Goal: Transaction & Acquisition: Purchase product/service

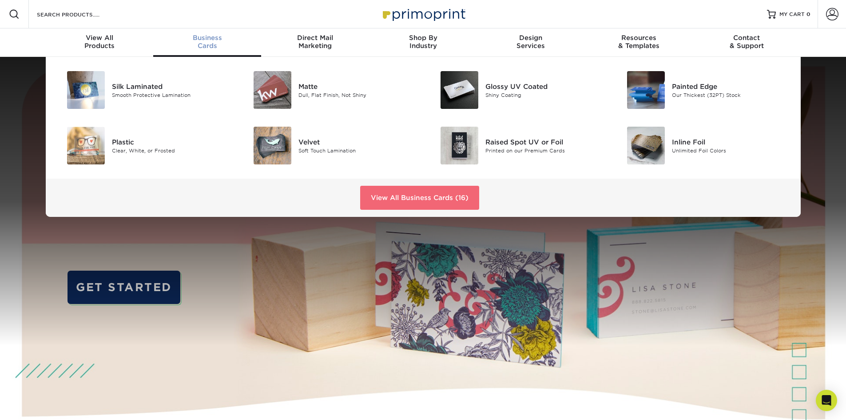
click at [432, 200] on link "View All Business Cards (16)" at bounding box center [419, 198] width 119 height 24
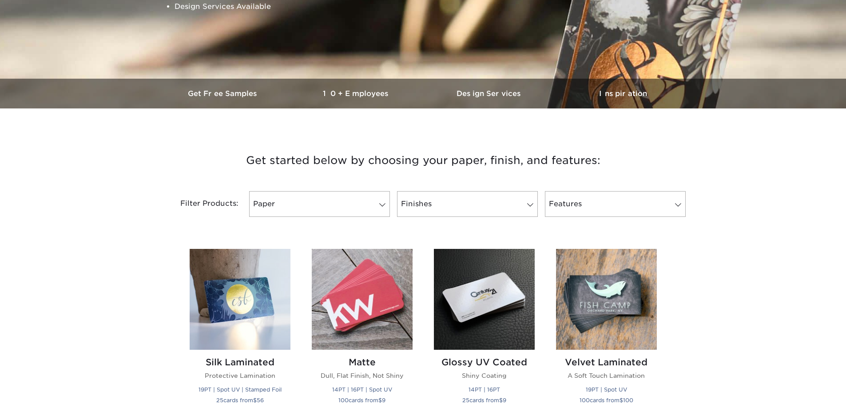
scroll to position [266, 0]
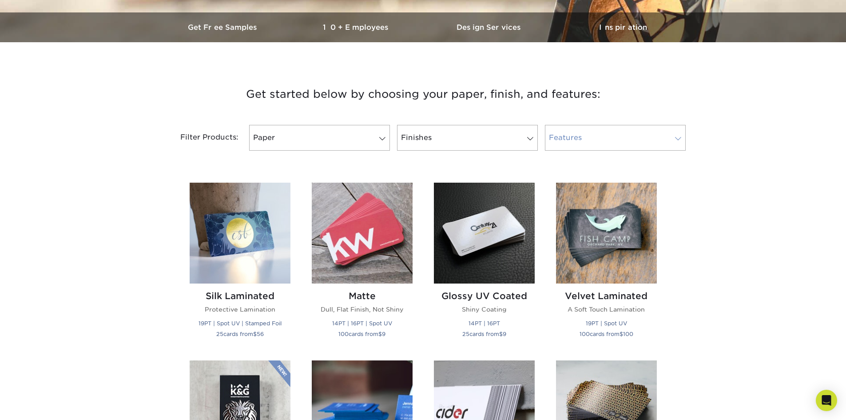
click at [610, 128] on link "Features" at bounding box center [615, 138] width 141 height 26
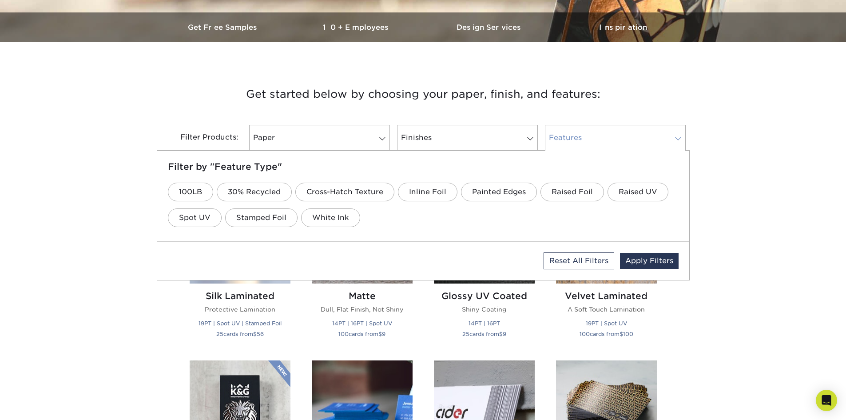
click at [610, 128] on link "Features" at bounding box center [615, 138] width 141 height 26
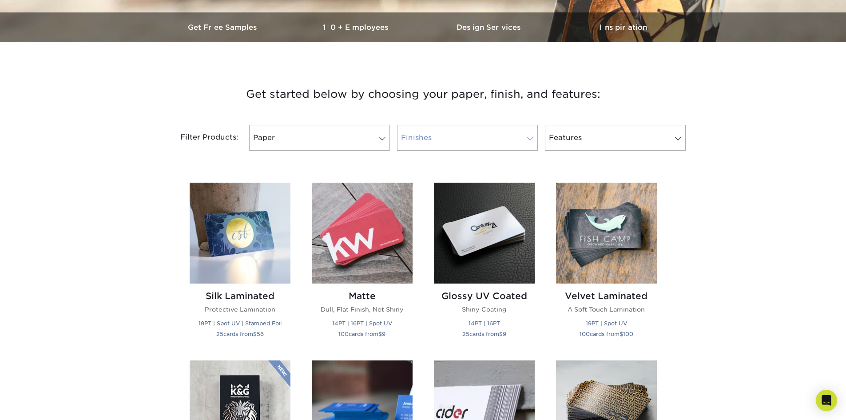
click at [460, 126] on link "Finishes" at bounding box center [467, 138] width 141 height 26
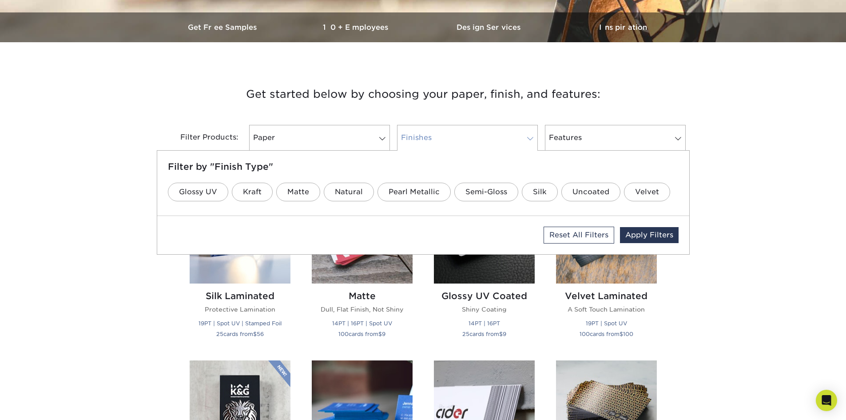
click at [460, 126] on link "Finishes" at bounding box center [467, 138] width 141 height 26
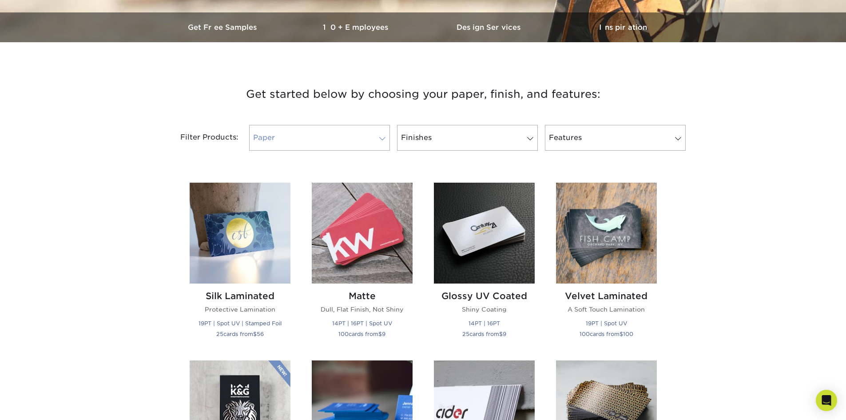
click at [282, 145] on link "Paper" at bounding box center [319, 138] width 141 height 26
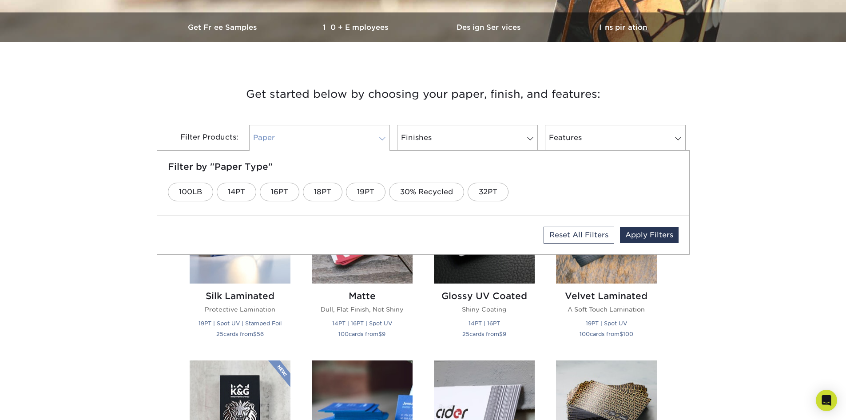
click at [287, 141] on link "Paper" at bounding box center [319, 138] width 141 height 26
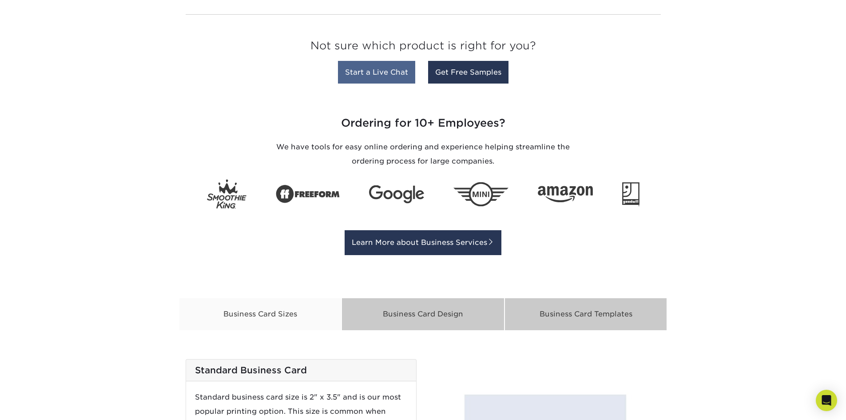
scroll to position [1199, 0]
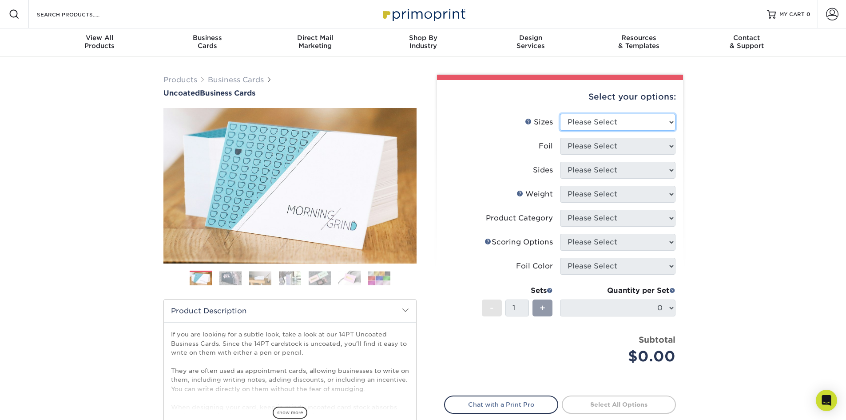
click at [586, 116] on select "Please Select 1.5" x 3.5" - Mini 1.75" x 3.5" - Mini 2" x 3.5" - Standard 2" x …" at bounding box center [617, 122] width 115 height 17
select select "2.00x3.50"
click at [560, 114] on select "Please Select 1.5" x 3.5" - Mini 1.75" x 3.5" - Mini 2" x 3.5" - Standard 2" x …" at bounding box center [617, 122] width 115 height 17
click at [610, 147] on select "Please Select Yes No" at bounding box center [617, 146] width 115 height 17
select select "0"
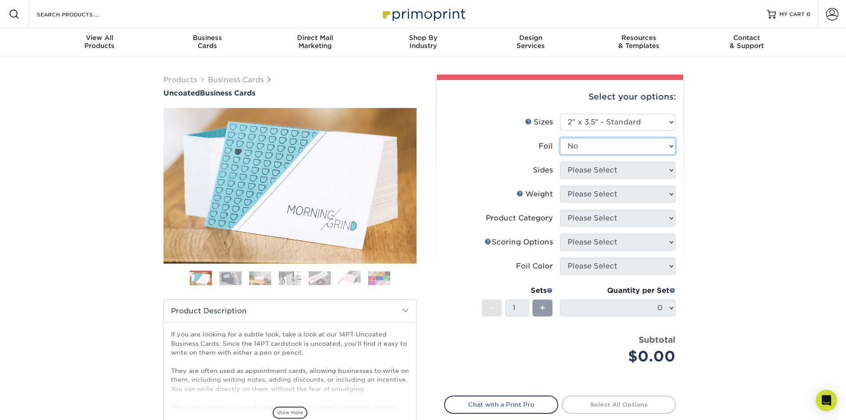
click at [560, 138] on select "Please Select Yes No" at bounding box center [617, 146] width 115 height 17
click at [611, 176] on select "Please Select Print Both Sides Print Front Only" at bounding box center [617, 170] width 115 height 17
select select "13abbda7-1d64-4f25-8bb2-c179b224825d"
click at [560, 162] on select "Please Select Print Both Sides Print Front Only" at bounding box center [617, 170] width 115 height 17
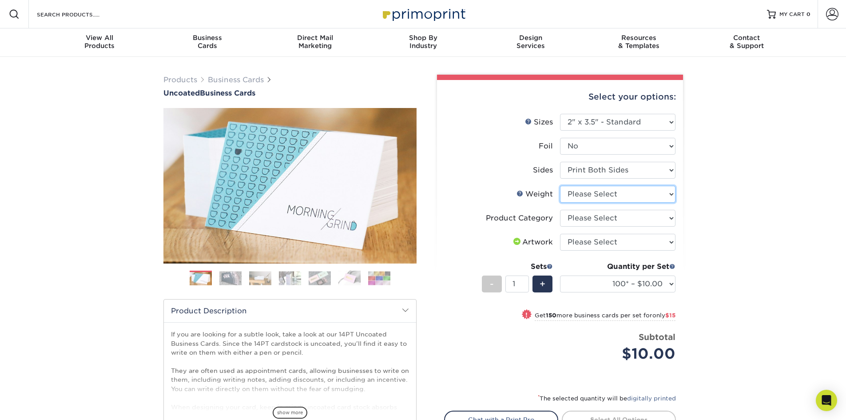
click at [624, 197] on select "Please Select 14PT Uncoated" at bounding box center [617, 194] width 115 height 17
click at [625, 287] on select "100* – $10.00 250* – $25.00 500 – $50.00 1000 – $72.00 2500 – $125.00 5000 – $1…" at bounding box center [617, 283] width 115 height 17
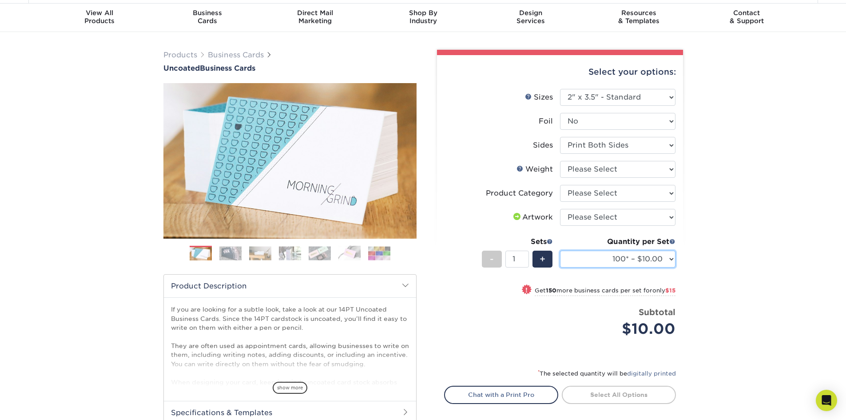
scroll to position [44, 0]
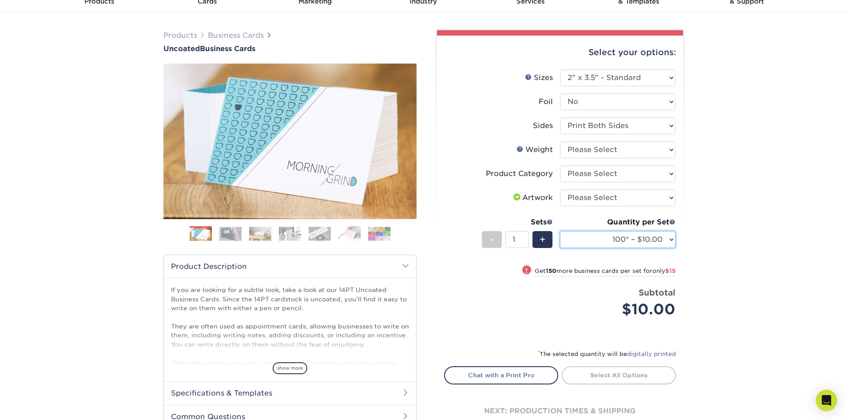
click at [654, 238] on select "100* – $10.00 250* – $25.00 500 – $50.00 1000 – $72.00 2500 – $125.00 5000 – $1…" at bounding box center [617, 239] width 115 height 17
click at [720, 239] on div "Products Business Cards Uncoated Business Cards Previous Next 100" at bounding box center [423, 249] width 846 height 474
click at [675, 218] on span at bounding box center [672, 221] width 6 height 6
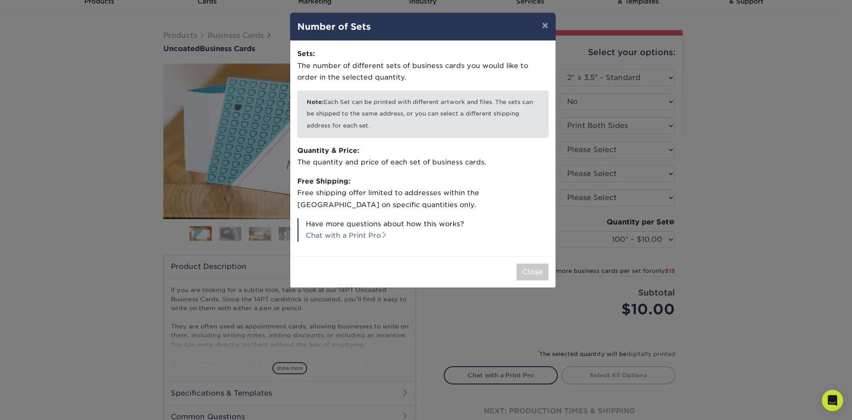
click at [653, 268] on div "× Number of Sets Sets: The number of different sets of business cards you would…" at bounding box center [426, 210] width 852 height 420
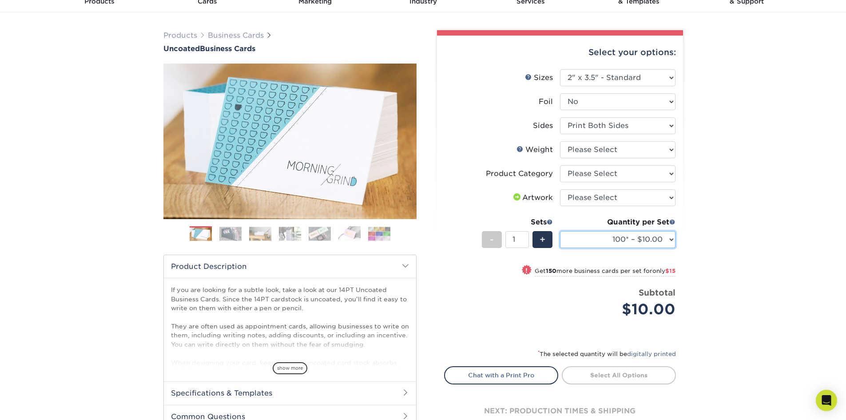
click at [670, 242] on select "100* – $10.00 250* – $25.00 500 – $50.00 1000 – $72.00 2500 – $125.00 5000 – $1…" at bounding box center [617, 239] width 115 height 17
select select "1000 – $72.00"
click at [560, 231] on select "100* – $10.00 250* – $25.00 500 – $50.00 1000 – $72.00 2500 – $125.00 5000 – $1…" at bounding box center [617, 239] width 115 height 17
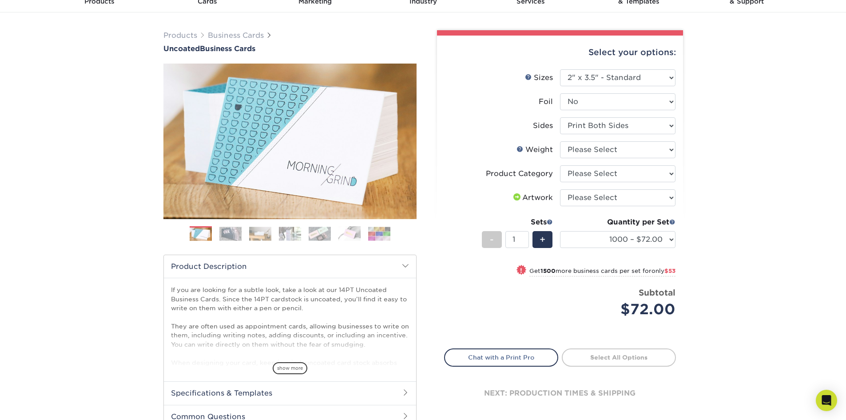
click at [725, 267] on div "Products Business Cards Uncoated Business Cards Previous Next 100" at bounding box center [423, 249] width 846 height 474
click at [622, 151] on select "Please Select 14PT Uncoated" at bounding box center [617, 149] width 115 height 17
select select "14PT Uncoated"
click at [560, 141] on select "Please Select 14PT Uncoated" at bounding box center [617, 149] width 115 height 17
select select "-1"
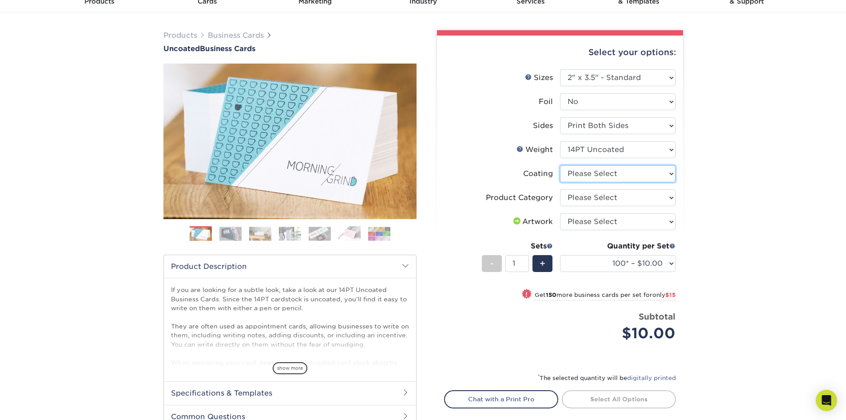
click at [619, 176] on select at bounding box center [617, 173] width 115 height 17
select select "3e7618de-abca-4bda-9f97-8b9129e913d8"
click at [560, 165] on select at bounding box center [617, 173] width 115 height 17
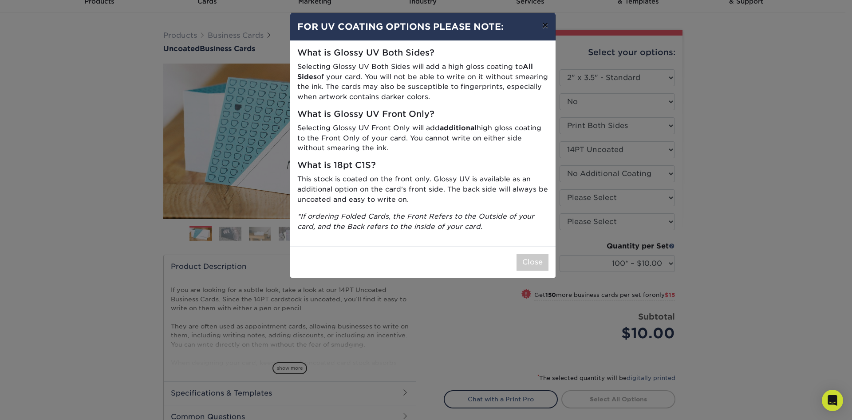
click at [551, 31] on button "×" at bounding box center [545, 25] width 20 height 25
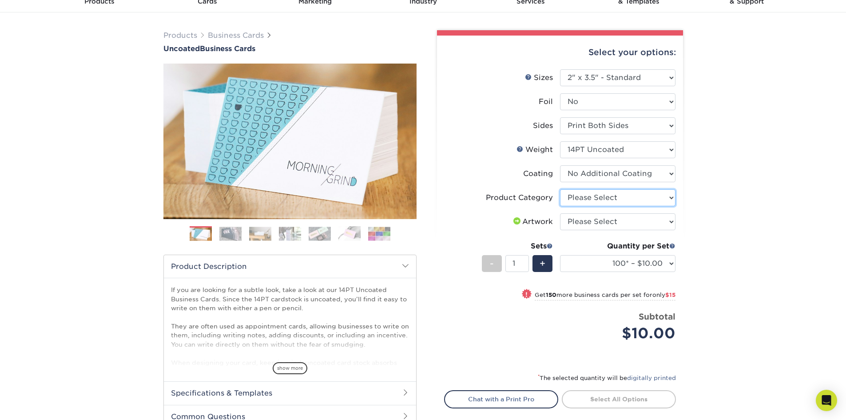
click at [610, 196] on select "Please Select Business Cards" at bounding box center [617, 197] width 115 height 17
select select "3b5148f1-0588-4f88-a218-97bcfdce65c1"
click at [560, 189] on select "Please Select Business Cards" at bounding box center [617, 197] width 115 height 17
drag, startPoint x: 605, startPoint y: 221, endPoint x: 598, endPoint y: 228, distance: 9.4
click at [598, 227] on select "Please Select I will upload files I need a design - $100" at bounding box center [617, 221] width 115 height 17
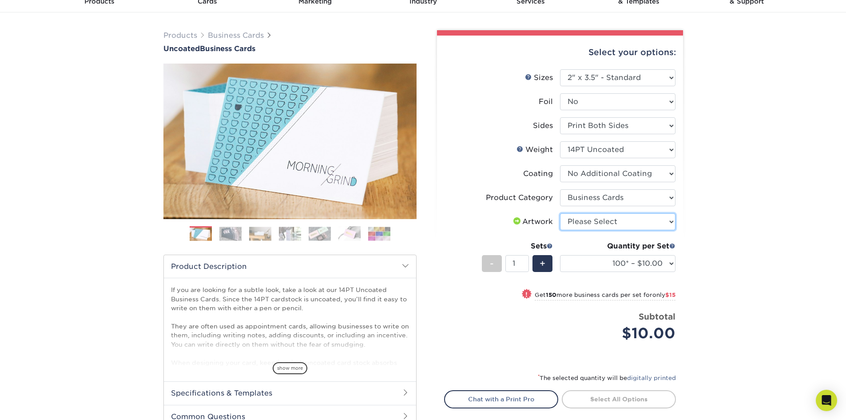
select select "upload"
click at [560, 213] on select "Please Select I will upload files I need a design - $100" at bounding box center [617, 221] width 115 height 17
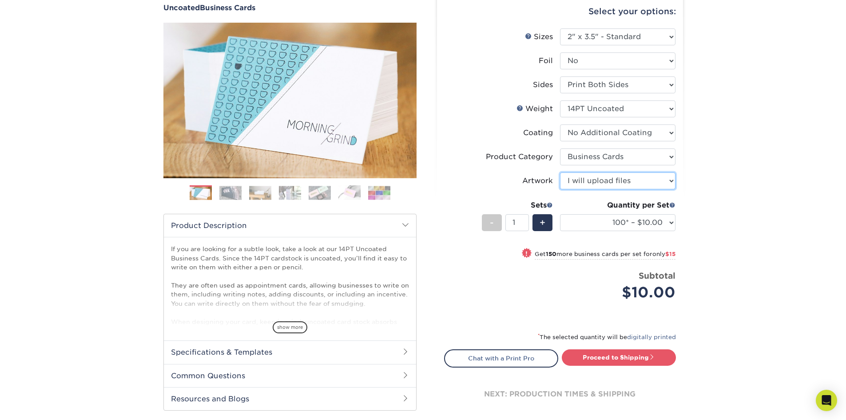
scroll to position [89, 0]
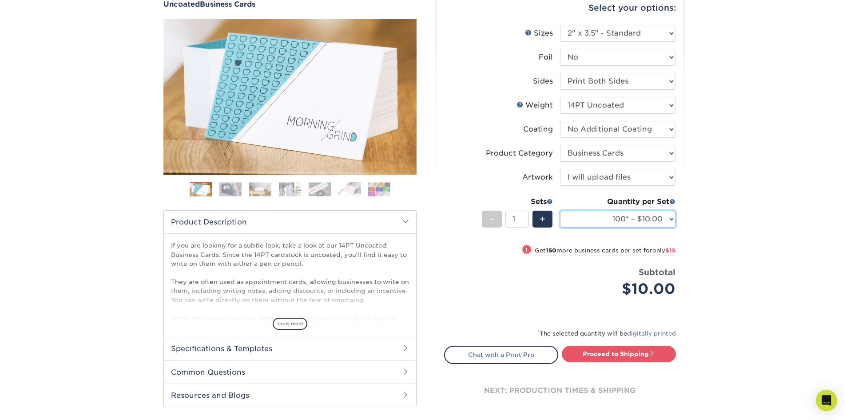
click at [631, 217] on select "100* – $10.00 250* – $25.00 500 – $50.00 1000 – $72.00 2500 – $125.00 5000 – $1…" at bounding box center [617, 218] width 115 height 17
select select "1000 – $72.00"
click at [560, 210] on select "100* – $10.00 250* – $25.00 500 – $50.00 1000 – $72.00 2500 – $125.00 5000 – $1…" at bounding box center [617, 218] width 115 height 17
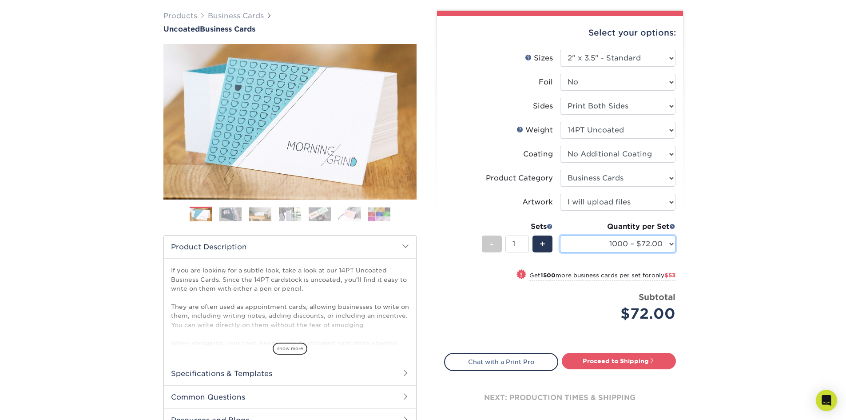
scroll to position [44, 0]
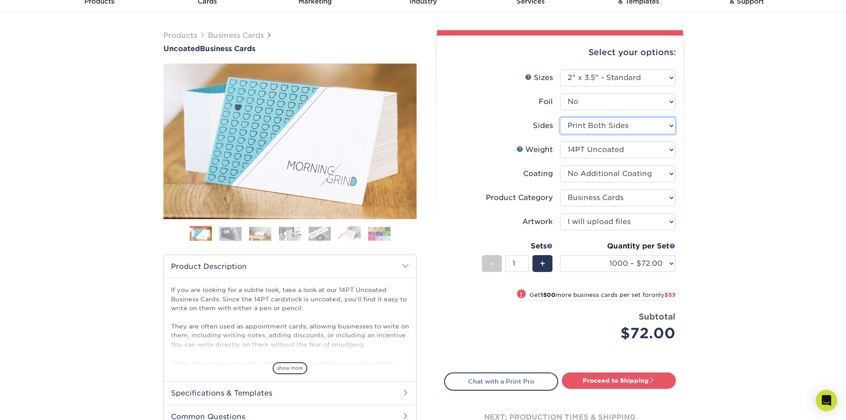
click at [602, 125] on select "Please Select Print Both Sides Print Front Only" at bounding box center [617, 125] width 115 height 17
select select "32d3c223-f82c-492b-b915-ba065a00862f"
click at [560, 117] on select "Please Select Print Both Sides Print Front Only" at bounding box center [617, 125] width 115 height 17
select select "-1"
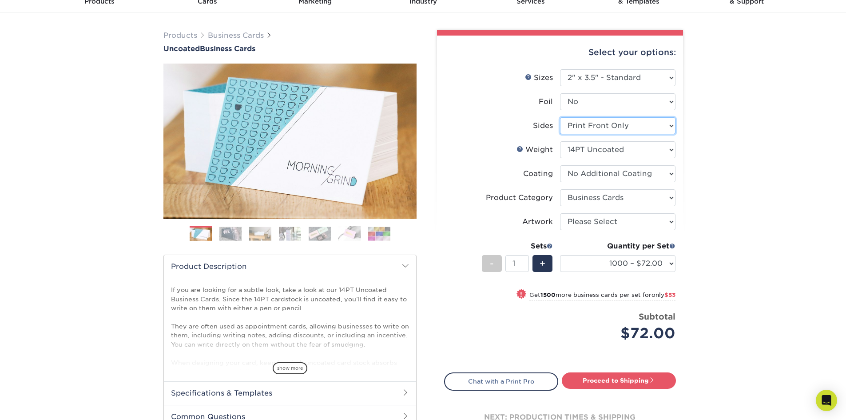
select select "-1"
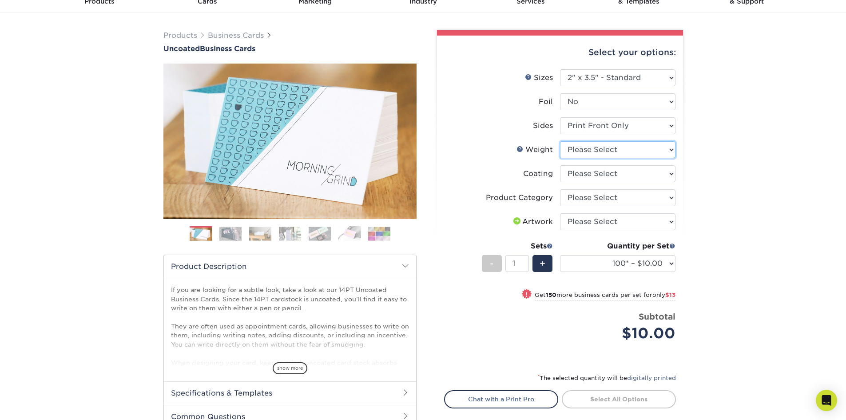
click at [630, 151] on select "Please Select 14PT Uncoated" at bounding box center [617, 149] width 115 height 17
select select "14PT Uncoated"
click at [560, 141] on select "Please Select 14PT Uncoated" at bounding box center [617, 149] width 115 height 17
click at [624, 175] on select at bounding box center [617, 173] width 115 height 17
select select "3e7618de-abca-4bda-9f97-8b9129e913d8"
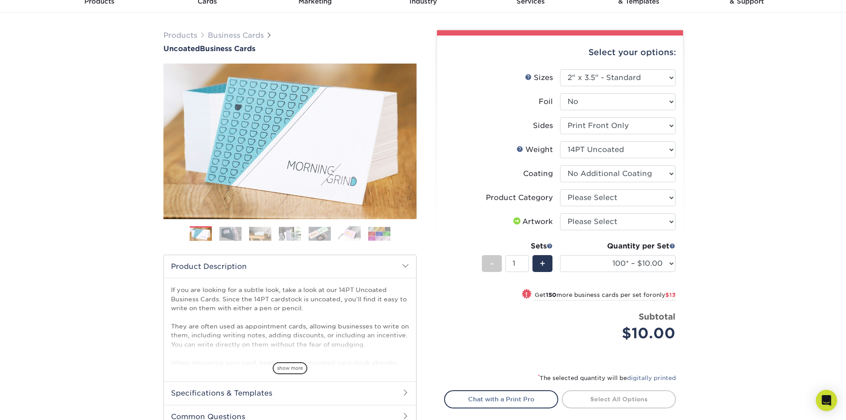
click at [560, 165] on select at bounding box center [617, 173] width 115 height 17
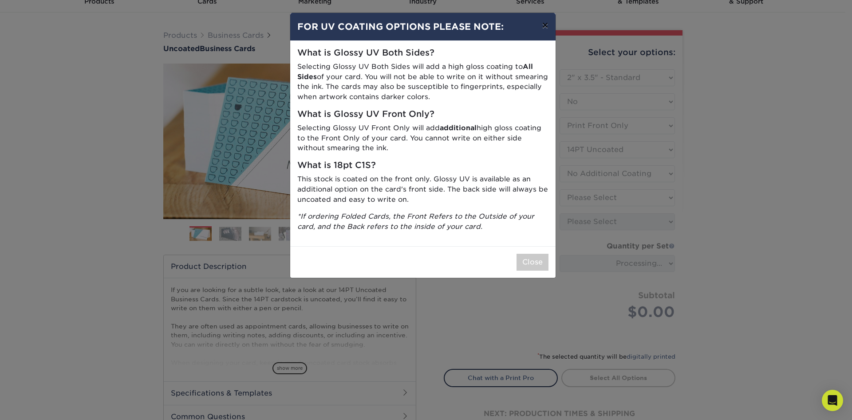
click at [550, 22] on button "×" at bounding box center [545, 25] width 20 height 25
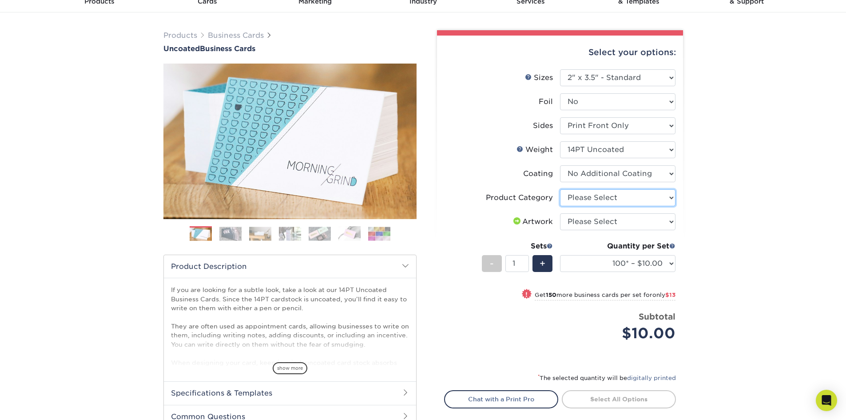
click at [625, 199] on select "Please Select Business Cards" at bounding box center [617, 197] width 115 height 17
select select "3b5148f1-0588-4f88-a218-97bcfdce65c1"
click at [560, 189] on select "Please Select Business Cards" at bounding box center [617, 197] width 115 height 17
click at [621, 216] on select "Please Select I will upload files I need a design - $100" at bounding box center [617, 221] width 115 height 17
select select "upload"
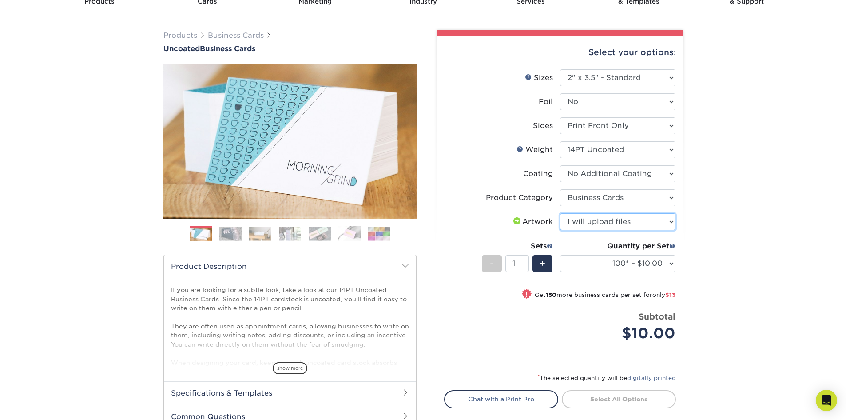
click at [560, 213] on select "Please Select I will upload files I need a design - $100" at bounding box center [617, 221] width 115 height 17
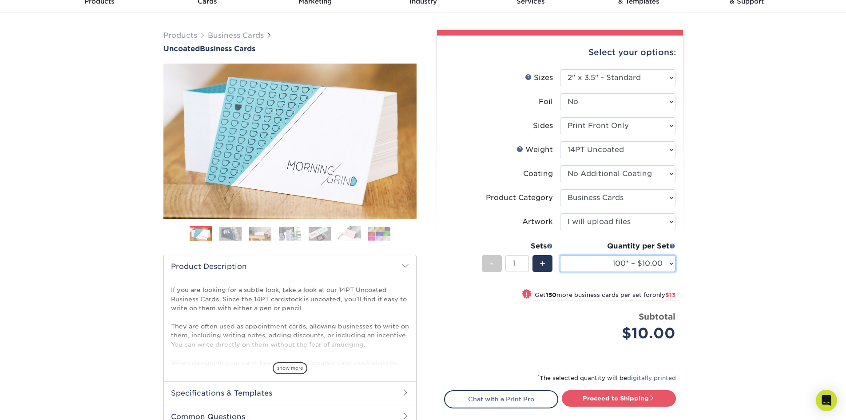
click at [630, 264] on select "100* – $10.00 250* – $23.00 500 – $46.00 1000 – $57.00 2500 – $122.00 5000 – $1…" at bounding box center [617, 263] width 115 height 17
select select "500 – $46.00"
click at [560, 255] on select "100* – $10.00 250* – $23.00 500 – $46.00 1000 – $57.00 2500 – $122.00 5000 – $1…" at bounding box center [617, 263] width 115 height 17
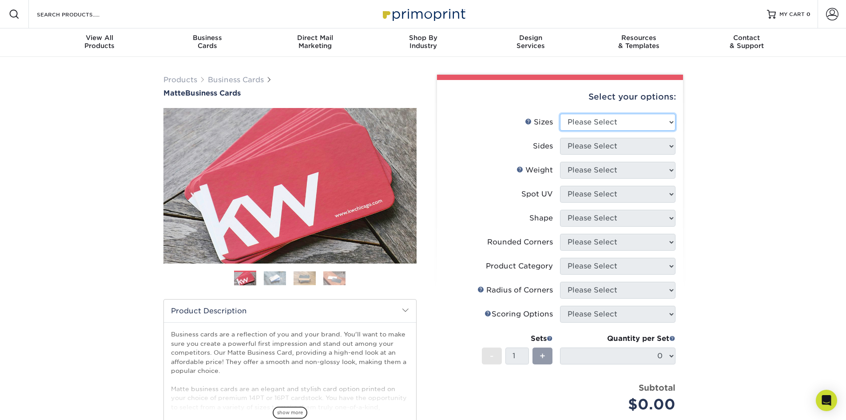
click at [601, 117] on select "Please Select 1.5" x 3.5" - Mini 1.75" x 3.5" - Mini 2" x 2" - Square 2" x 3" -…" at bounding box center [617, 122] width 115 height 17
select select "2.00x3.50"
click at [560, 114] on select "Please Select 1.5" x 3.5" - Mini 1.75" x 3.5" - Mini 2" x 2" - Square 2" x 3" -…" at bounding box center [617, 122] width 115 height 17
click at [642, 146] on select "Please Select Print Both Sides Print Front Only" at bounding box center [617, 146] width 115 height 17
select select "13abbda7-1d64-4f25-8bb2-c179b224825d"
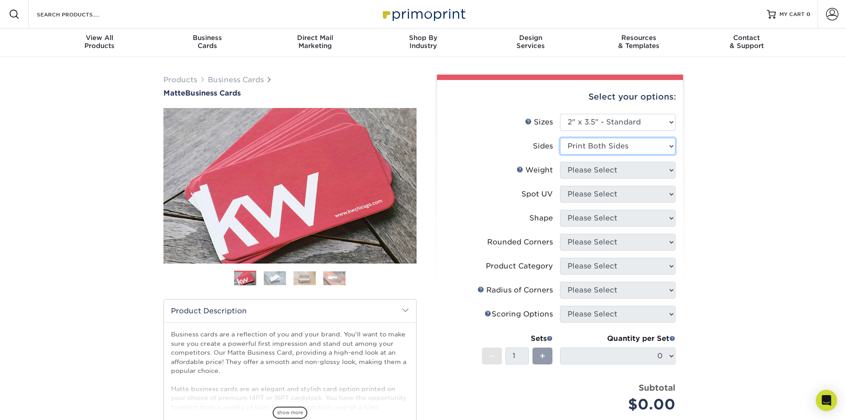
click at [560, 138] on select "Please Select Print Both Sides Print Front Only" at bounding box center [617, 146] width 115 height 17
click at [634, 170] on select "Please Select 16PT 14PT" at bounding box center [617, 170] width 115 height 17
select select "14PT"
click at [560, 162] on select "Please Select 16PT 14PT" at bounding box center [617, 170] width 115 height 17
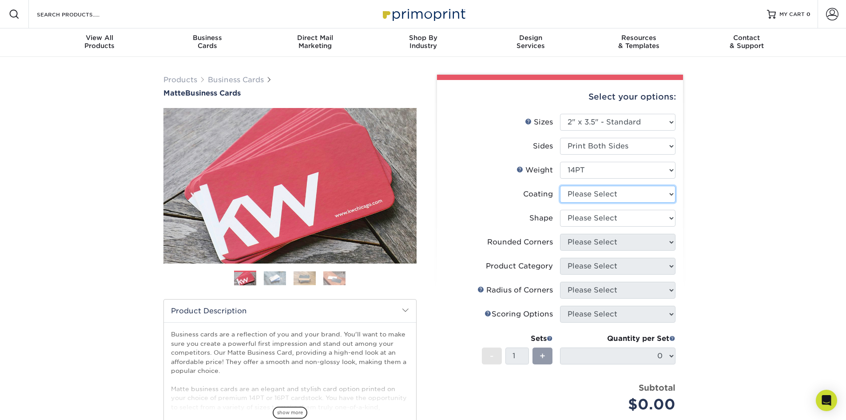
click at [623, 196] on select at bounding box center [617, 194] width 115 height 17
select select "121bb7b5-3b4d-429f-bd8d-bbf80e953313"
click at [560, 186] on select at bounding box center [617, 194] width 115 height 17
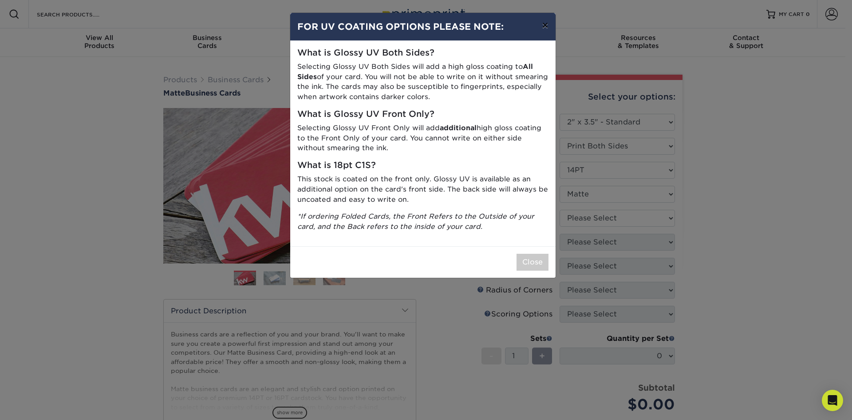
click at [544, 20] on button "×" at bounding box center [545, 25] width 20 height 25
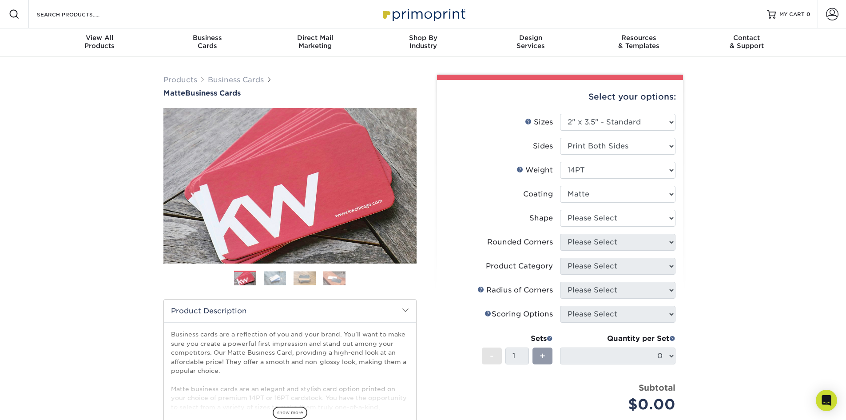
click at [605, 208] on li "Coating" at bounding box center [559, 198] width 231 height 24
click at [603, 218] on select "Please Select Standard" at bounding box center [617, 218] width 115 height 17
select select "standard"
click at [560, 210] on select "Please Select Standard" at bounding box center [617, 218] width 115 height 17
click at [611, 238] on select "Please Select Yes - Round 2 Corners Yes - Round 4 Corners No" at bounding box center [617, 242] width 115 height 17
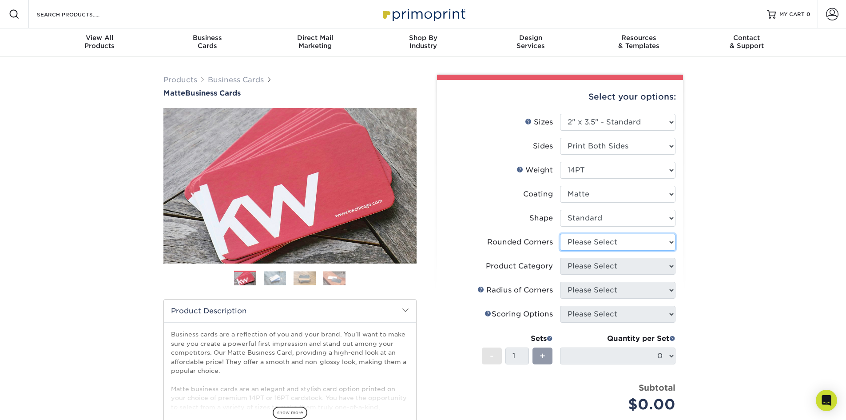
select select "0"
click at [560, 234] on select "Please Select Yes - Round 2 Corners Yes - Round 4 Corners No" at bounding box center [617, 242] width 115 height 17
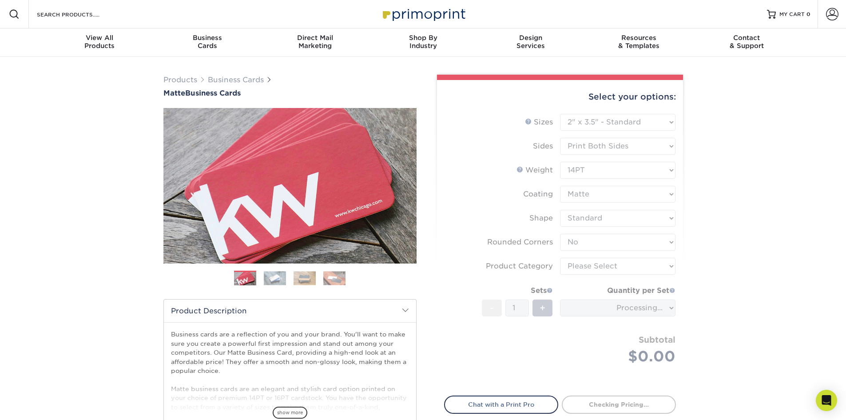
click at [630, 263] on form "Sizes Help Sizes Please Select 1.5" x 3.5" - Mini 1.75" x 3.5" - Mini 2" x 2" -…" at bounding box center [560, 249] width 232 height 271
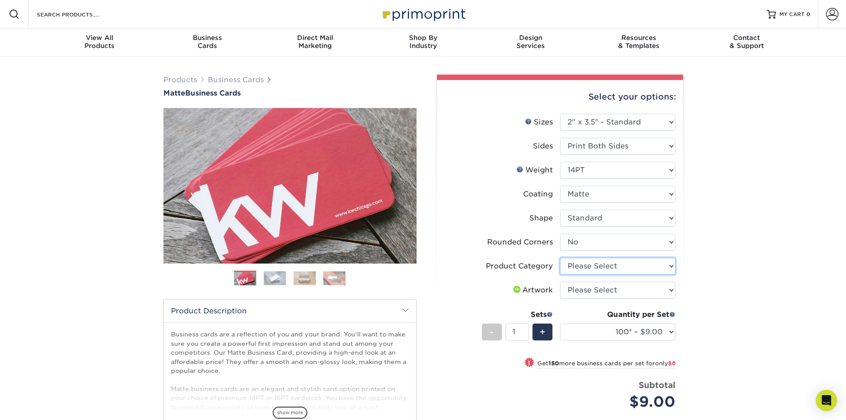
click at [647, 271] on select "Please Select Business Cards" at bounding box center [617, 266] width 115 height 17
select select "3b5148f1-0588-4f88-a218-97bcfdce65c1"
click at [560, 258] on select "Please Select Business Cards" at bounding box center [617, 266] width 115 height 17
click at [634, 291] on select "Please Select I will upload files I need a design - $100" at bounding box center [617, 289] width 115 height 17
select select "upload"
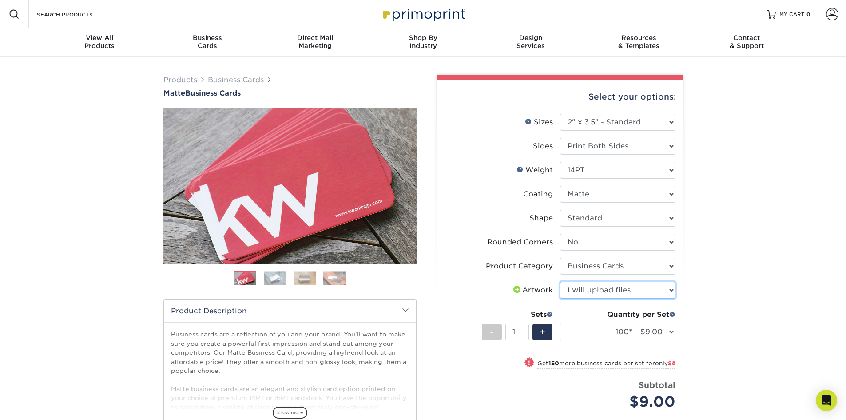
click at [560, 281] on select "Please Select I will upload files I need a design - $100" at bounding box center [617, 289] width 115 height 17
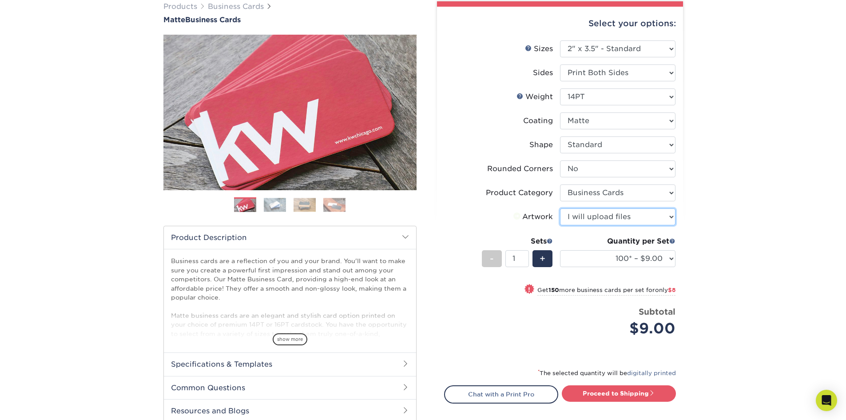
scroll to position [89, 0]
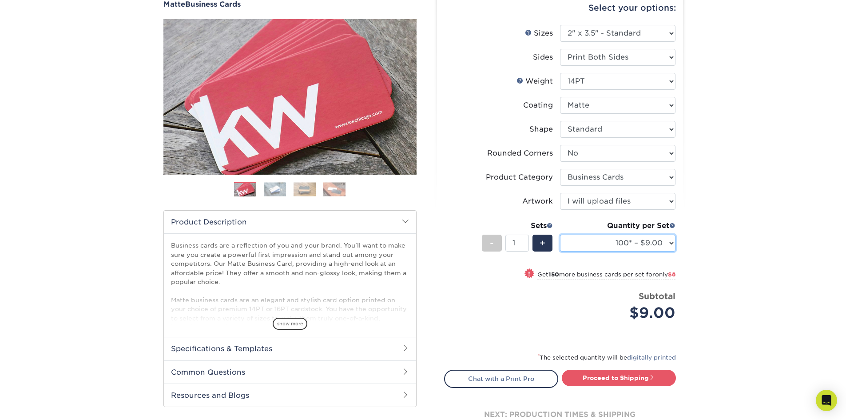
click at [629, 241] on select "100* – $9.00 250* – $17.00 500 – $33.00 1000 – $42.00 2500 – $75.00 5000 – $143…" at bounding box center [617, 242] width 115 height 17
click at [626, 251] on div "Quantity per Set 100* – $9.00 250* – $17.00 500 – $33.00 1000 – $42.00 2500 – $…" at bounding box center [617, 240] width 115 height 41
select select "1000 – $42.00"
click at [560, 234] on select "100* – $9.00 250* – $17.00 500 – $33.00 1000 – $42.00 2500 – $75.00 5000 – $143…" at bounding box center [617, 242] width 115 height 17
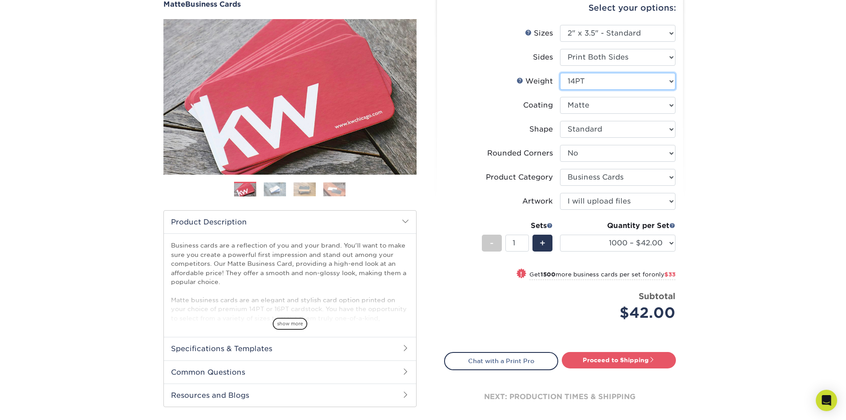
click at [597, 86] on select "Please Select 16PT 14PT" at bounding box center [617, 81] width 115 height 17
select select "16PT"
click at [560, 73] on select "Please Select 16PT 14PT" at bounding box center [617, 81] width 115 height 17
select select "-1"
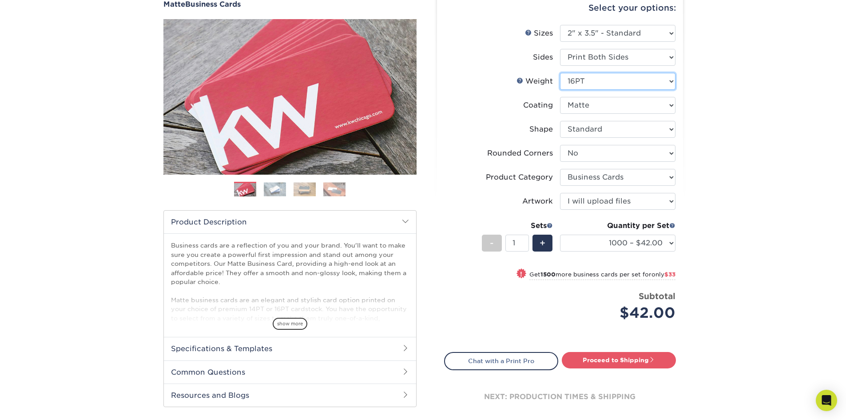
select select
select select "-1"
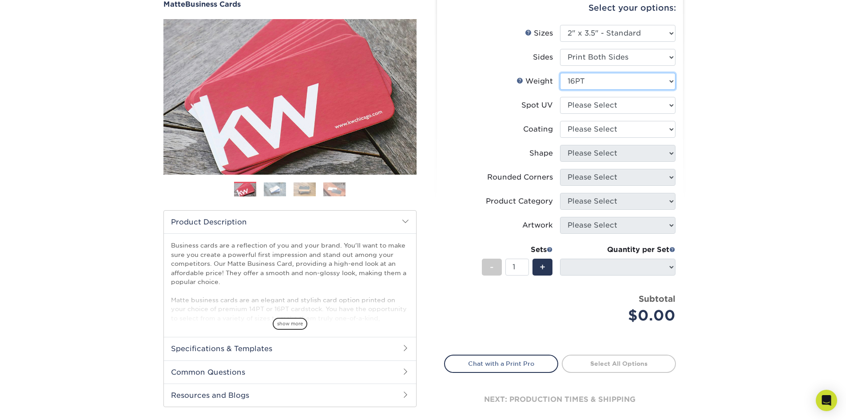
click at [610, 83] on select "Please Select 16PT 14PT" at bounding box center [617, 81] width 115 height 17
drag, startPoint x: 611, startPoint y: 105, endPoint x: 612, endPoint y: 111, distance: 6.7
click at [611, 105] on select "Please Select No Spot UV Front and Back (Both Sides) Front Only Back Only" at bounding box center [617, 105] width 115 height 17
select select "3"
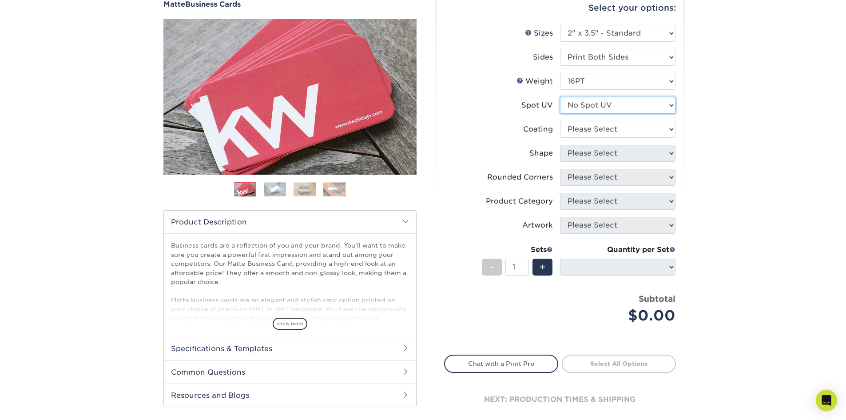
click at [560, 97] on select "Please Select No Spot UV Front and Back (Both Sides) Front Only Back Only" at bounding box center [617, 105] width 115 height 17
select select
click at [606, 131] on select at bounding box center [617, 129] width 115 height 17
click at [606, 108] on select "Please Select No Spot UV Front and Back (Both Sides) Front Only Back Only" at bounding box center [617, 105] width 115 height 17
click at [560, 97] on select "Please Select No Spot UV Front and Back (Both Sides) Front Only Back Only" at bounding box center [617, 105] width 115 height 17
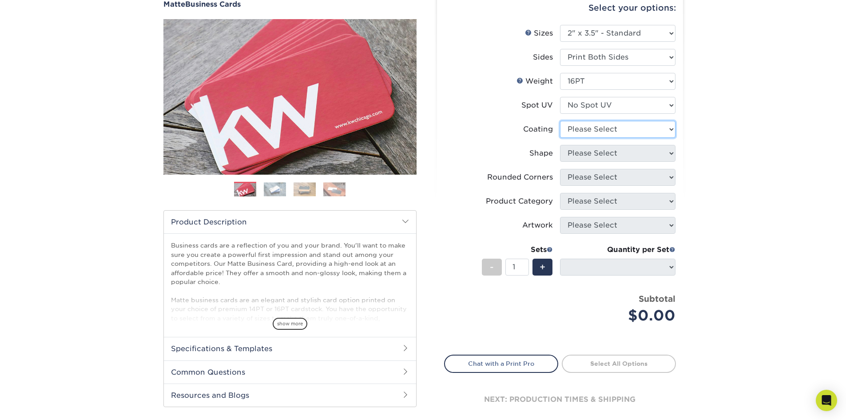
click at [607, 128] on select at bounding box center [617, 129] width 115 height 17
select select "121bb7b5-3b4d-429f-bd8d-bbf80e953313"
click at [560, 121] on select at bounding box center [617, 129] width 115 height 17
select select
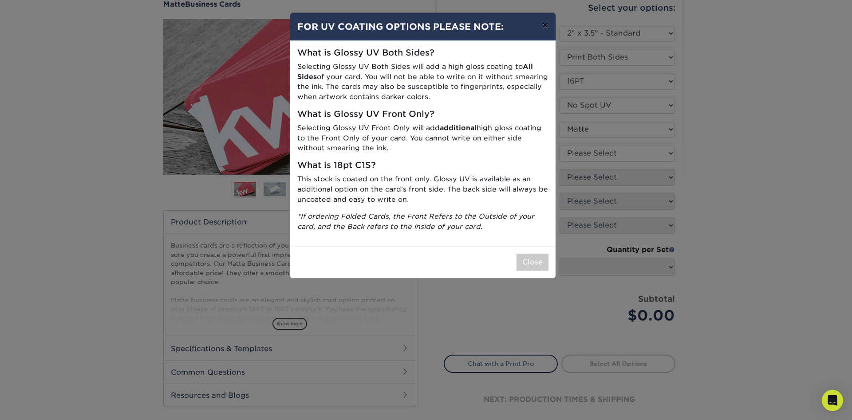
click at [546, 23] on button "×" at bounding box center [545, 25] width 20 height 25
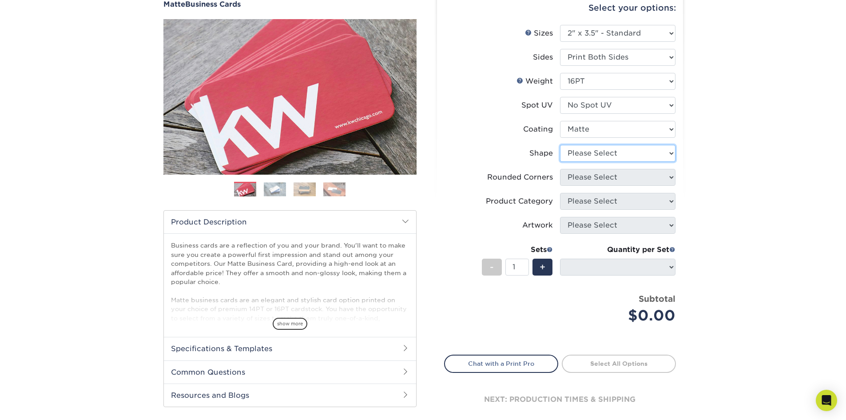
click at [647, 154] on select "Please Select Standard Oval" at bounding box center [617, 153] width 115 height 17
click at [560, 145] on select "Please Select Standard Oval" at bounding box center [617, 153] width 115 height 17
drag, startPoint x: 640, startPoint y: 155, endPoint x: 637, endPoint y: 161, distance: 6.9
click at [640, 155] on select "Please Select Standard Oval" at bounding box center [617, 153] width 115 height 17
select select "standard"
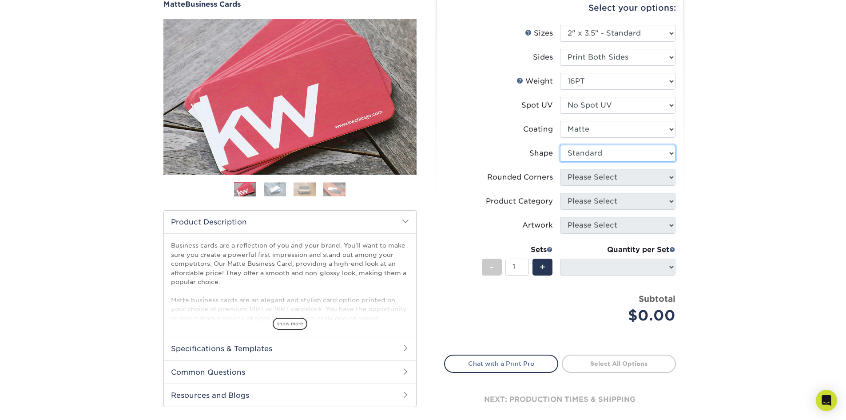
click at [560, 145] on select "Please Select Standard Oval" at bounding box center [617, 153] width 115 height 17
select select
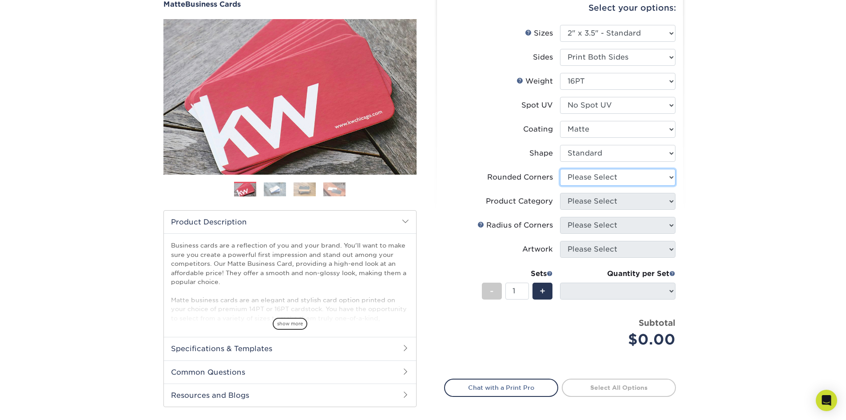
click at [609, 180] on select "Please Select Yes - Round 2 Corners Yes - Round 4 Corners No" at bounding box center [617, 177] width 115 height 17
select select "0"
click at [560, 169] on select "Please Select Yes - Round 2 Corners Yes - Round 4 Corners No" at bounding box center [617, 177] width 115 height 17
select select "-1"
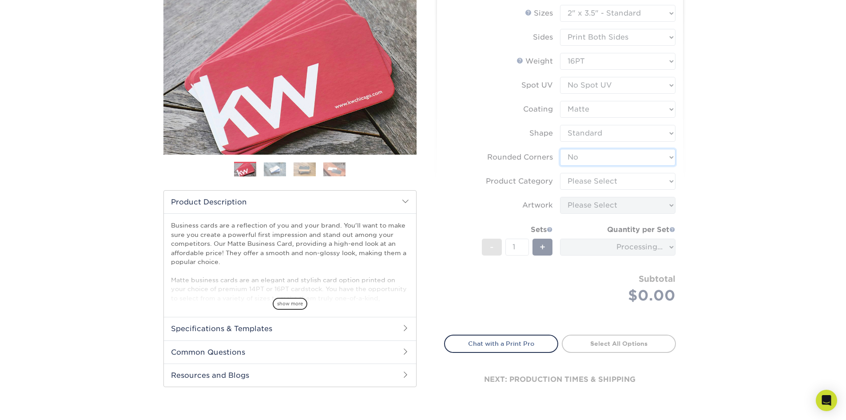
scroll to position [44, 0]
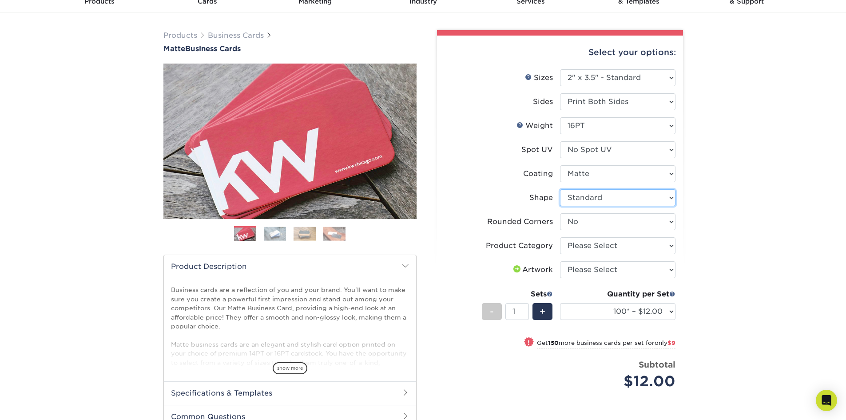
click at [601, 199] on select "Please Select Standard Oval" at bounding box center [617, 197] width 115 height 17
click at [560, 189] on select "Please Select Standard Oval" at bounding box center [617, 197] width 115 height 17
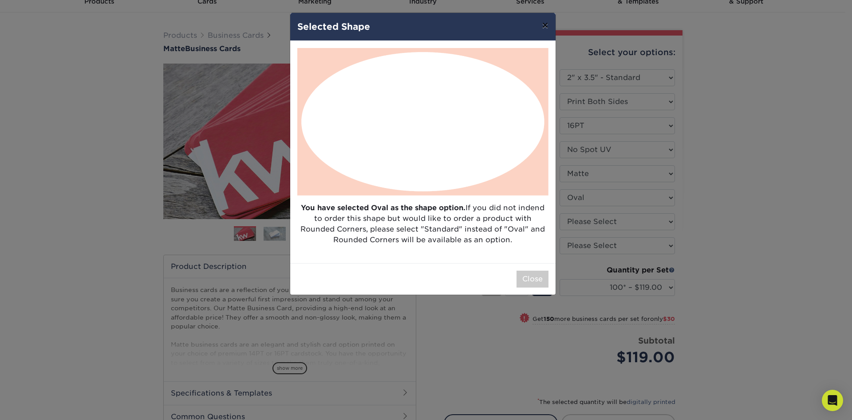
click at [551, 21] on button "×" at bounding box center [545, 25] width 20 height 25
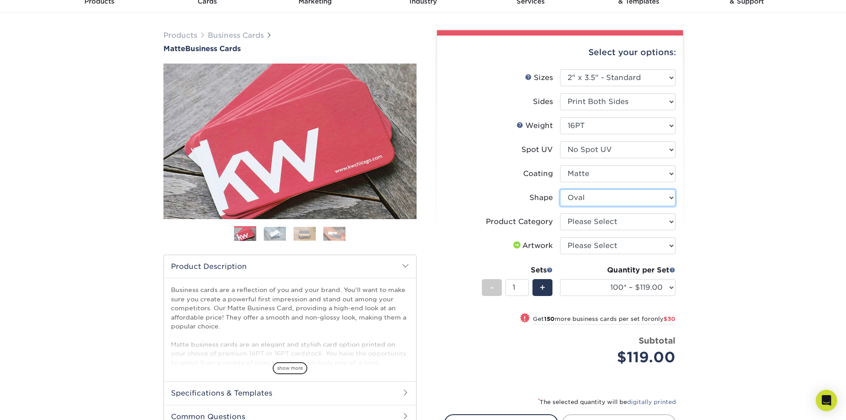
click at [635, 202] on select "Please Select Standard Oval" at bounding box center [617, 197] width 115 height 17
select select "standard"
click at [560, 189] on select "Please Select Standard Oval" at bounding box center [617, 197] width 115 height 17
select select "-1"
select select
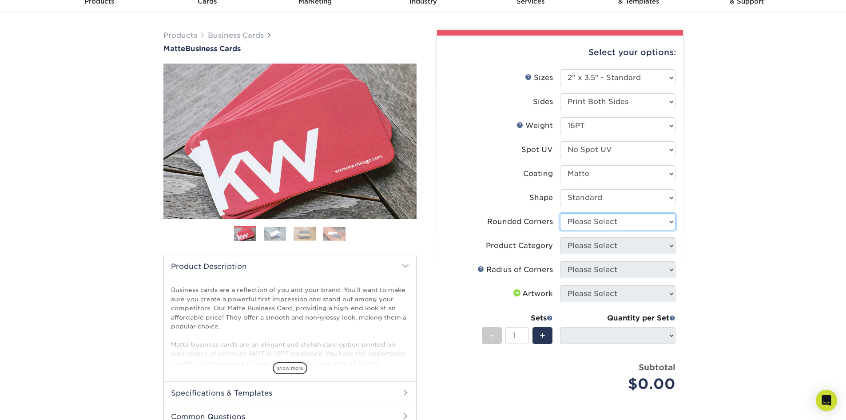
drag, startPoint x: 622, startPoint y: 222, endPoint x: 623, endPoint y: 228, distance: 5.6
click at [622, 224] on select "Please Select Yes - Round 2 Corners Yes - Round 4 Corners No" at bounding box center [617, 221] width 115 height 17
select select "0"
click at [560, 213] on select "Please Select Yes - Round 2 Corners Yes - Round 4 Corners No" at bounding box center [617, 221] width 115 height 17
select select "-1"
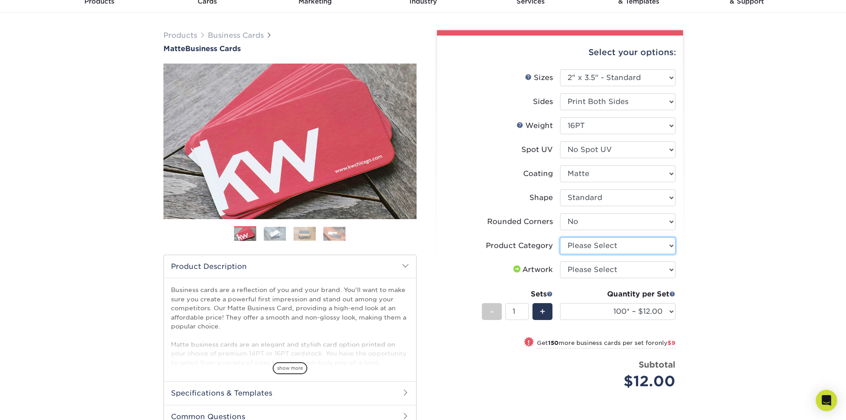
click at [601, 250] on select "Please Select Business Cards" at bounding box center [617, 245] width 115 height 17
select select "3b5148f1-0588-4f88-a218-97bcfdce65c1"
click at [560, 237] on select "Please Select Business Cards" at bounding box center [617, 245] width 115 height 17
click at [614, 269] on select "Please Select I will upload files I need a design - $100" at bounding box center [617, 269] width 115 height 17
select select "upload"
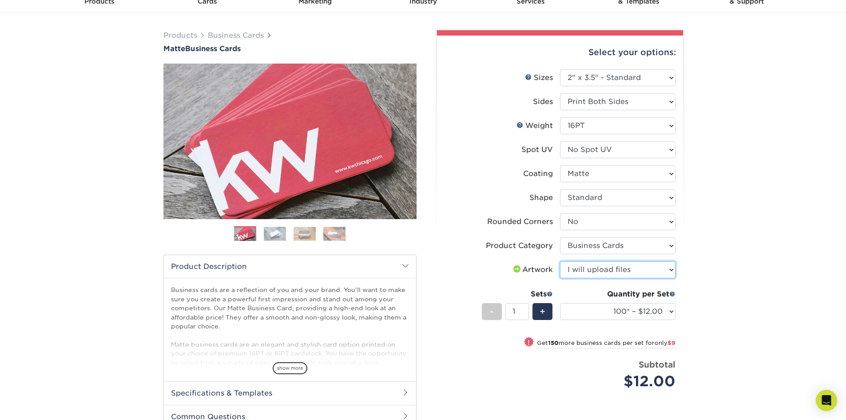
click at [560, 261] on select "Please Select I will upload files I need a design - $100" at bounding box center [617, 269] width 115 height 17
click at [625, 313] on select "100* – $12.00 250* – $21.00 500 – $42.00 1000 – $53.00 2500 – $95.00 5000 – $18…" at bounding box center [617, 311] width 115 height 17
select select "1000 – $53.00"
click at [560, 303] on select "100* – $12.00 250* – $21.00 500 – $42.00 1000 – $53.00 2500 – $95.00 5000 – $18…" at bounding box center [617, 311] width 115 height 17
click at [602, 126] on select "Please Select 16PT 14PT" at bounding box center [617, 125] width 115 height 17
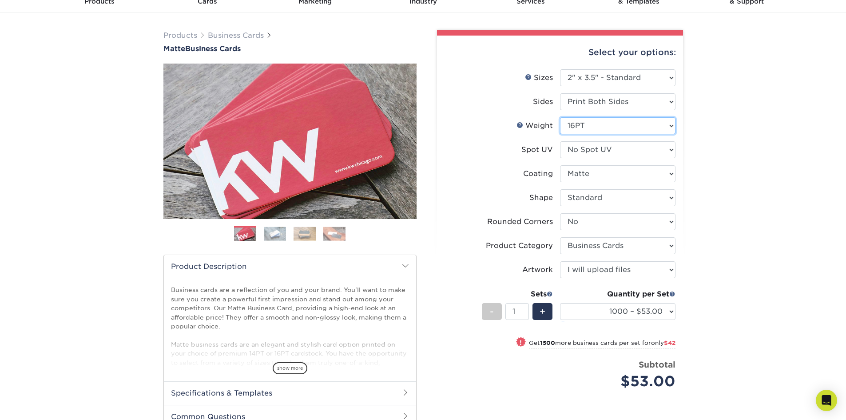
select select "14PT"
click at [560, 117] on select "Please Select 16PT 14PT" at bounding box center [617, 125] width 115 height 17
select select "-1"
select select
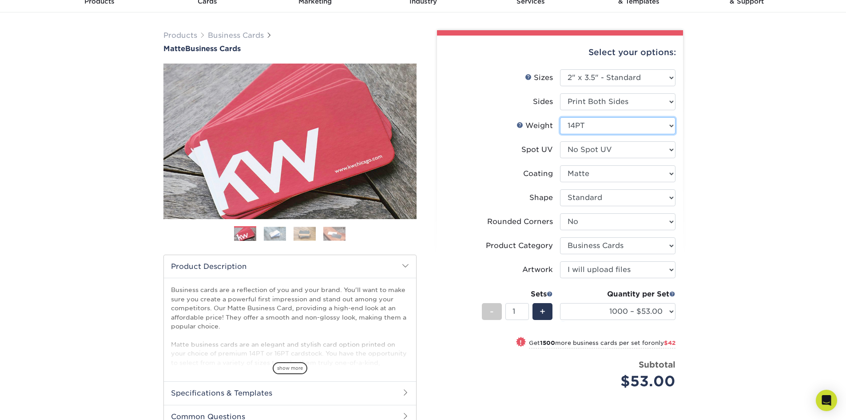
select select "-1"
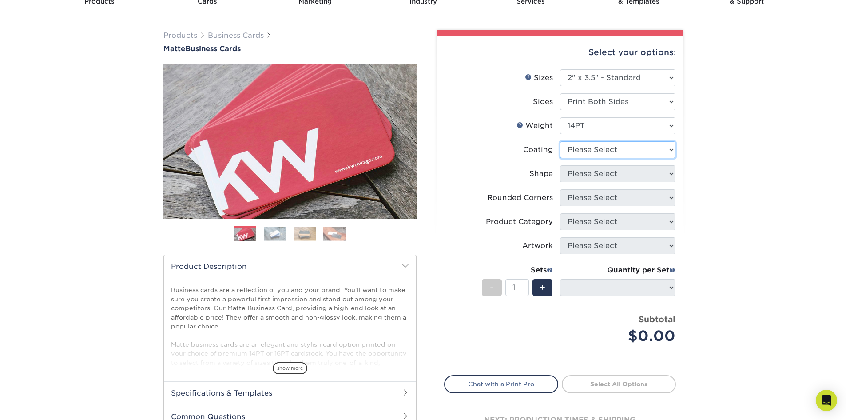
drag, startPoint x: 594, startPoint y: 149, endPoint x: 584, endPoint y: 184, distance: 36.1
click at [594, 150] on select at bounding box center [617, 149] width 115 height 17
select select "121bb7b5-3b4d-429f-bd8d-bbf80e953313"
click at [560, 141] on select at bounding box center [617, 149] width 115 height 17
select select
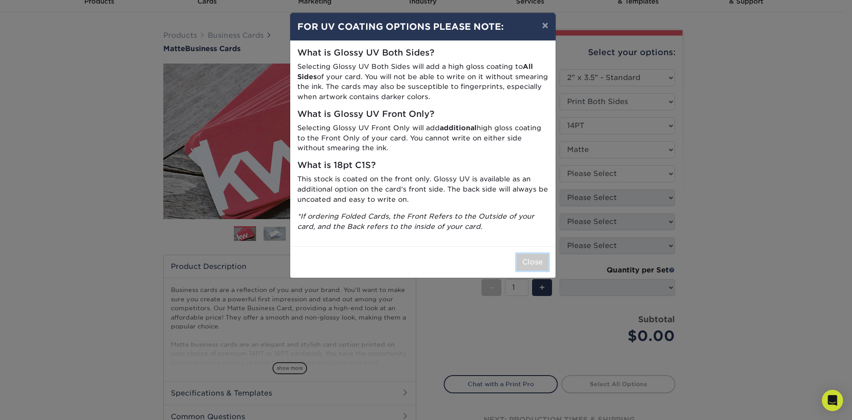
click at [523, 265] on button "Close" at bounding box center [533, 262] width 32 height 17
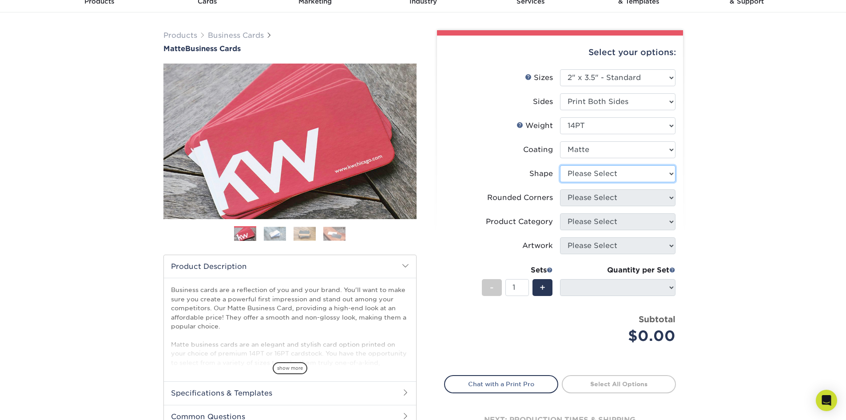
click at [582, 172] on select "Please Select Standard" at bounding box center [617, 173] width 115 height 17
select select "standard"
click at [560, 165] on select "Please Select Standard" at bounding box center [617, 173] width 115 height 17
select select
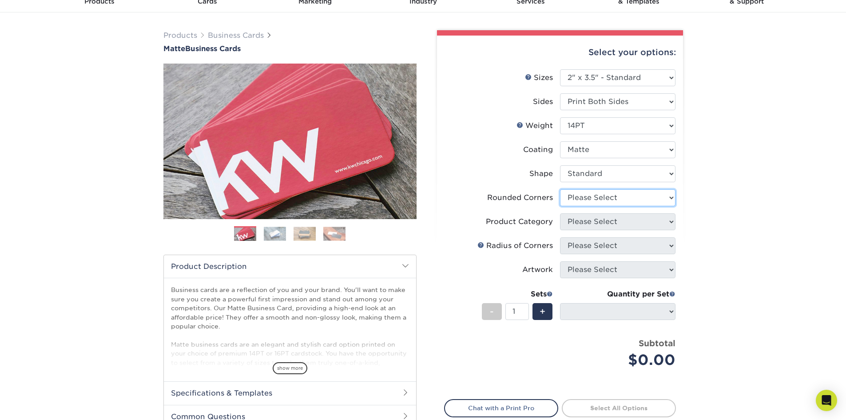
click at [587, 202] on select "Please Select Yes - Round 2 Corners Yes - Round 4 Corners No" at bounding box center [617, 197] width 115 height 17
select select "0"
click at [560, 189] on select "Please Select Yes - Round 2 Corners Yes - Round 4 Corners No" at bounding box center [617, 197] width 115 height 17
select select "-1"
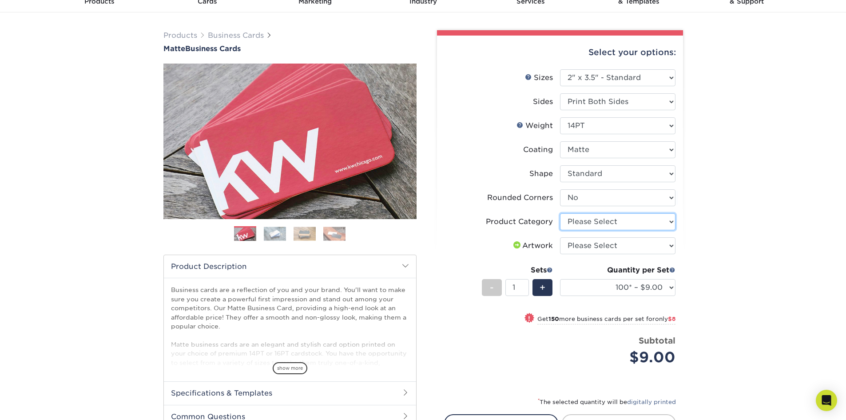
click at [582, 224] on select "Please Select Business Cards" at bounding box center [617, 221] width 115 height 17
select select "3b5148f1-0588-4f88-a218-97bcfdce65c1"
click at [560, 213] on select "Please Select Business Cards" at bounding box center [617, 221] width 115 height 17
click at [579, 246] on select "Please Select I will upload files I need a design - $100" at bounding box center [617, 245] width 115 height 17
select select "upload"
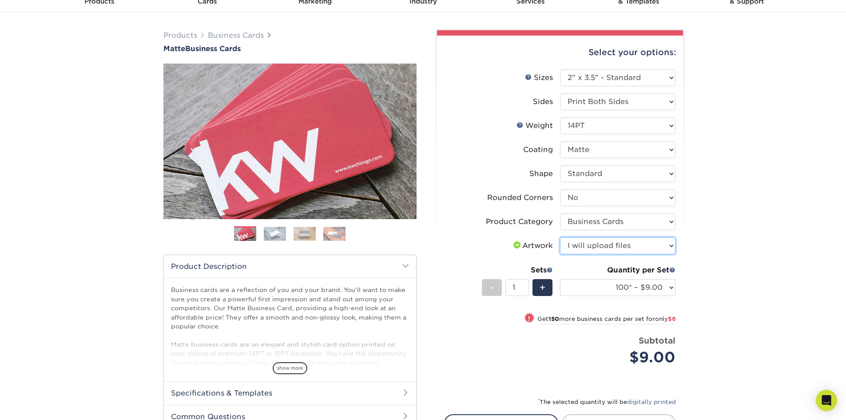
click at [560, 237] on select "Please Select I will upload files I need a design - $100" at bounding box center [617, 245] width 115 height 17
click at [630, 285] on select "100* – $9.00 250* – $17.00 500 – $33.00 1000 – $42.00 2500 – $75.00 5000 – $143…" at bounding box center [617, 287] width 115 height 17
select select "1000 – $42.00"
click at [560, 279] on select "100* – $9.00 250* – $17.00 500 – $33.00 1000 – $42.00 2500 – $75.00 5000 – $143…" at bounding box center [617, 287] width 115 height 17
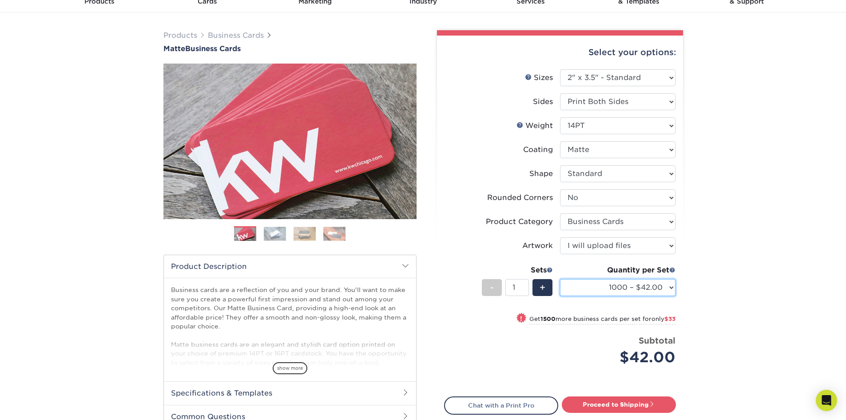
click at [648, 284] on select "100* – $9.00 250* – $17.00 500 – $33.00 1000 – $42.00 2500 – $75.00 5000 – $143…" at bounding box center [617, 287] width 115 height 17
click at [601, 404] on link "Proceed to Shipping" at bounding box center [619, 404] width 114 height 16
type input "Set 1"
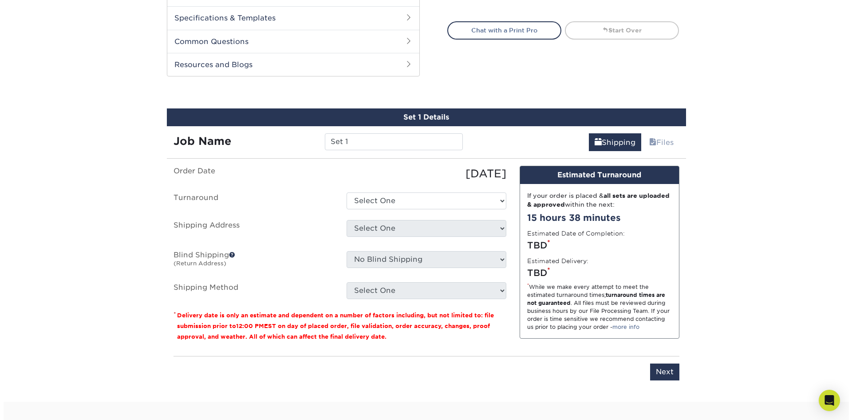
scroll to position [465, 0]
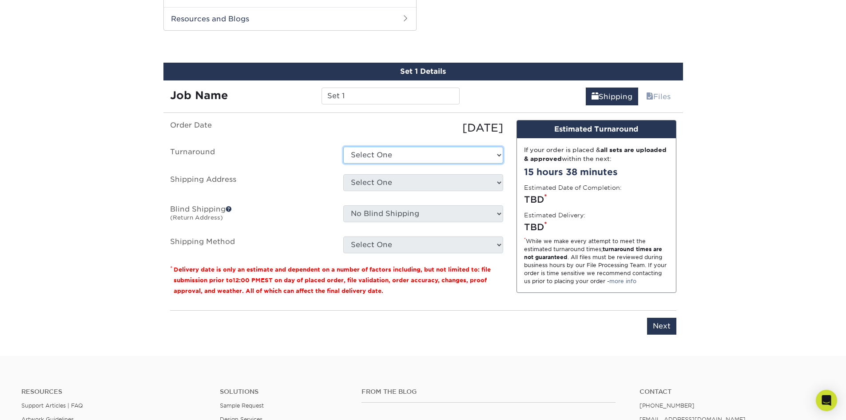
click at [359, 156] on select "Select One 2-4 Business Days 2 Day Next Business Day" at bounding box center [423, 155] width 160 height 17
select select "bbae0db4-e4ea-4d4a-8a0b-eb00eeb16e68"
click at [343, 147] on select "Select One 2-4 Business Days 2 Day Next Business Day" at bounding box center [423, 155] width 160 height 17
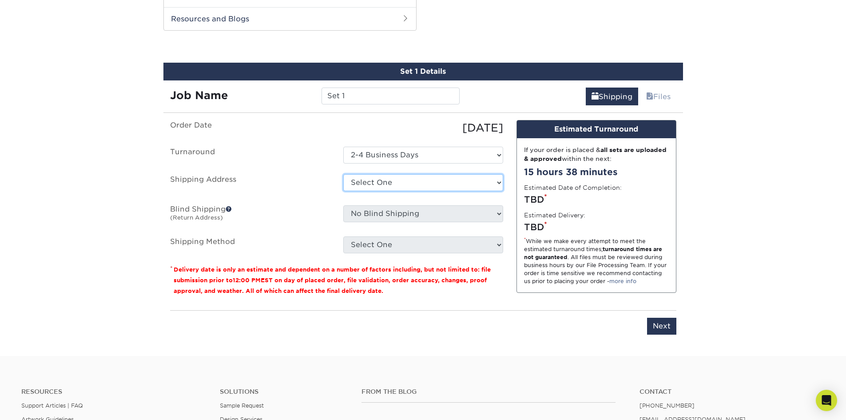
click at [386, 187] on select "Select One + Add New Address - Login" at bounding box center [423, 182] width 160 height 17
select select "newaddress"
click at [343, 174] on select "Select One + Add New Address - Login" at bounding box center [423, 182] width 160 height 17
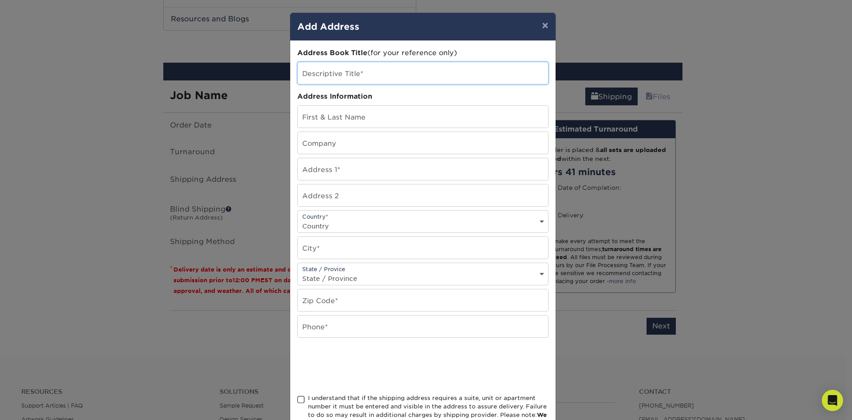
drag, startPoint x: 360, startPoint y: 74, endPoint x: 357, endPoint y: 79, distance: 5.6
click at [360, 74] on input "text" at bounding box center [423, 73] width 250 height 22
drag, startPoint x: 347, startPoint y: 117, endPoint x: 347, endPoint y: 127, distance: 10.7
click at [347, 121] on input "text" at bounding box center [423, 117] width 250 height 22
type input "[PERSON_NAME]"
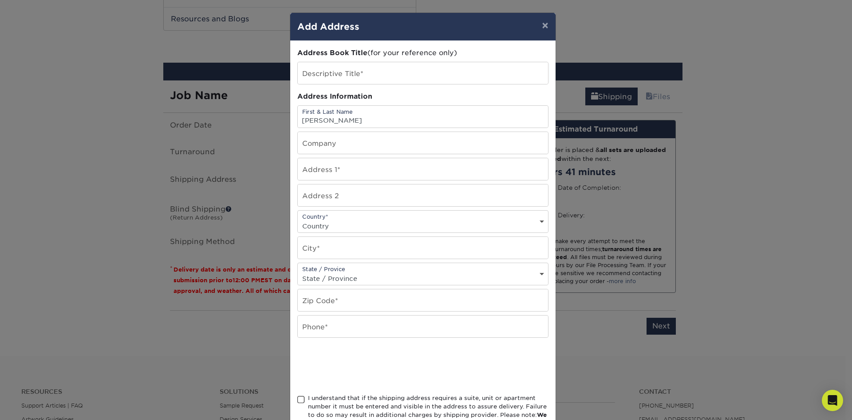
type input "Yuja Atelier"
type input "1403 South Assembly Road"
type input "C312"
select select "US"
type input "Spokane"
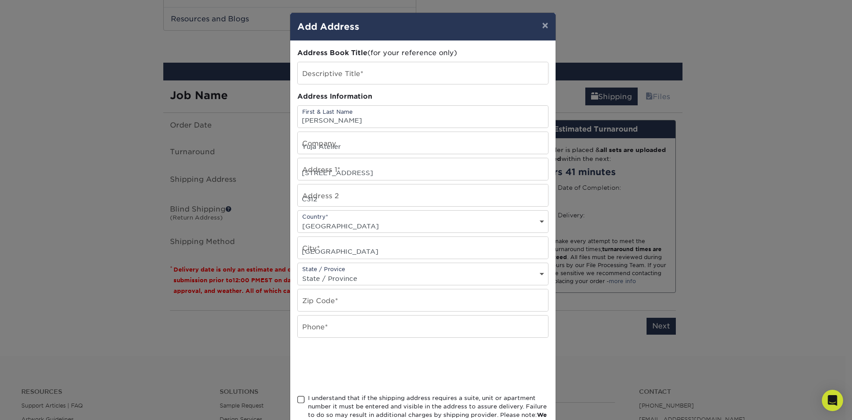
select select "WA"
type input "99224"
type input "9192446795"
click at [334, 158] on div "Address 1* 1403 South Assembly Road" at bounding box center [422, 169] width 251 height 23
click at [336, 151] on input "Yuja Atelier" at bounding box center [423, 143] width 250 height 22
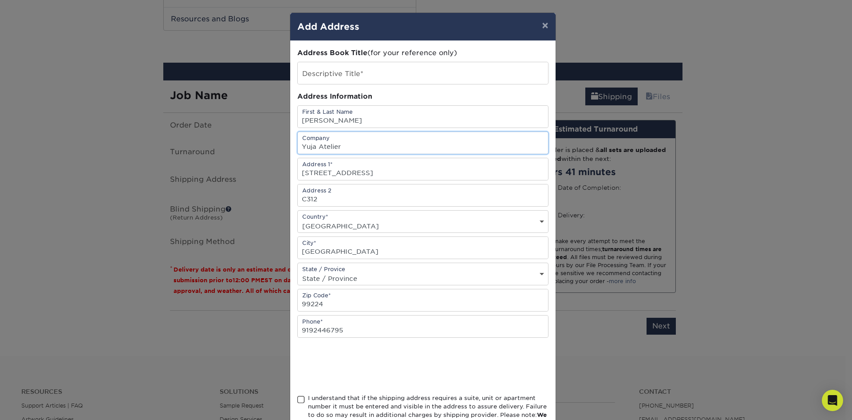
click at [337, 151] on input "Yuja Atelier" at bounding box center [423, 143] width 250 height 22
click at [337, 150] on input "Yuja Atelier" at bounding box center [423, 143] width 250 height 22
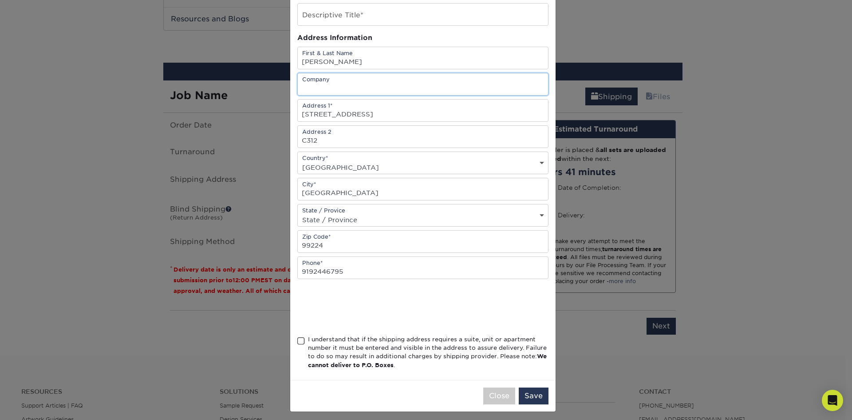
scroll to position [63, 0]
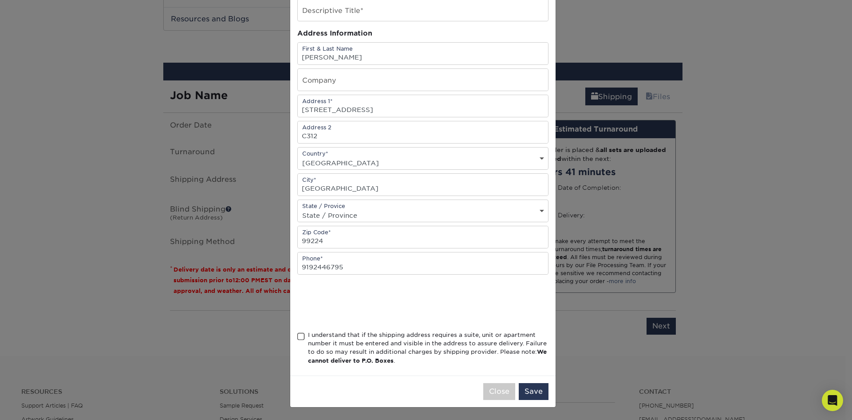
click at [308, 339] on div "I understand that if the shipping address requires a suite, unit or apartment n…" at bounding box center [428, 347] width 241 height 35
click at [0, 0] on input "I understand that if the shipping address requires a suite, unit or apartment n…" at bounding box center [0, 0] width 0 height 0
click at [534, 397] on button "Save" at bounding box center [534, 391] width 30 height 17
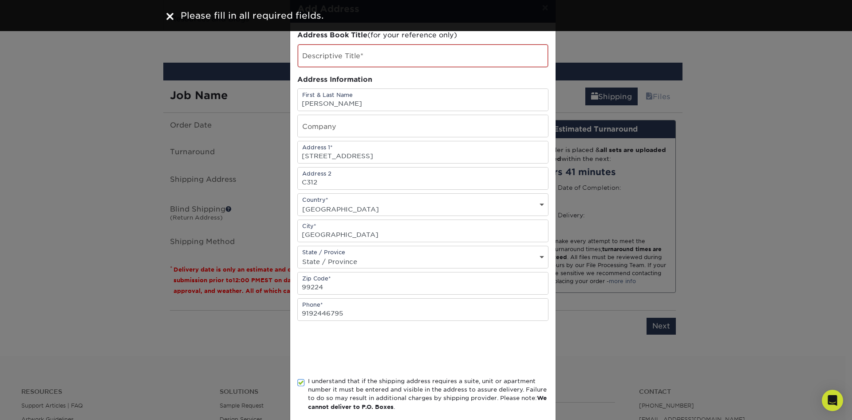
scroll to position [0, 0]
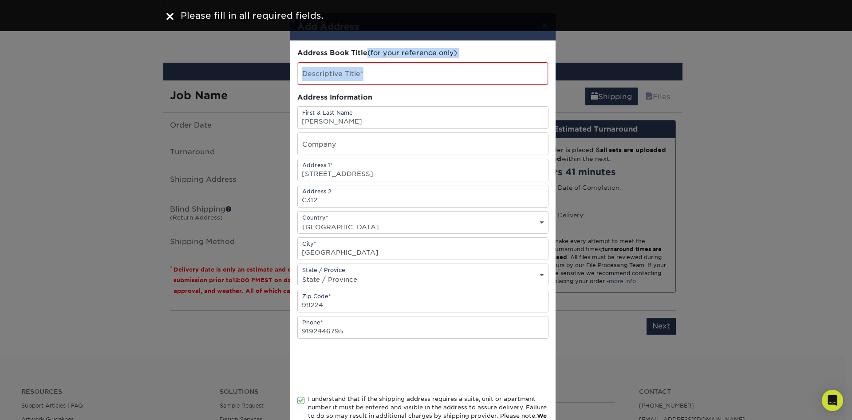
drag, startPoint x: 362, startPoint y: 53, endPoint x: 355, endPoint y: 68, distance: 16.7
click at [355, 68] on div "Address Book Title (for your reference only) Descriptive Title* Address Informa…" at bounding box center [422, 240] width 251 height 384
click at [357, 75] on input "text" at bounding box center [423, 73] width 250 height 23
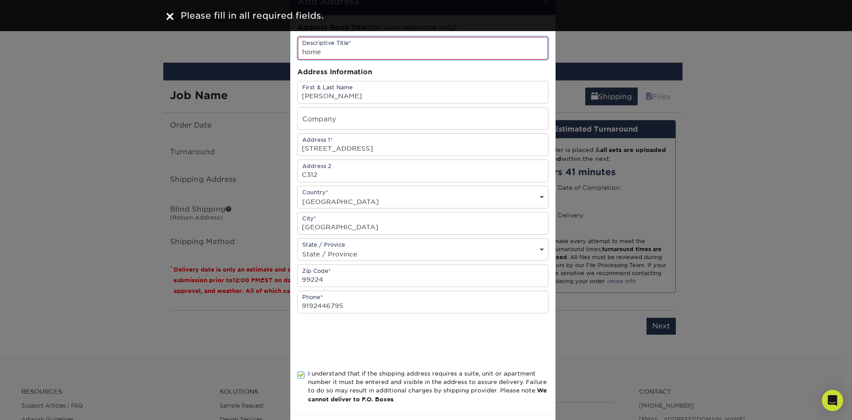
scroll to position [64, 0]
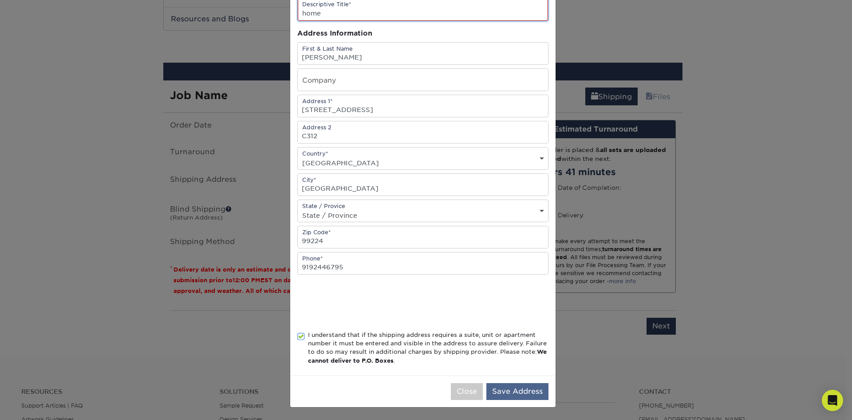
type input "home"
click at [545, 393] on button "Save Address" at bounding box center [518, 391] width 62 height 17
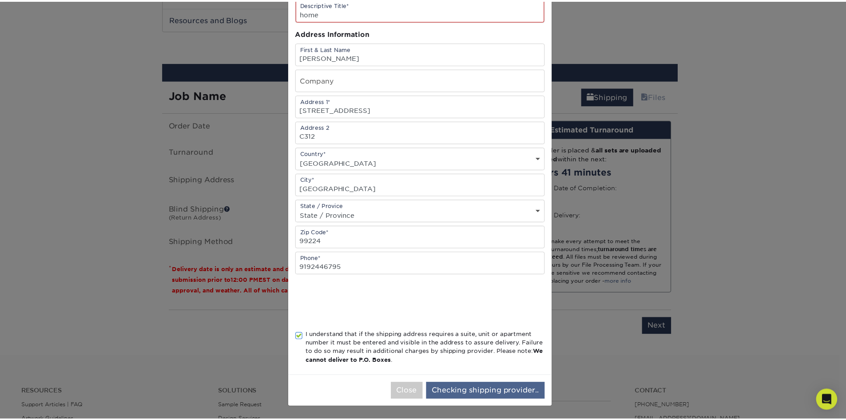
scroll to position [0, 0]
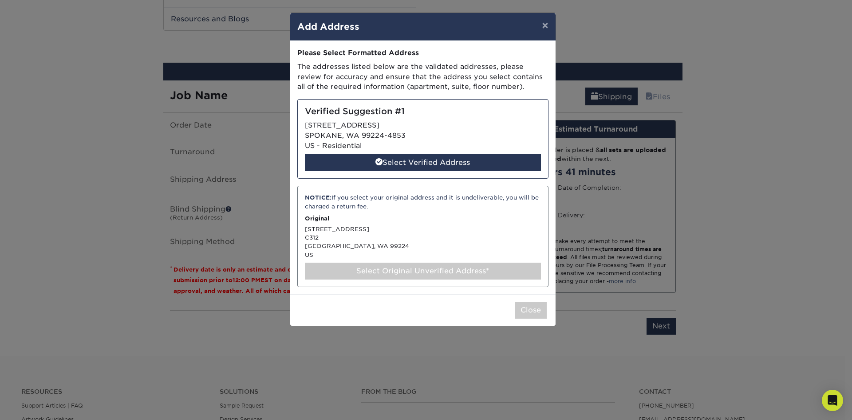
click at [427, 273] on div "Select Original Unverified Address*" at bounding box center [423, 270] width 236 height 17
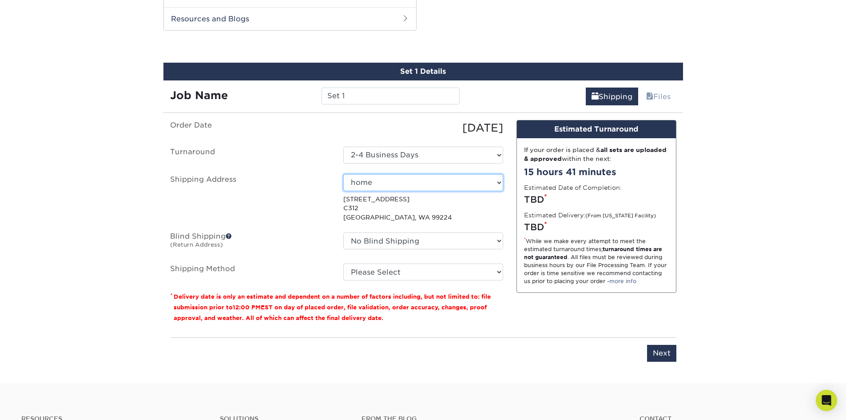
click at [496, 184] on select "Select One home + Add New Address - Login" at bounding box center [423, 182] width 160 height 17
click at [343, 174] on select "Select One home + Add New Address - Login" at bounding box center [423, 182] width 160 height 17
click at [396, 216] on p "1403 South Assembly Road C312 Spokane, WA 99224" at bounding box center [423, 207] width 160 height 27
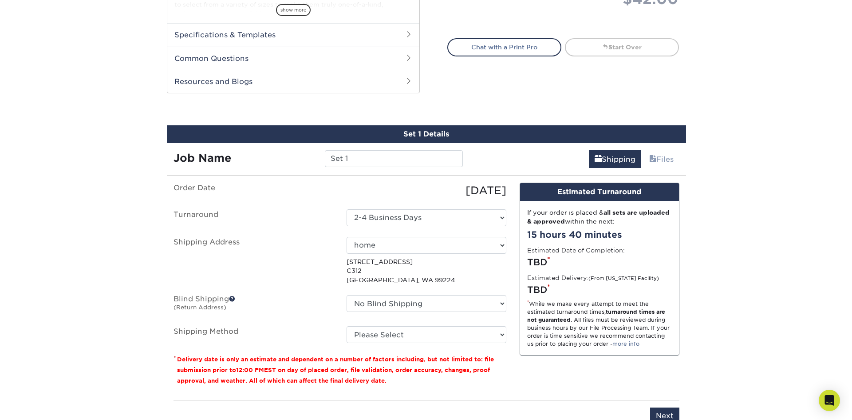
scroll to position [420, 0]
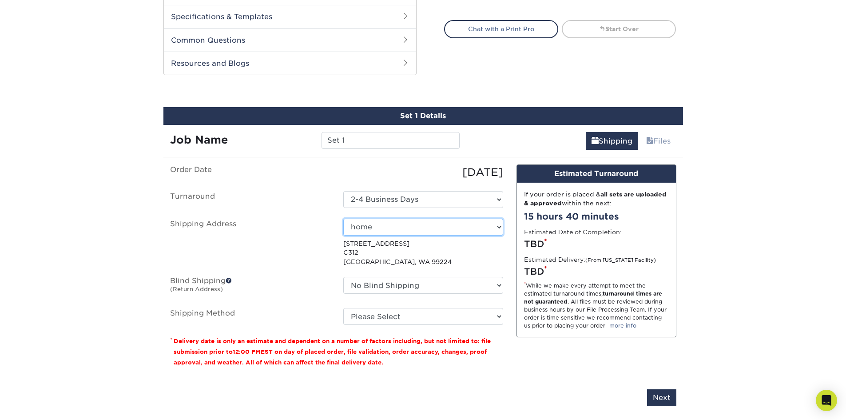
click at [478, 231] on select "Select One home + Add New Address - Login" at bounding box center [423, 226] width 160 height 17
select select "newaddress"
click at [343, 218] on select "Select One home + Add New Address - Login" at bounding box center [423, 226] width 160 height 17
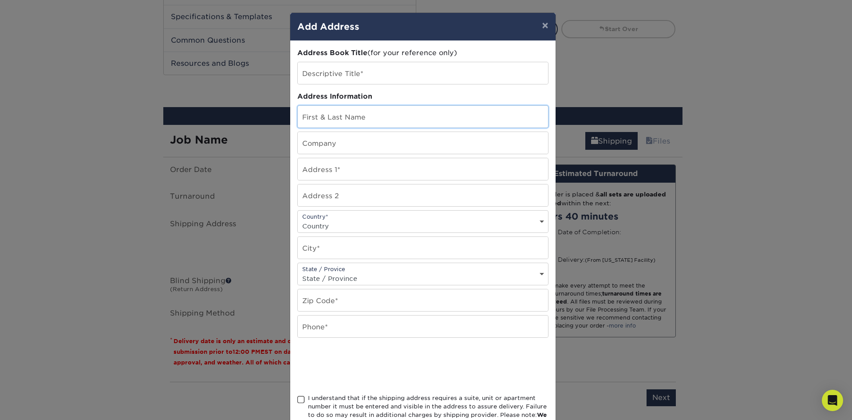
click at [384, 123] on input "text" at bounding box center [423, 117] width 250 height 22
type input "Brianna Gomez"
type input "Yuja Atelier"
type input "1403 South Assembly Road"
type input "C312"
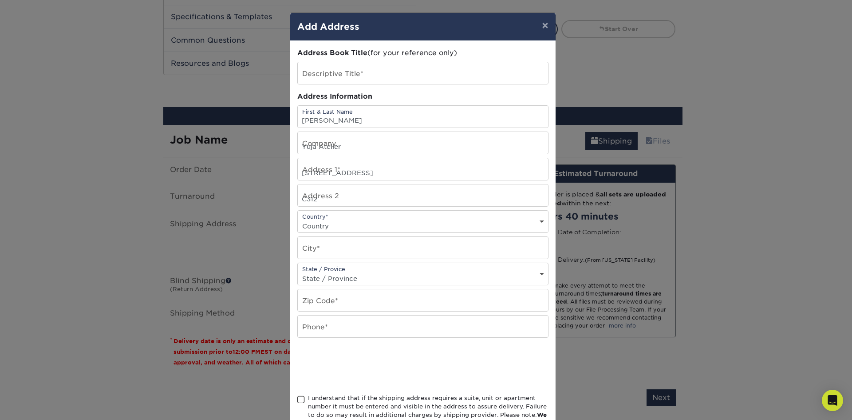
select select "US"
type input "Spokane"
select select "WA"
type input "99224"
type input "9192446795"
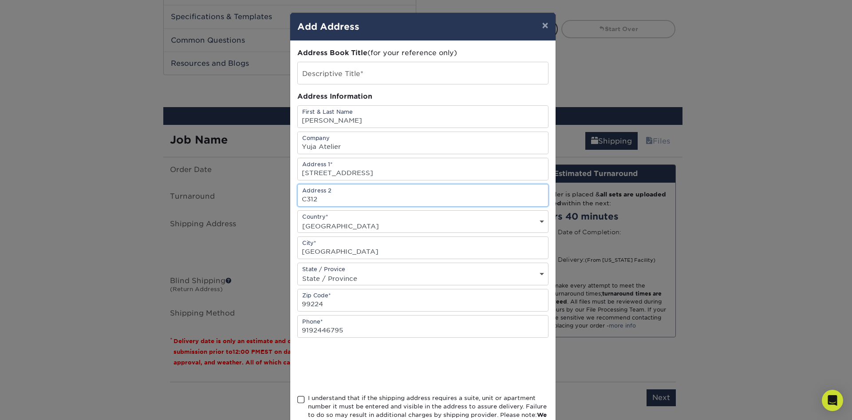
click at [301, 202] on input "C312" at bounding box center [423, 195] width 250 height 22
click at [299, 200] on input "C312" at bounding box center [423, 195] width 250 height 22
type input "Apt C312"
click at [340, 148] on input "Yuja Atelier" at bounding box center [423, 143] width 250 height 22
click at [340, 147] on input "Yuja Atelier" at bounding box center [423, 143] width 250 height 22
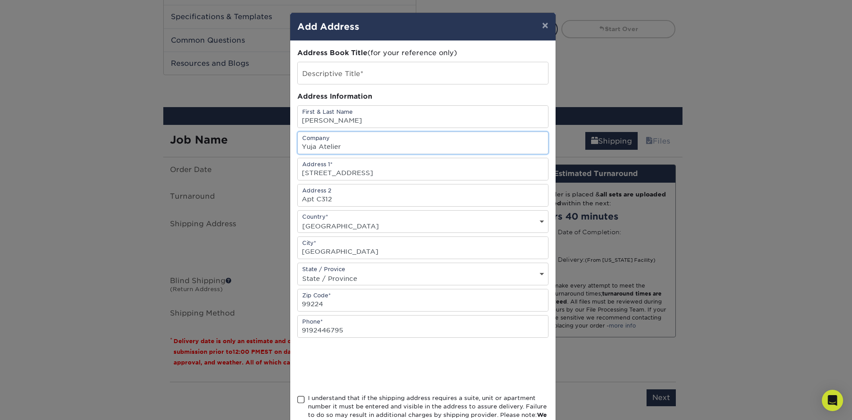
click at [340, 147] on input "Yuja Atelier" at bounding box center [423, 143] width 250 height 22
click at [348, 74] on input "text" at bounding box center [423, 73] width 250 height 22
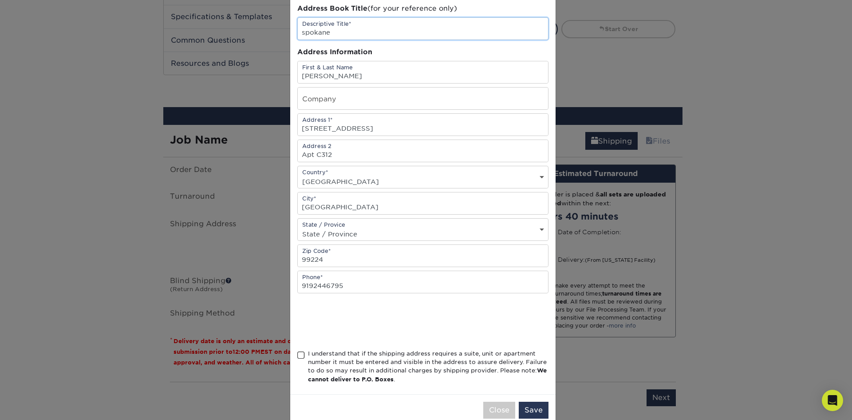
scroll to position [63, 0]
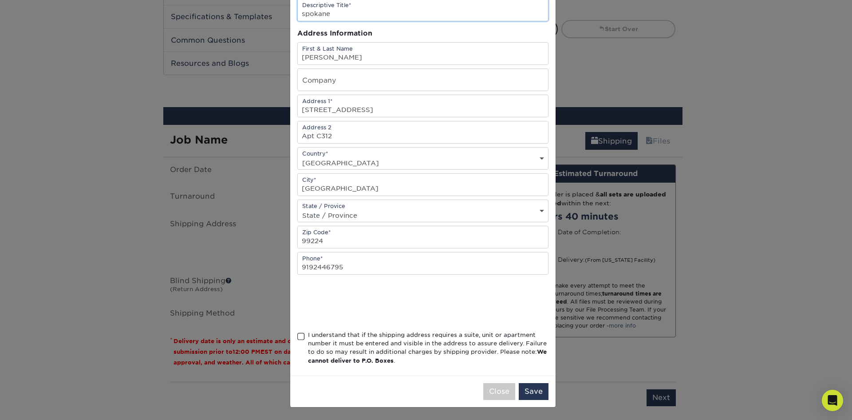
type input "spokane"
click at [337, 333] on div "I understand that if the shipping address requires a suite, unit or apartment n…" at bounding box center [428, 347] width 241 height 35
click at [0, 0] on input "I understand that if the shipping address requires a suite, unit or apartment n…" at bounding box center [0, 0] width 0 height 0
click at [530, 386] on button "Save" at bounding box center [534, 391] width 30 height 17
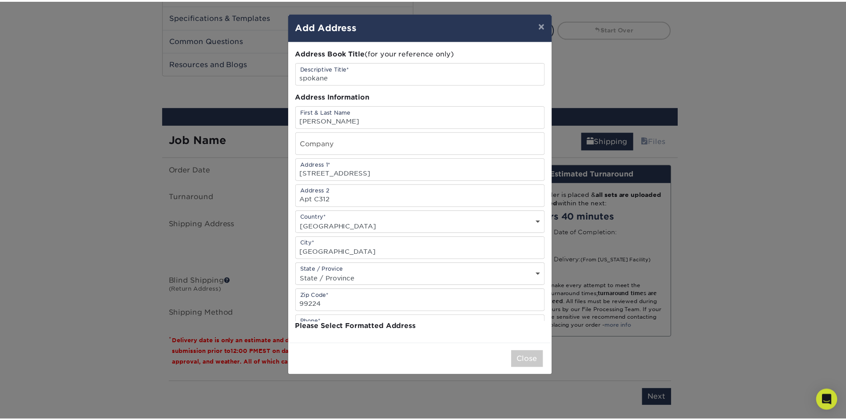
scroll to position [0, 0]
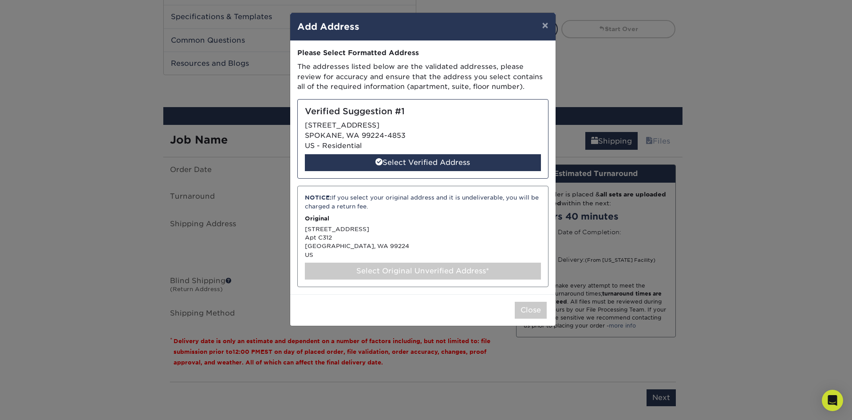
click at [402, 273] on div "Select Original Unverified Address*" at bounding box center [423, 270] width 236 height 17
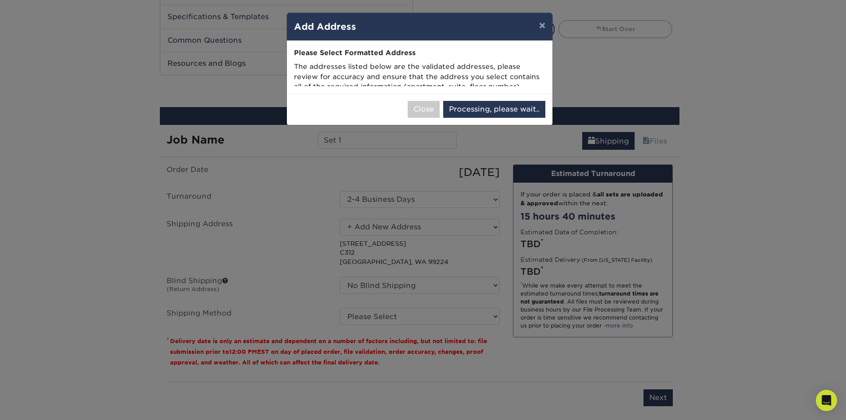
select select "285933"
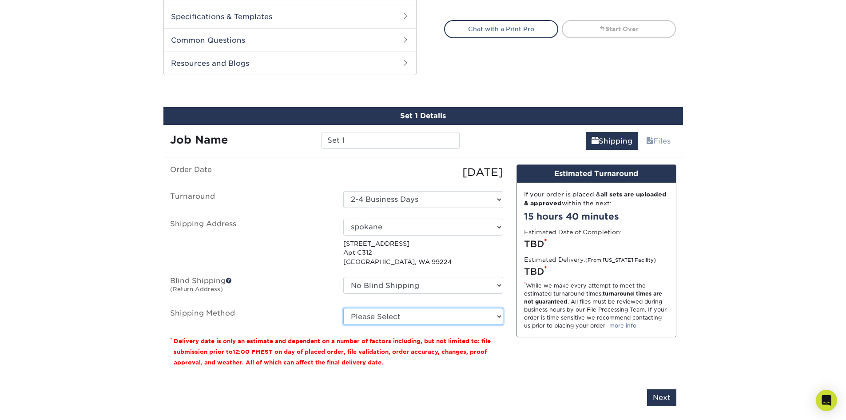
click at [482, 321] on select "Please Select Ground Shipping (+$8.96) 3 Day Shipping Service (+$20.27) 2 Day A…" at bounding box center [423, 316] width 160 height 17
select select "03"
click at [343, 308] on select "Please Select Ground Shipping (+$8.96) 3 Day Shipping Service (+$20.27) 2 Day A…" at bounding box center [423, 316] width 160 height 17
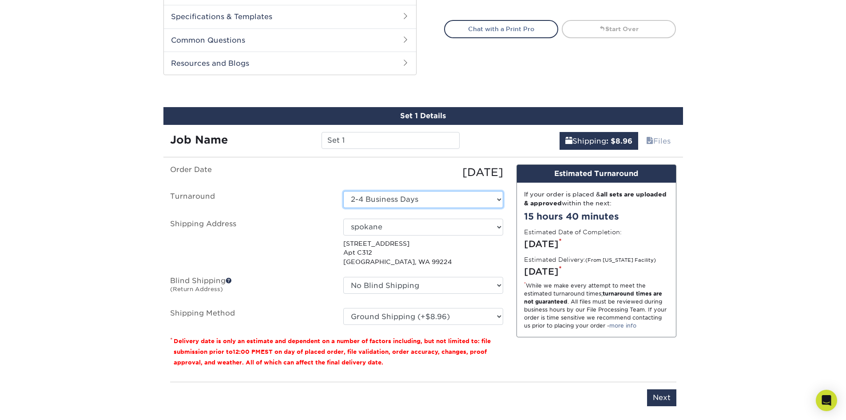
click at [404, 193] on select "Select One 2-4 Business Days 2 Day Next Business Day" at bounding box center [423, 199] width 160 height 17
select select "8efe7844-81fd-4a32-983f-b22b104fa3c9"
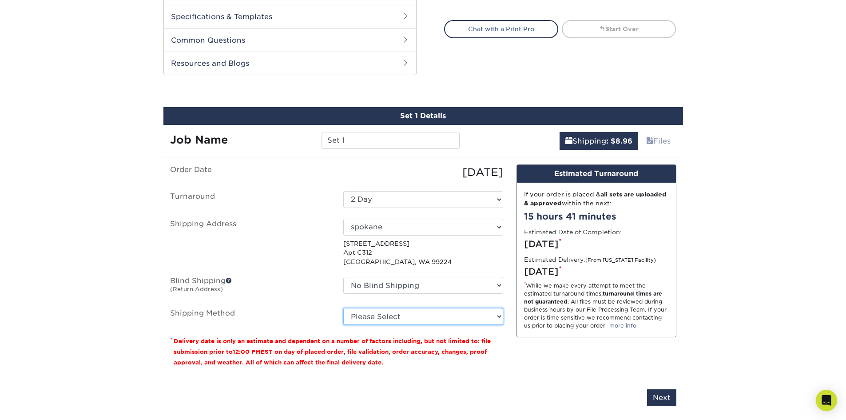
click at [432, 317] on select "Please Select Ground Shipping (+$8.96) 3 Day Shipping Service (+$20.27) 2 Day A…" at bounding box center [423, 316] width 160 height 17
select select "03"
click at [343, 308] on select "Please Select Ground Shipping (+$8.96) 3 Day Shipping Service (+$20.27) 2 Day A…" at bounding box center [423, 316] width 160 height 17
click at [431, 209] on ul "Order Date 09/11/2025 Turnaround Select One 2-4 Business Days 2 Day Next Busine…" at bounding box center [336, 244] width 333 height 160
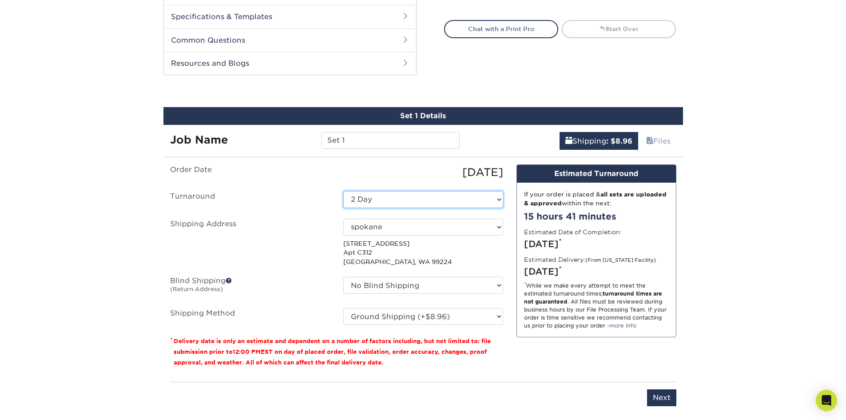
click at [429, 196] on select "Select One 2-4 Business Days 2 Day Next Business Day" at bounding box center [423, 199] width 160 height 17
select select "54041032-aa9f-439f-bce6-51c0ef7913ba"
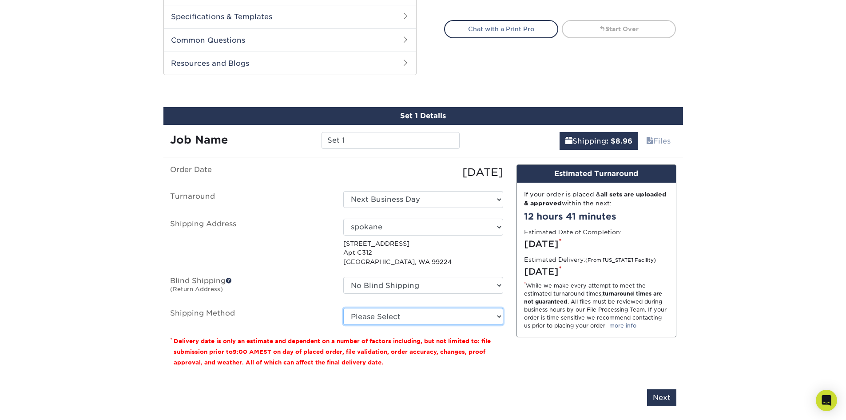
click at [404, 318] on select "Please Select Ground Shipping (+$8.96) 3 Day Shipping Service (+$20.27) 2 Day A…" at bounding box center [423, 316] width 160 height 17
select select "03"
click at [343, 308] on select "Please Select Ground Shipping (+$8.96) 3 Day Shipping Service (+$20.27) 2 Day A…" at bounding box center [423, 316] width 160 height 17
click at [381, 226] on select "Select One home spokane + Add New Address - Login" at bounding box center [423, 226] width 160 height 17
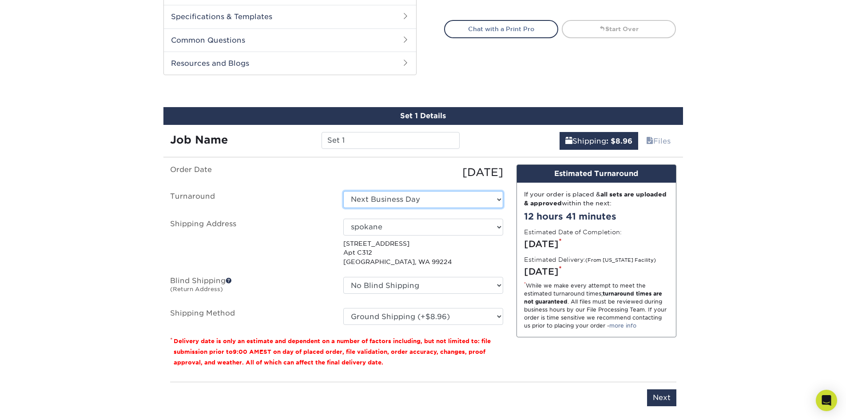
click at [380, 203] on select "Select One 2-4 Business Days 2 Day Next Business Day" at bounding box center [423, 199] width 160 height 17
click at [343, 191] on select "Select One 2-4 Business Days 2 Day Next Business Day" at bounding box center [423, 199] width 160 height 17
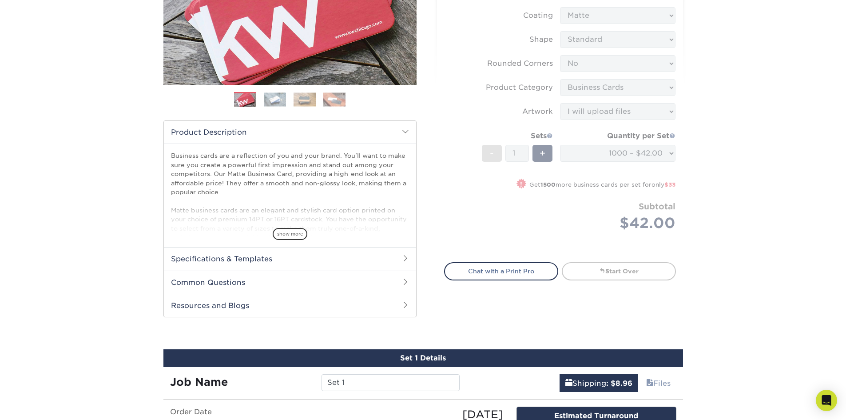
scroll to position [376, 0]
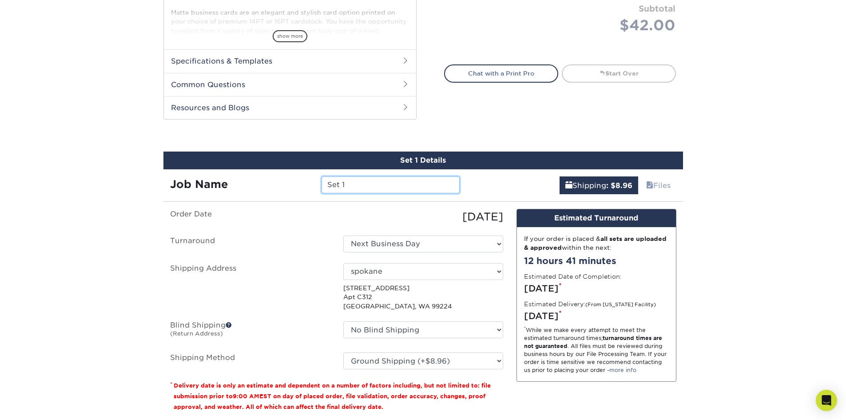
click at [365, 190] on input "Set 1" at bounding box center [390, 184] width 138 height 17
type input "Sacred Roots"
click at [586, 185] on link "Shipping : $8.96" at bounding box center [598, 185] width 79 height 18
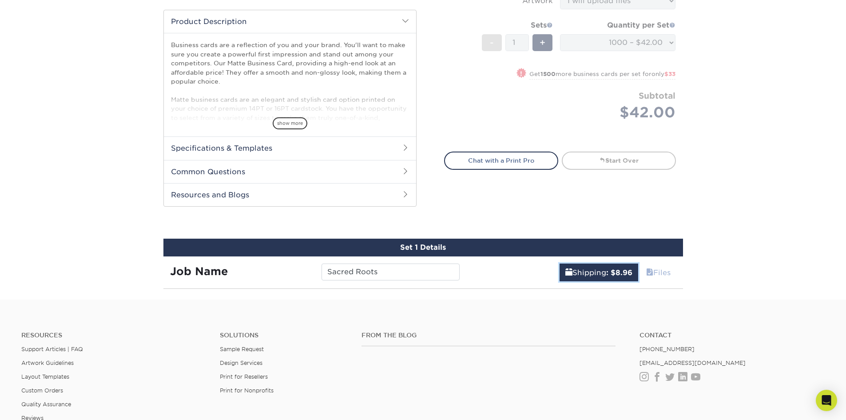
scroll to position [287, 0]
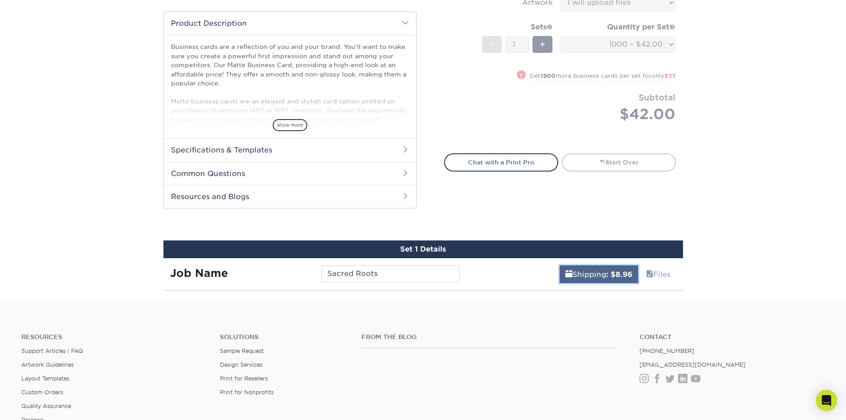
click at [606, 273] on b ": $8.96" at bounding box center [619, 274] width 26 height 8
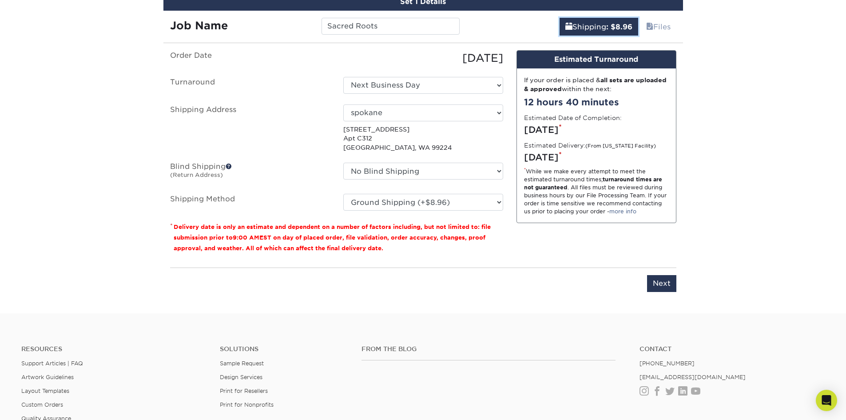
scroll to position [554, 0]
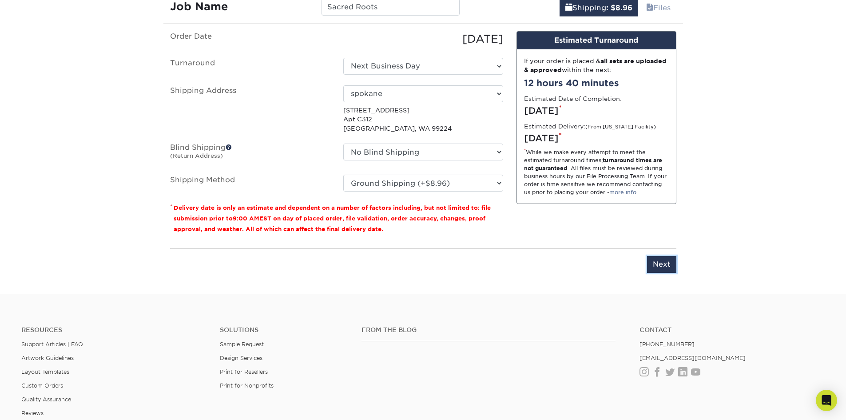
click at [673, 265] on input "Next" at bounding box center [661, 264] width 29 height 17
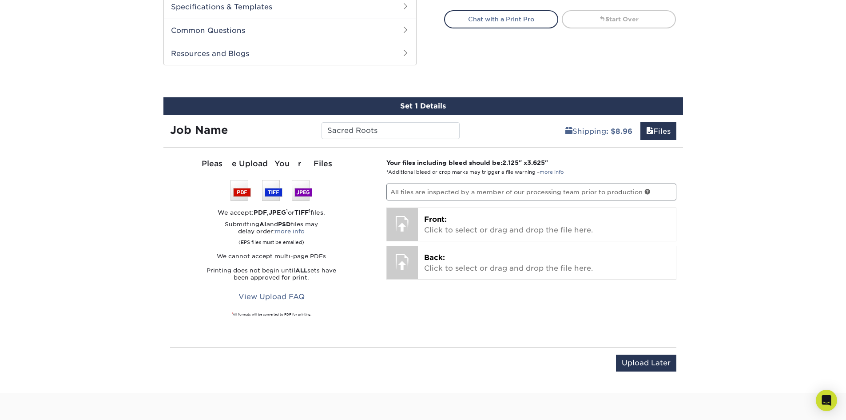
scroll to position [420, 0]
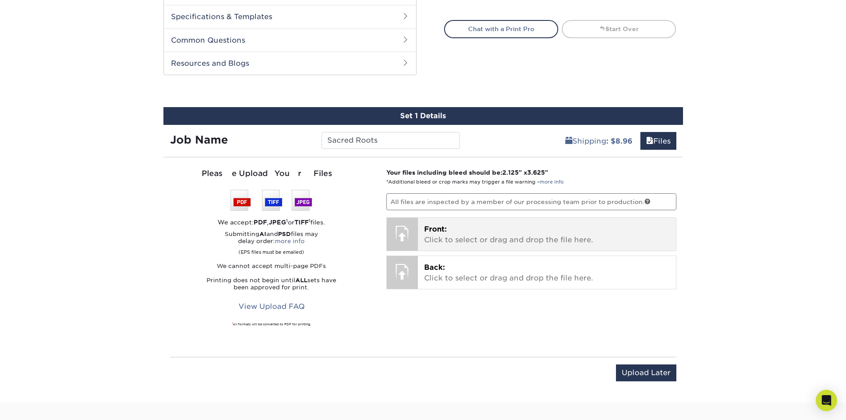
click at [435, 235] on p "Front: Click to select or drag and drop the file here." at bounding box center [547, 234] width 246 height 21
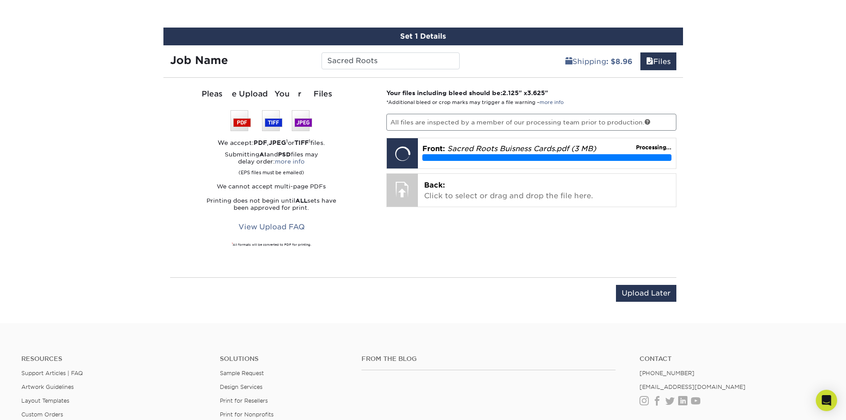
scroll to position [509, 0]
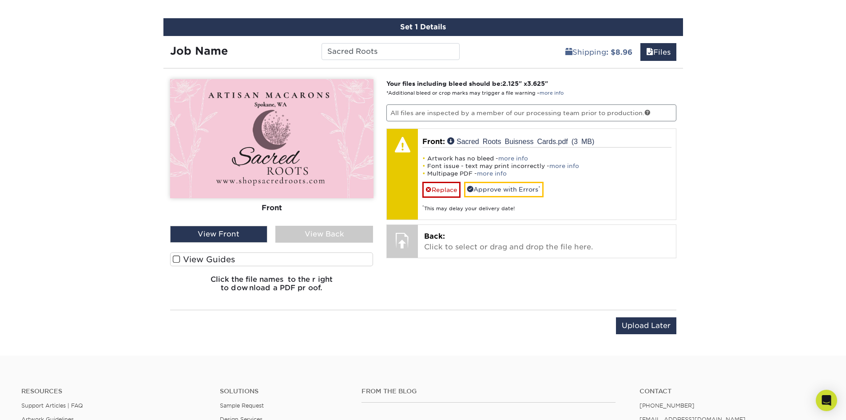
click at [296, 234] on div "View Back" at bounding box center [324, 234] width 98 height 17
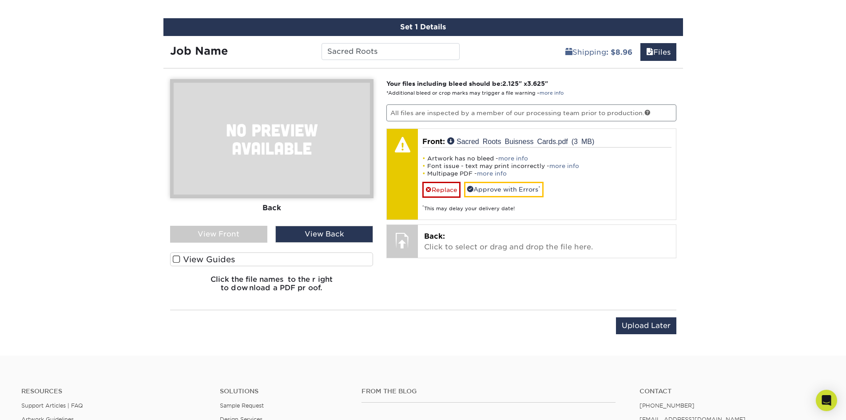
click at [243, 235] on div "View Front" at bounding box center [219, 234] width 98 height 17
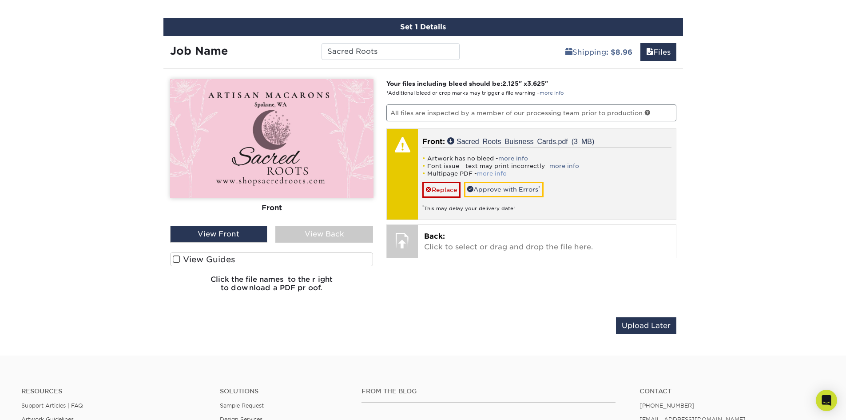
click at [490, 172] on link "more info" at bounding box center [492, 173] width 30 height 7
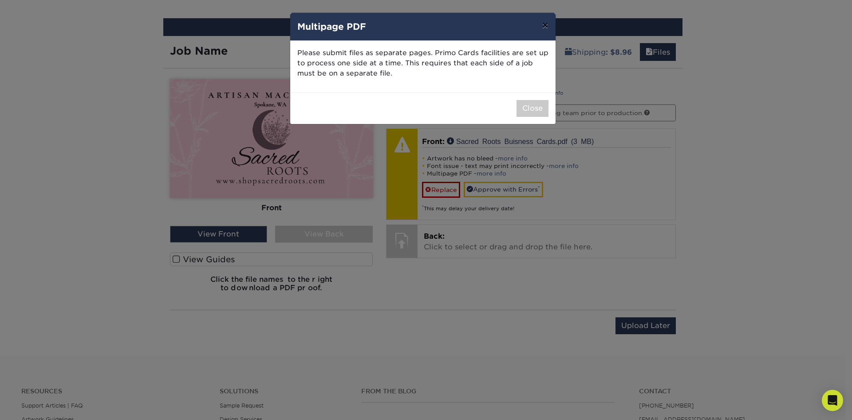
click at [551, 21] on button "×" at bounding box center [545, 25] width 20 height 25
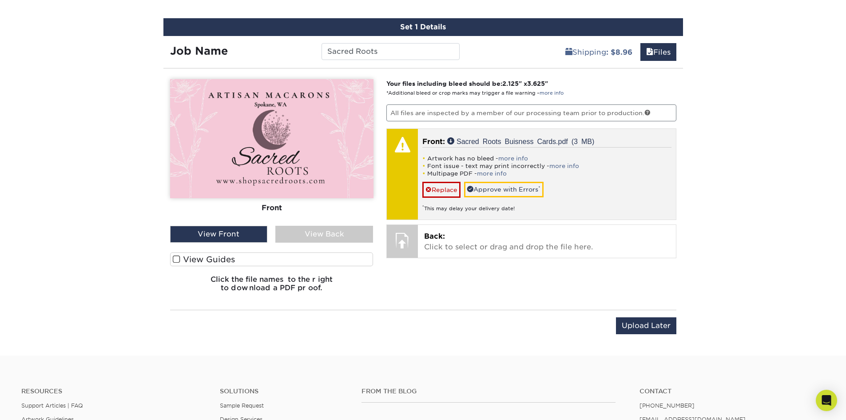
click at [516, 150] on div "Artwork has no bleed - more info Font issue - text may print incorrectly - more…" at bounding box center [546, 179] width 249 height 65
click at [450, 190] on link "Replace" at bounding box center [441, 190] width 38 height 16
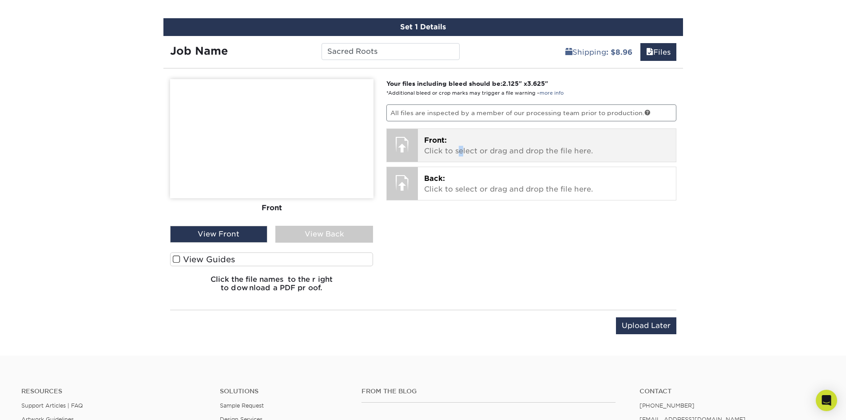
click at [461, 147] on p "Front: Click to select or drag and drop the file here." at bounding box center [547, 145] width 246 height 21
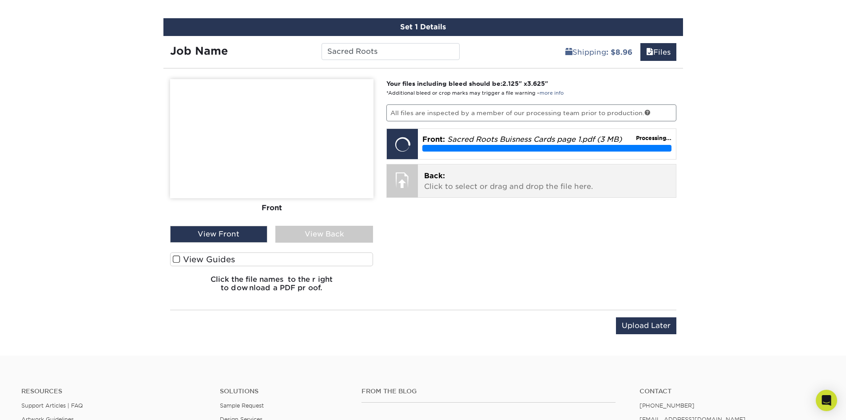
click at [468, 182] on p "Back: Click to select or drag and drop the file here." at bounding box center [547, 180] width 246 height 21
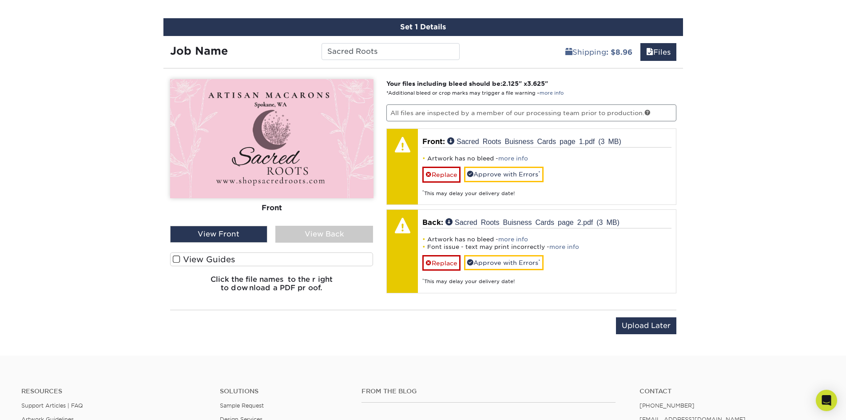
click at [309, 232] on div "View Back" at bounding box center [324, 234] width 98 height 17
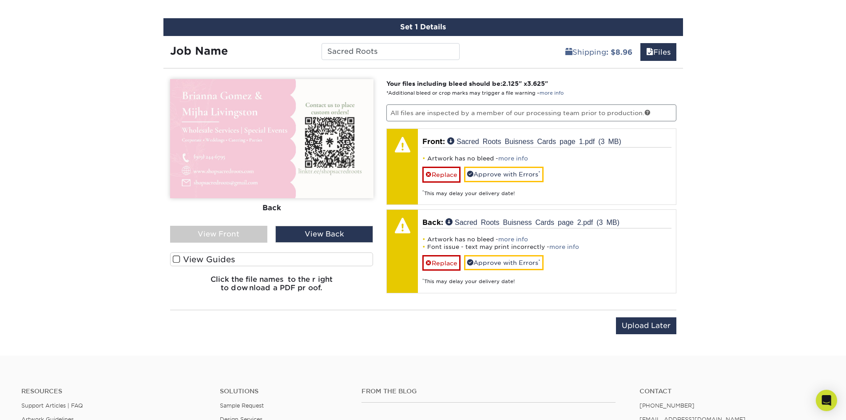
click at [235, 229] on div "View Front" at bounding box center [219, 234] width 98 height 17
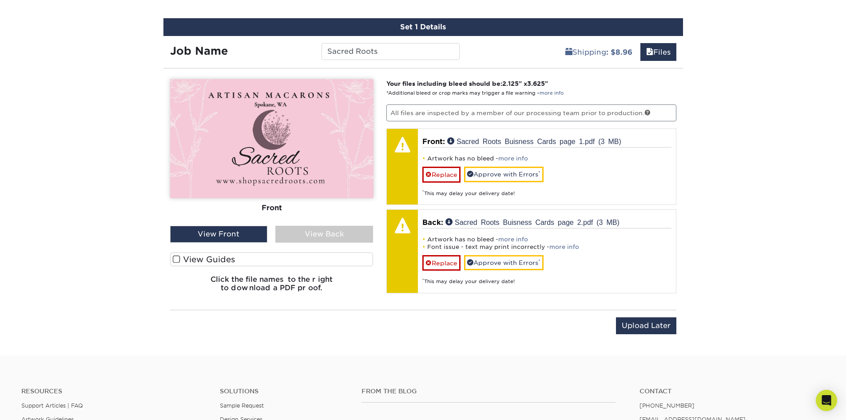
drag, startPoint x: 334, startPoint y: 228, endPoint x: 382, endPoint y: 197, distance: 56.8
click at [334, 228] on div "View Back" at bounding box center [324, 234] width 98 height 17
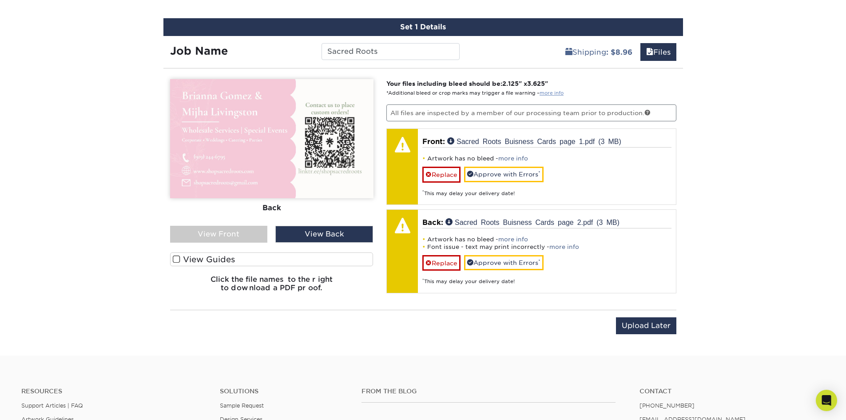
click at [553, 92] on link "more info" at bounding box center [551, 93] width 24 height 6
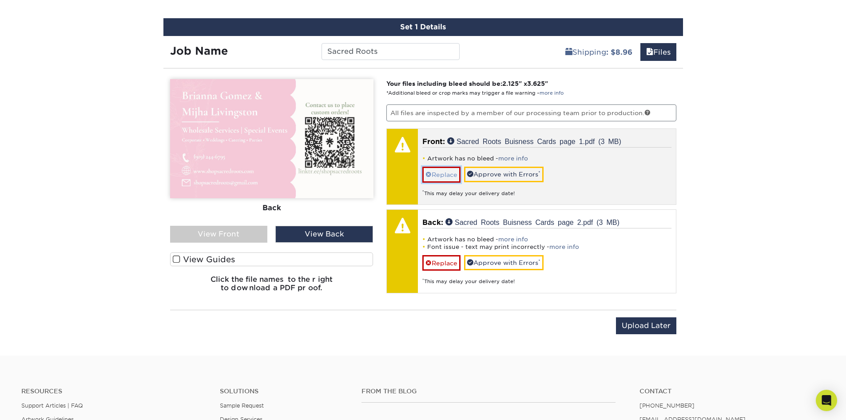
click at [439, 169] on link "Replace" at bounding box center [441, 174] width 38 height 16
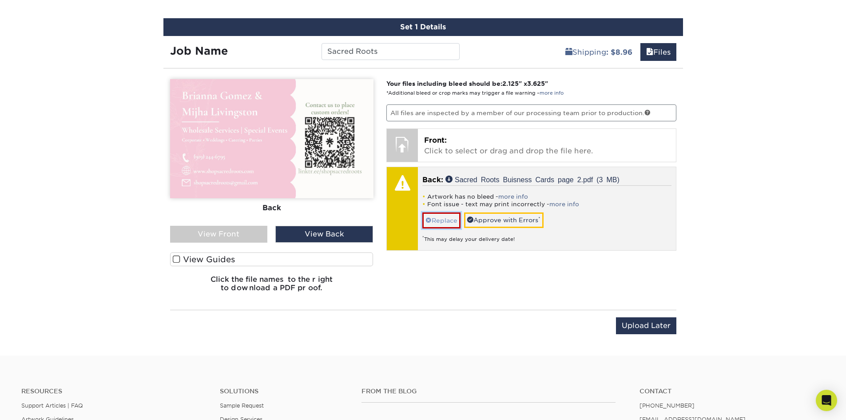
click at [429, 223] on span at bounding box center [428, 220] width 6 height 7
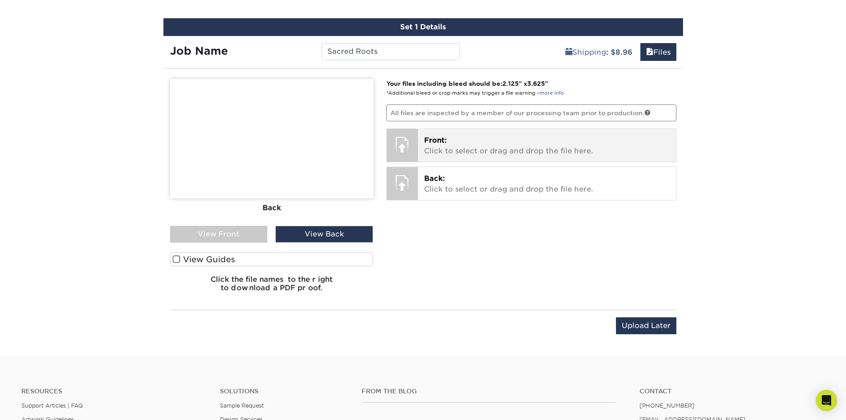
click at [453, 143] on p "Front: Click to select or drag and drop the file here." at bounding box center [547, 145] width 246 height 21
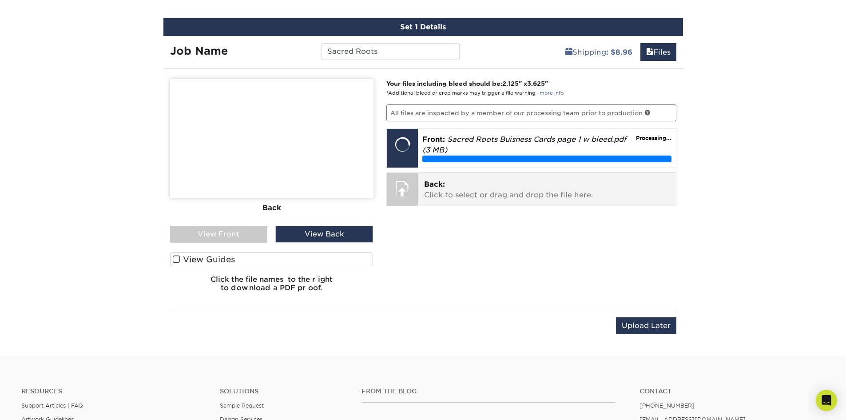
click at [428, 179] on p "Back: Click to select or drag and drop the file here." at bounding box center [547, 189] width 246 height 21
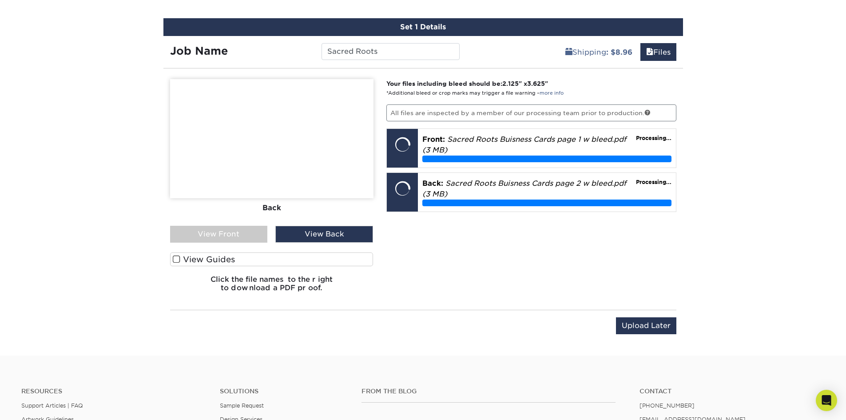
click at [210, 227] on div "View Front" at bounding box center [219, 234] width 98 height 17
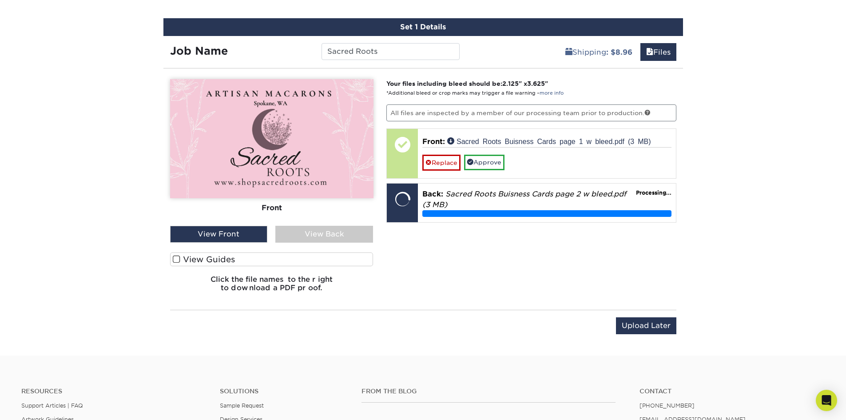
click at [332, 233] on div "View Back" at bounding box center [324, 234] width 98 height 17
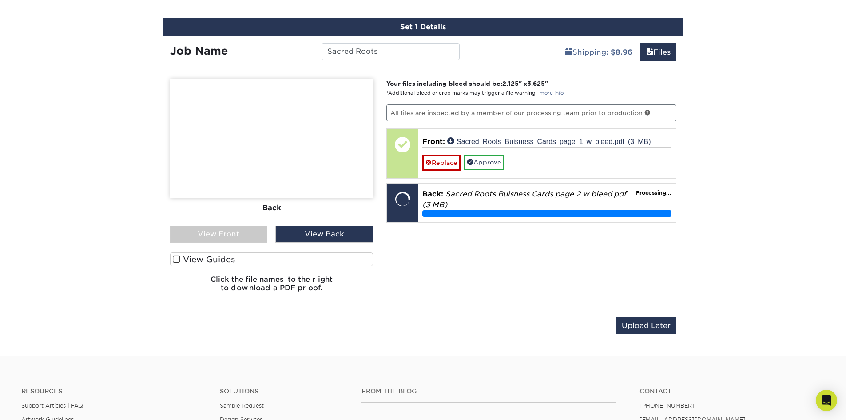
click at [239, 237] on div "View Front" at bounding box center [219, 234] width 98 height 17
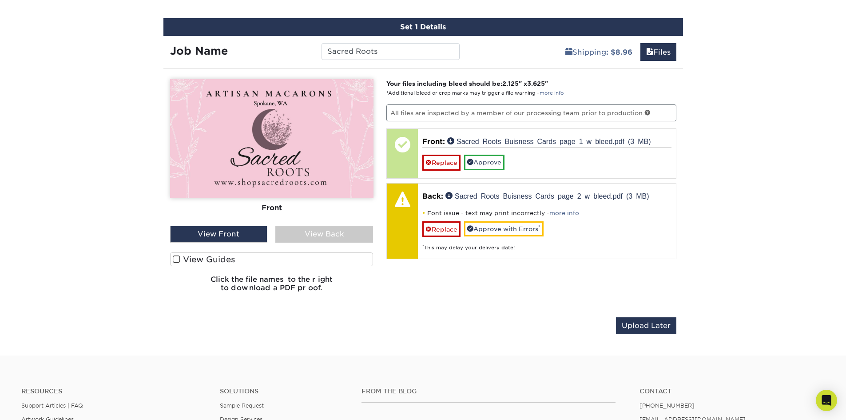
click at [305, 261] on label "View Guides" at bounding box center [271, 259] width 203 height 14
click at [0, 0] on input "View Guides" at bounding box center [0, 0] width 0 height 0
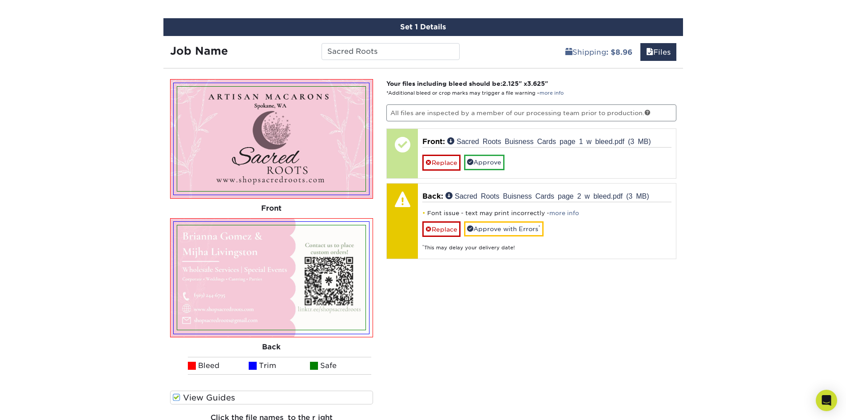
scroll to position [554, 0]
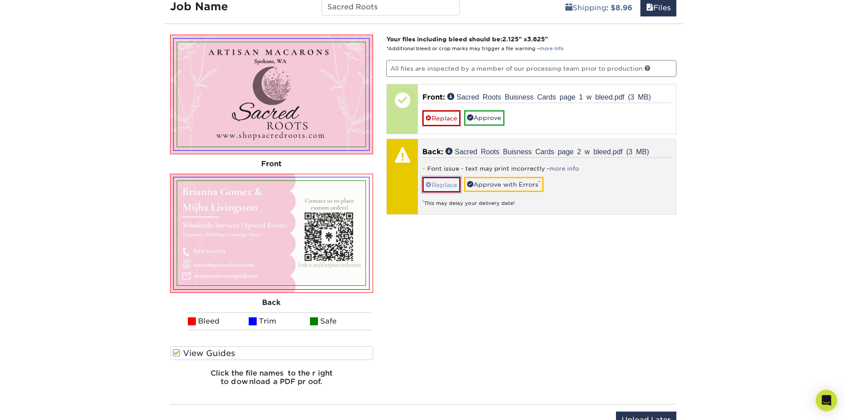
click at [440, 185] on link "Replace" at bounding box center [441, 185] width 38 height 16
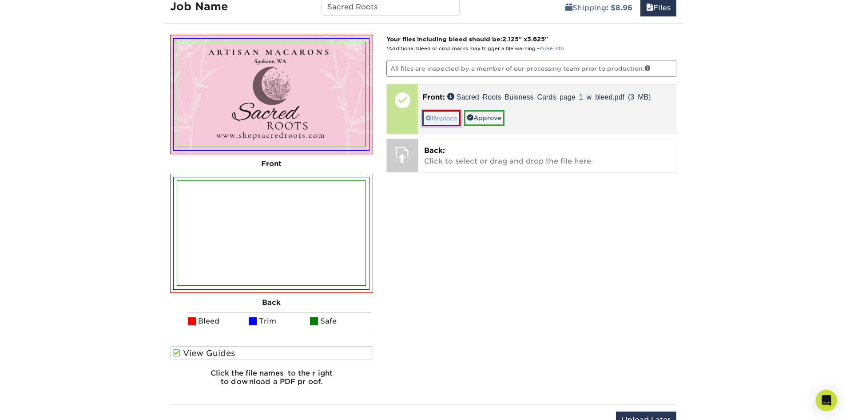
click at [437, 117] on link "Replace" at bounding box center [441, 118] width 38 height 16
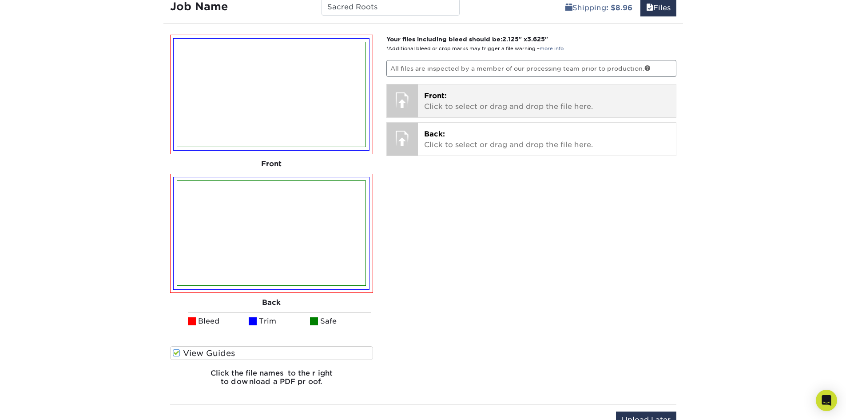
click at [449, 105] on p "Front: Click to select or drag and drop the file here." at bounding box center [547, 101] width 246 height 21
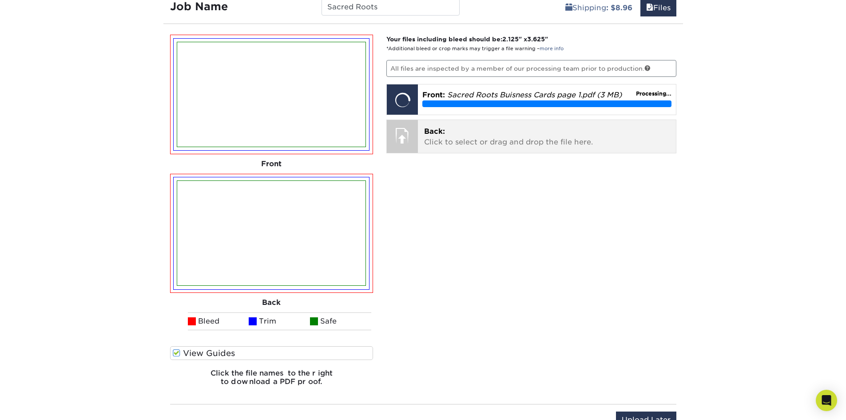
click at [441, 130] on span "Back:" at bounding box center [434, 131] width 21 height 8
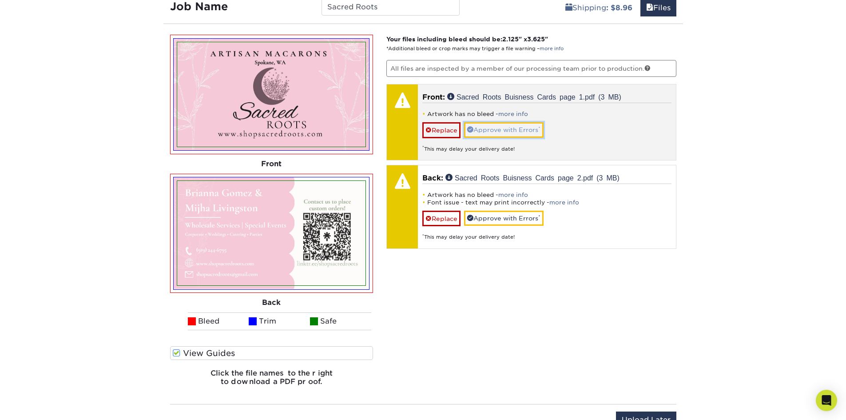
click at [496, 129] on link "Approve with Errors *" at bounding box center [503, 129] width 79 height 15
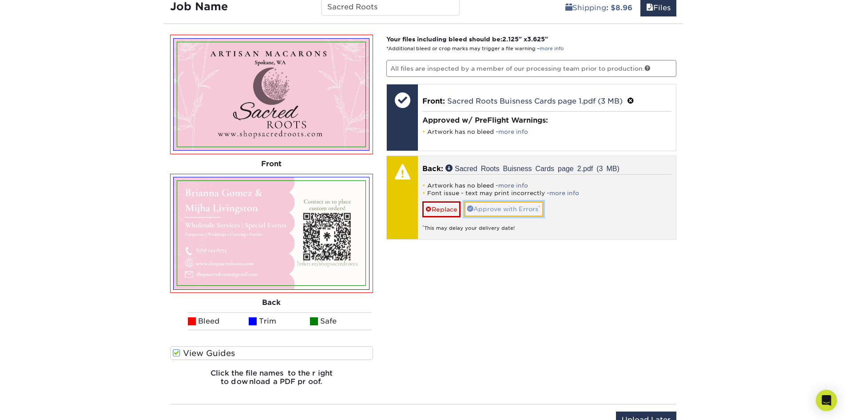
click at [517, 203] on link "Approve with Errors *" at bounding box center [503, 208] width 79 height 15
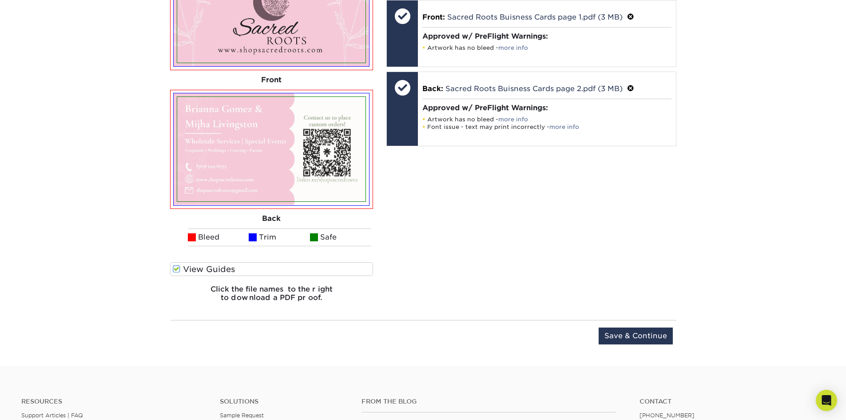
scroll to position [642, 0]
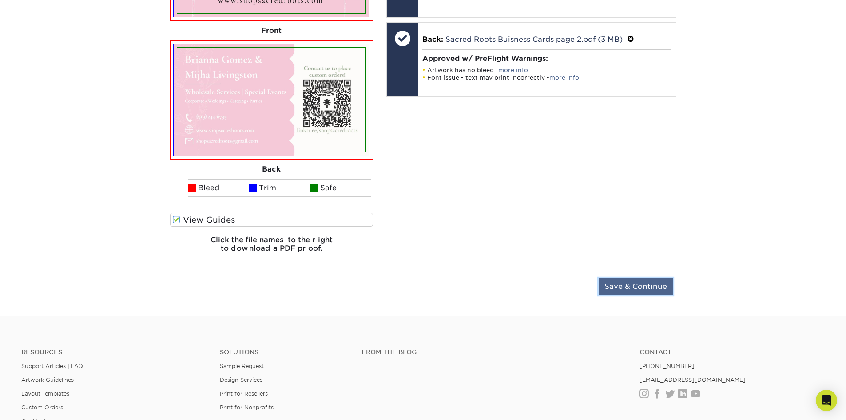
click at [618, 289] on input "Save & Continue" at bounding box center [635, 286] width 74 height 17
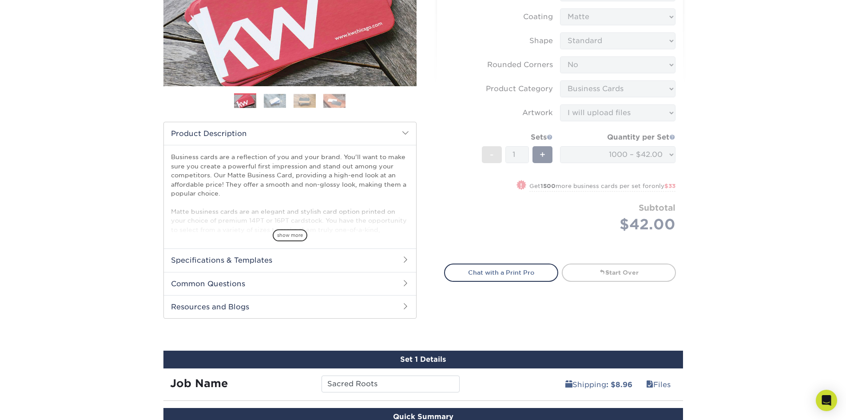
scroll to position [178, 0]
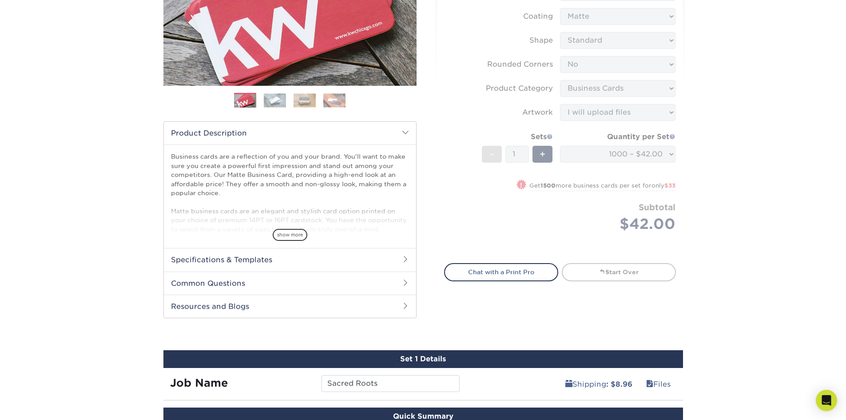
click at [572, 224] on form "Sizes Help Sizes Please Select 1.5" x 3.5" - Mini 1.75" x 3.5" - Mini 2" x 2" -…" at bounding box center [560, 94] width 232 height 317
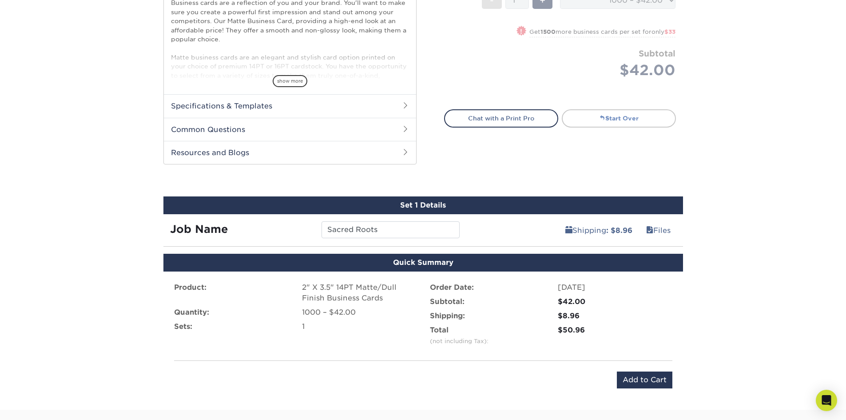
scroll to position [355, 0]
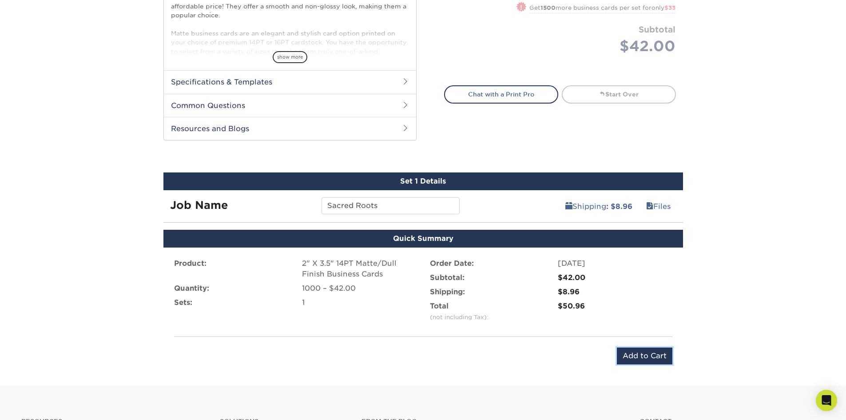
click at [650, 354] on input "Add to Cart" at bounding box center [644, 355] width 55 height 17
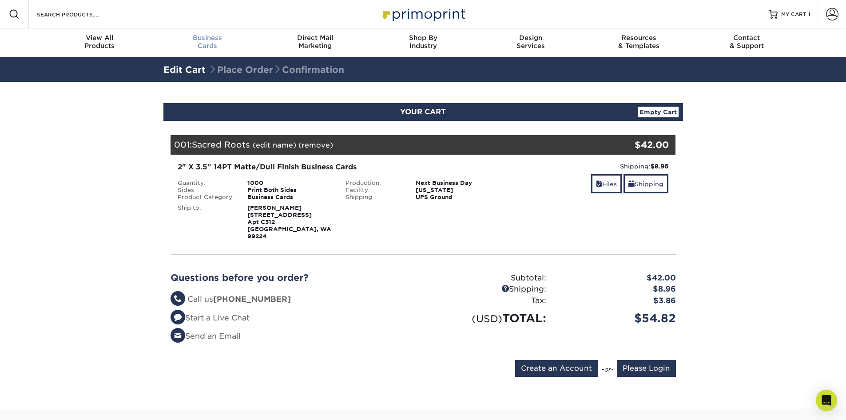
click at [206, 40] on span "Business" at bounding box center [207, 38] width 108 height 8
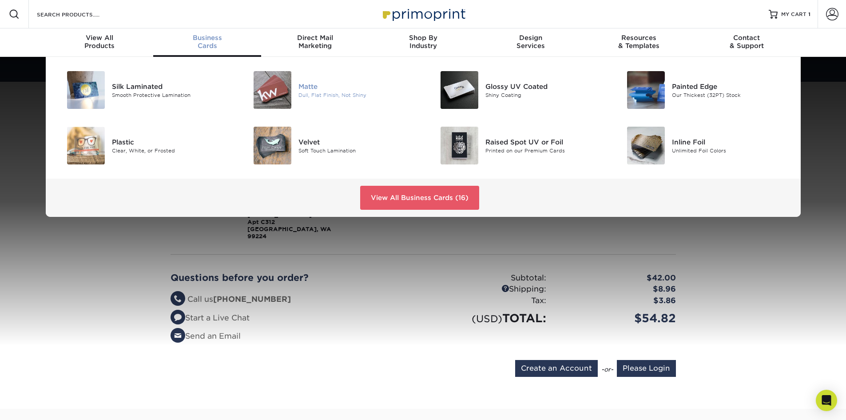
click at [314, 84] on div "Matte" at bounding box center [357, 86] width 118 height 10
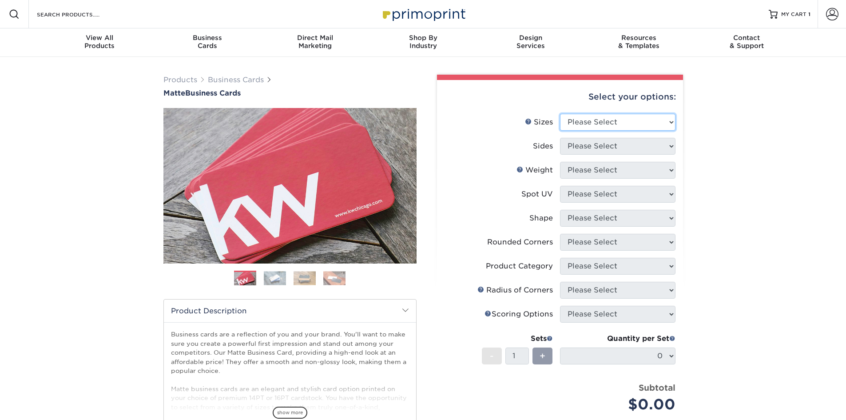
click at [620, 122] on select "Please Select 1.5" x 3.5" - Mini 1.75" x 3.5" - Mini 2" x 2" - Square 2" x 3" -…" at bounding box center [617, 122] width 115 height 17
select select "2.00x3.50"
click at [560, 114] on select "Please Select 1.5" x 3.5" - Mini 1.75" x 3.5" - Mini 2" x 2" - Square 2" x 3" -…" at bounding box center [617, 122] width 115 height 17
click at [643, 138] on select "Please Select Print Both Sides Print Front Only" at bounding box center [617, 146] width 115 height 17
select select "32d3c223-f82c-492b-b915-ba065a00862f"
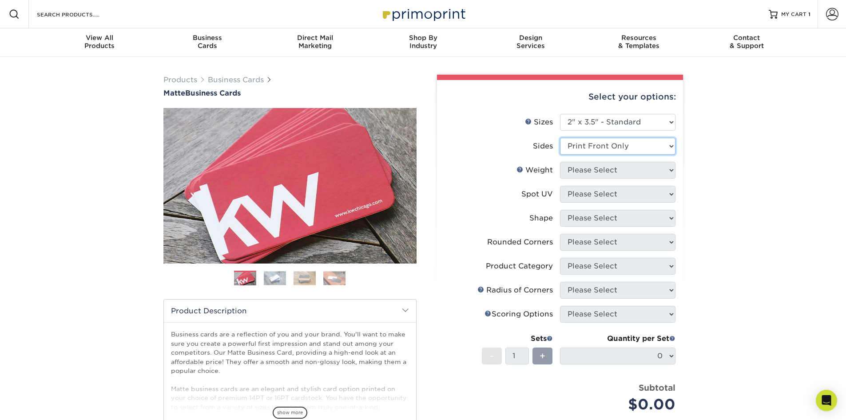
click at [560, 138] on select "Please Select Print Both Sides Print Front Only" at bounding box center [617, 146] width 115 height 17
click at [627, 166] on select "Please Select 16PT 14PT" at bounding box center [617, 170] width 115 height 17
select select "14PT"
click at [560, 162] on select "Please Select 16PT 14PT" at bounding box center [617, 170] width 115 height 17
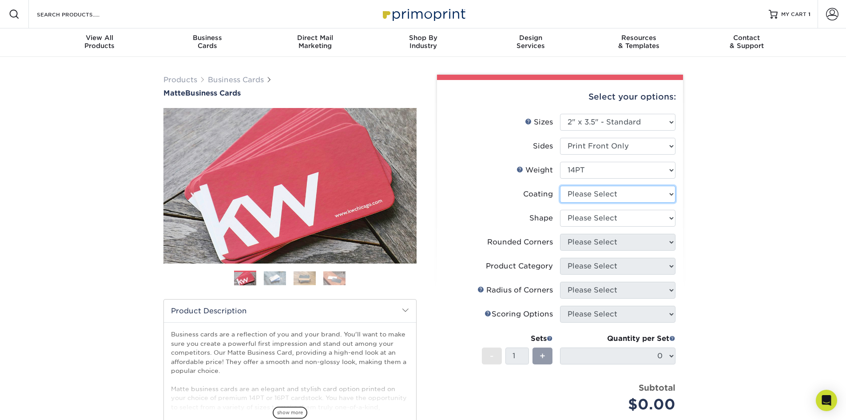
click at [615, 192] on select at bounding box center [617, 194] width 115 height 17
select select "121bb7b5-3b4d-429f-bd8d-bbf80e953313"
click at [560, 186] on select at bounding box center [617, 194] width 115 height 17
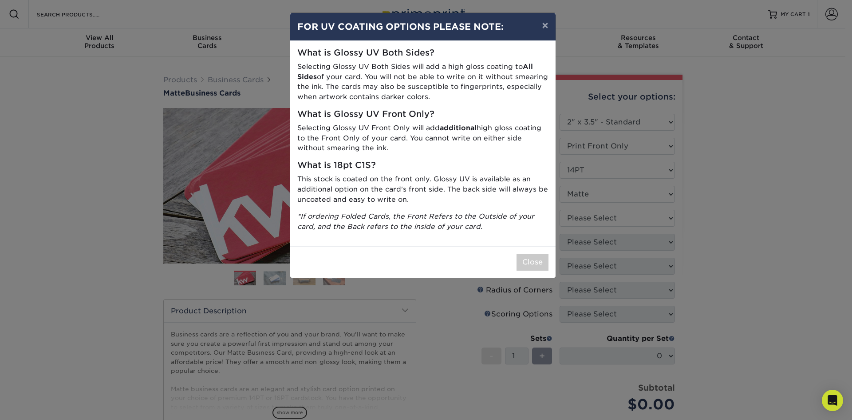
click at [610, 219] on div "× FOR UV COATING OPTIONS PLEASE NOTE: What is Glossy UV Both Sides? Selecting G…" at bounding box center [426, 210] width 852 height 420
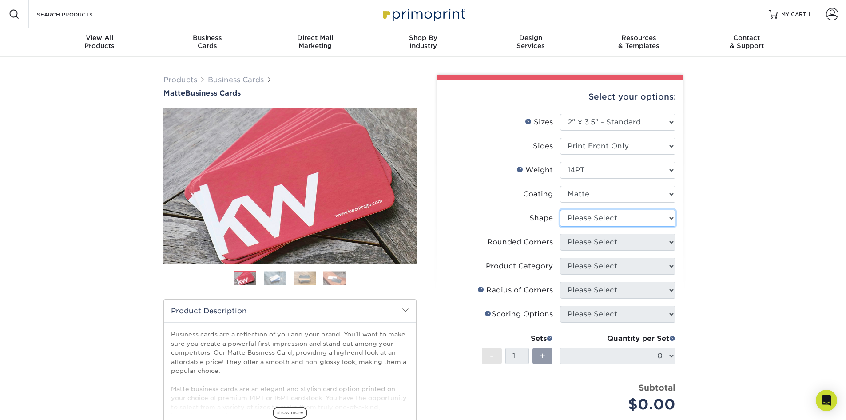
click at [586, 217] on select "Please Select Standard" at bounding box center [617, 218] width 115 height 17
select select "standard"
click at [560, 210] on select "Please Select Standard" at bounding box center [617, 218] width 115 height 17
click at [595, 244] on select "Please Select Yes - Round 2 Corners Yes - Round 4 Corners No" at bounding box center [617, 242] width 115 height 17
select select "0"
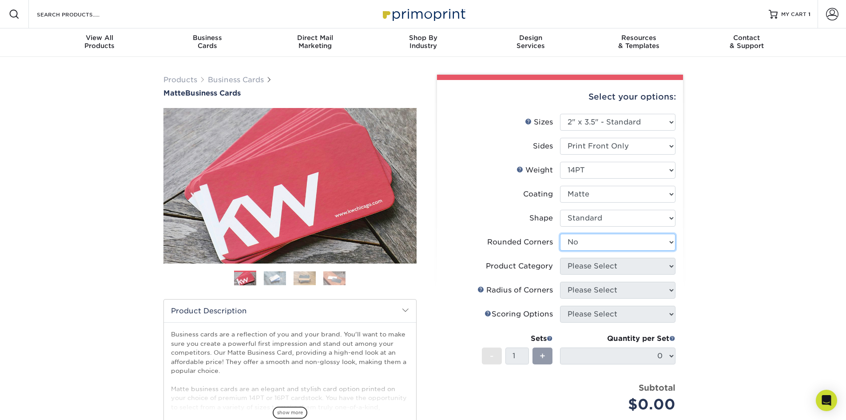
click at [560, 234] on select "Please Select Yes - Round 2 Corners Yes - Round 4 Corners No" at bounding box center [617, 242] width 115 height 17
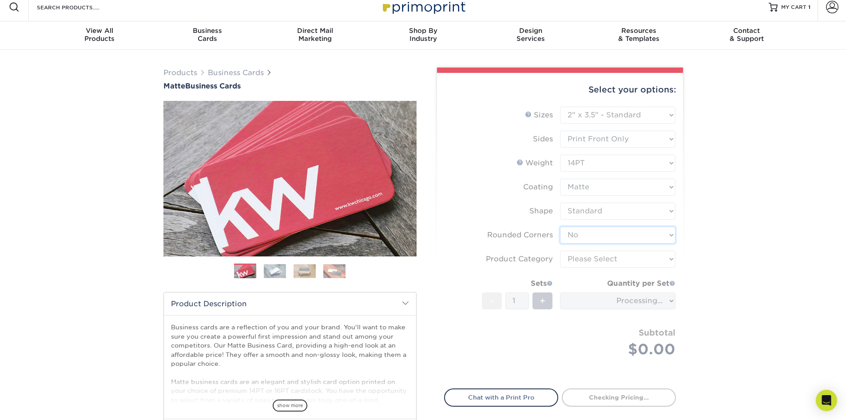
scroll to position [44, 0]
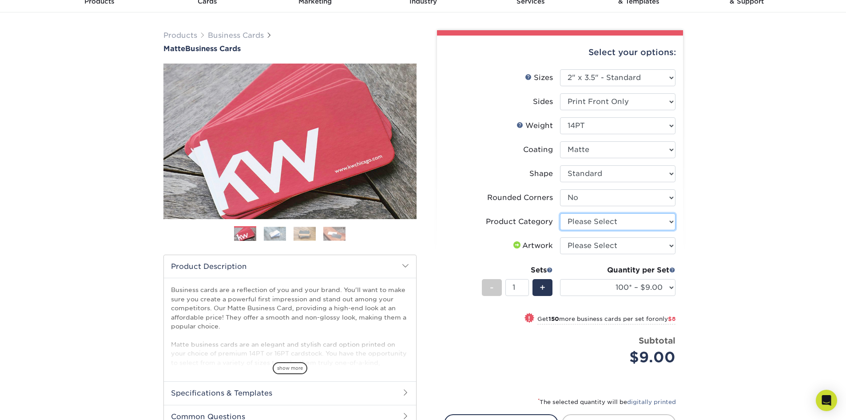
click at [612, 226] on select "Please Select Business Cards" at bounding box center [617, 221] width 115 height 17
select select "3b5148f1-0588-4f88-a218-97bcfdce65c1"
click at [560, 213] on select "Please Select Business Cards" at bounding box center [617, 221] width 115 height 17
click at [627, 245] on select "Please Select I will upload files I need a design - $100" at bounding box center [617, 245] width 115 height 17
select select "upload"
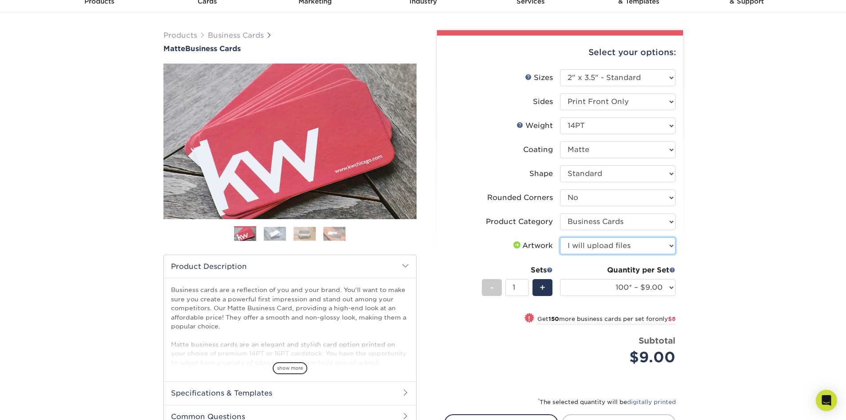
click at [560, 237] on select "Please Select I will upload files I need a design - $100" at bounding box center [617, 245] width 115 height 17
click at [653, 288] on select "100* – $9.00 250* – $17.00 500 – $33.00 1000 – $42.00 2500 – $75.00 5000 – $143…" at bounding box center [617, 287] width 115 height 17
select select "500 – $33.00"
click at [560, 279] on select "100* – $9.00 250* – $17.00 500 – $33.00 1000 – $42.00 2500 – $75.00 5000 – $143…" at bounding box center [617, 287] width 115 height 17
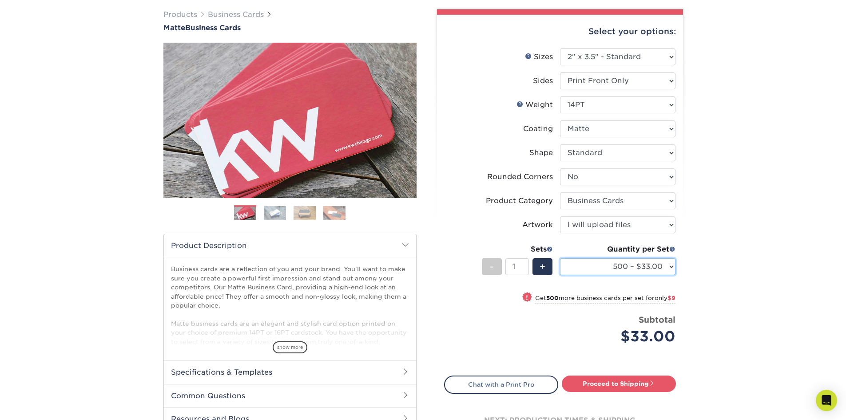
scroll to position [133, 0]
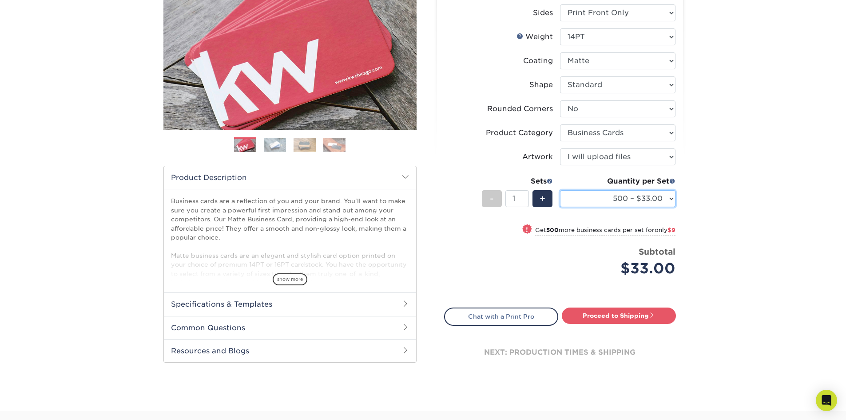
click at [649, 198] on select "100* – $9.00 250* – $17.00 500 – $33.00 1000 – $42.00 2500 – $75.00 5000 – $143…" at bounding box center [617, 198] width 115 height 17
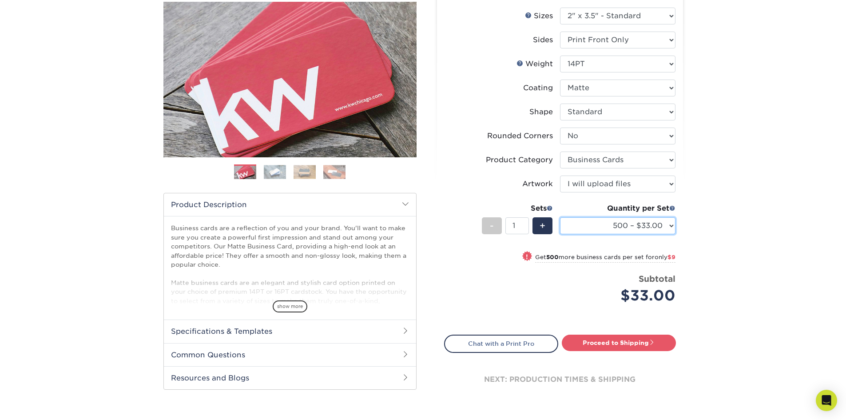
scroll to position [44, 0]
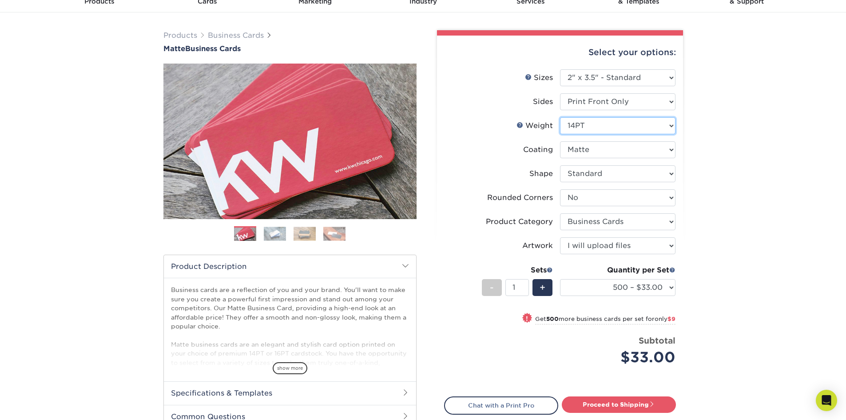
click at [611, 133] on select "Please Select 16PT 14PT" at bounding box center [617, 125] width 115 height 17
click at [603, 174] on select "Please Select Standard" at bounding box center [617, 173] width 115 height 17
click at [598, 151] on select at bounding box center [617, 149] width 115 height 17
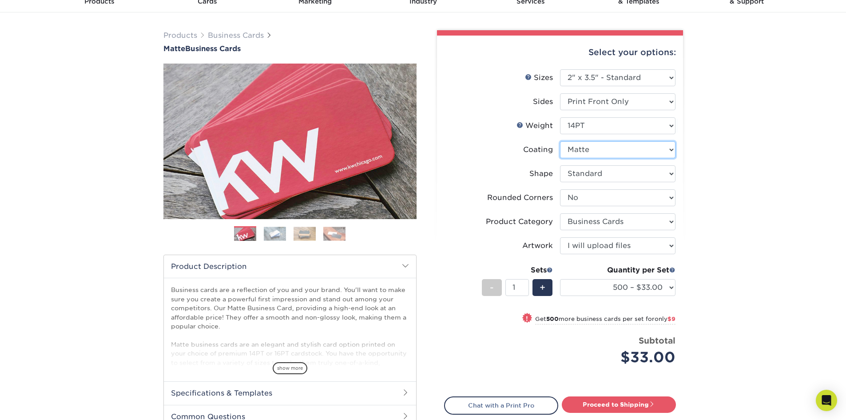
click at [598, 152] on select at bounding box center [617, 149] width 115 height 17
click at [600, 199] on select "Please Select Yes - Round 2 Corners Yes - Round 4 Corners No" at bounding box center [617, 197] width 115 height 17
click at [600, 200] on select "Please Select Yes - Round 2 Corners Yes - Round 4 Corners No" at bounding box center [617, 197] width 115 height 17
click at [604, 217] on select "Please Select Business Cards" at bounding box center [617, 221] width 115 height 17
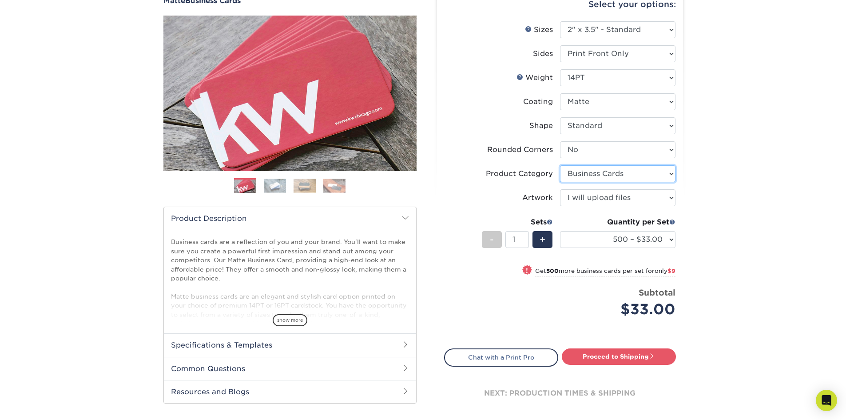
scroll to position [89, 0]
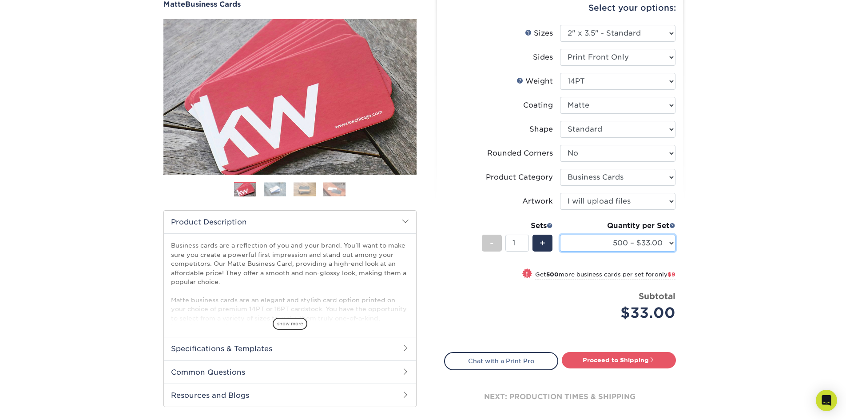
click at [623, 239] on select "100* – $9.00 250* – $17.00 500 – $33.00 1000 – $42.00 2500 – $75.00 5000 – $143…" at bounding box center [617, 242] width 115 height 17
click at [609, 309] on div "$33.00" at bounding box center [621, 312] width 109 height 21
click at [587, 353] on link "Proceed to Shipping" at bounding box center [619, 360] width 114 height 16
type input "Set 1"
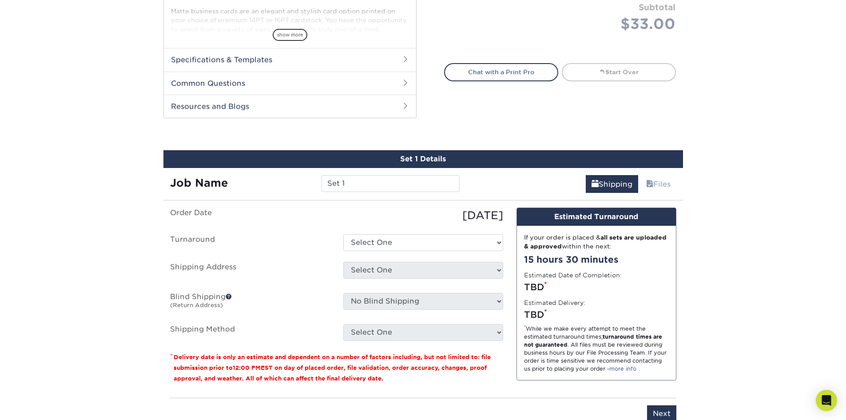
scroll to position [465, 0]
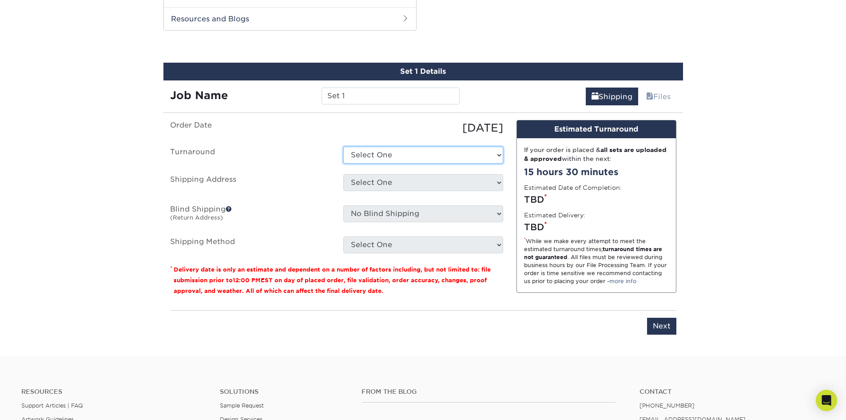
click at [400, 151] on select "Select One 2-4 Business Days 2 Day Next Business Day" at bounding box center [423, 155] width 160 height 17
select select "f9559607-eba3-41d3-9330-6ef317d32f1d"
click at [343, 147] on select "Select One 2-4 Business Days 2 Day Next Business Day" at bounding box center [423, 155] width 160 height 17
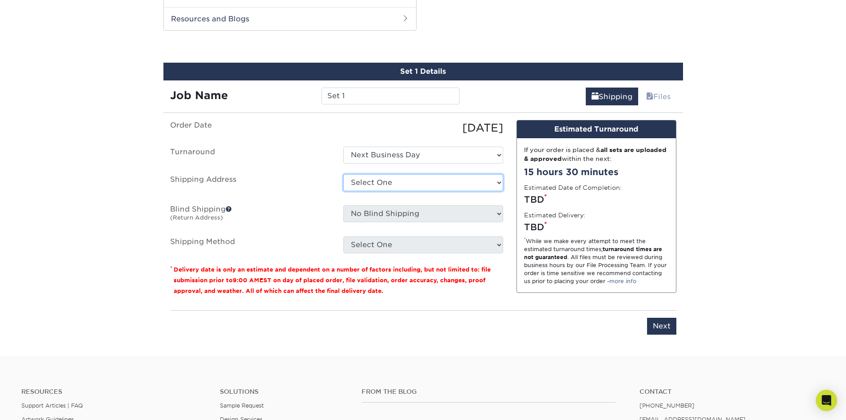
click at [398, 183] on select "Select One home spokane + Add New Address - Login" at bounding box center [423, 182] width 160 height 17
select select "285933"
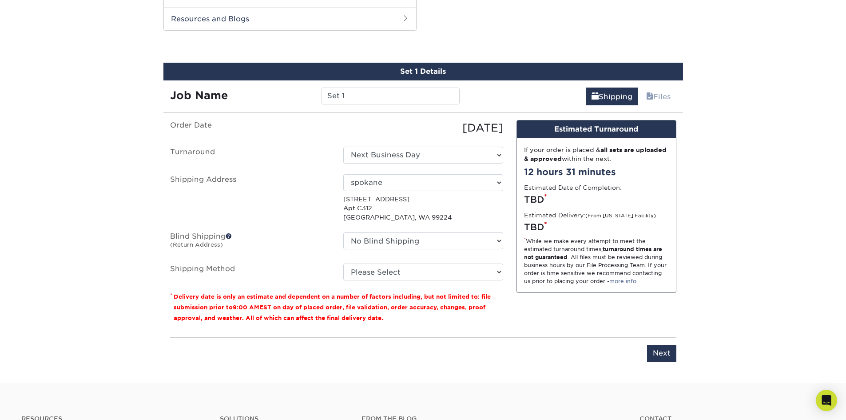
drag, startPoint x: 383, startPoint y: 83, endPoint x: 379, endPoint y: 88, distance: 6.6
click at [382, 83] on div "Job Name Set 1" at bounding box center [314, 92] width 303 height 25
click at [376, 94] on input "Set 1" at bounding box center [390, 95] width 138 height 17
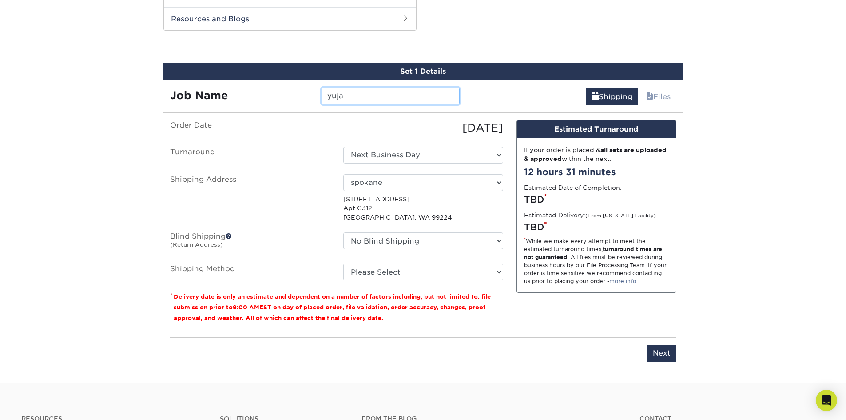
type input "yuja"
drag, startPoint x: 437, startPoint y: 334, endPoint x: 435, endPoint y: 327, distance: 7.3
click at [435, 329] on div "You've choosen mailing services! If you have a csv address list please upload i…" at bounding box center [423, 246] width 506 height 252
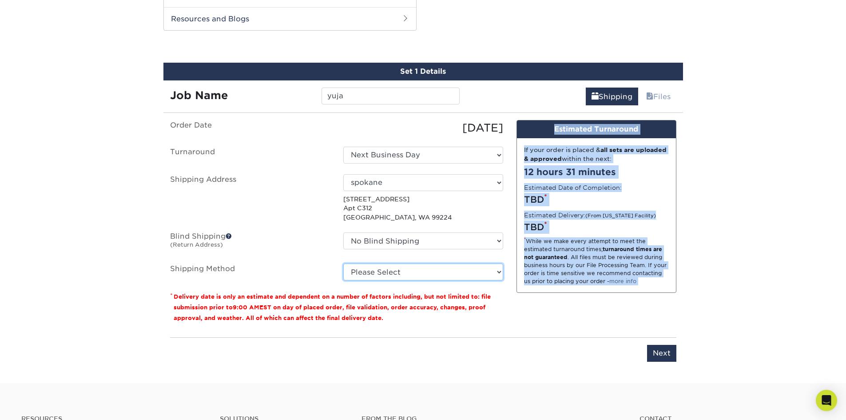
click at [436, 274] on select "Please Select Ground Shipping (+$8.96) 3 Day Shipping Service (+$20.04) 2 Day A…" at bounding box center [423, 271] width 160 height 17
select select "03"
click at [343, 263] on select "Please Select Ground Shipping (+$8.96) 3 Day Shipping Service (+$20.04) 2 Day A…" at bounding box center [423, 271] width 160 height 17
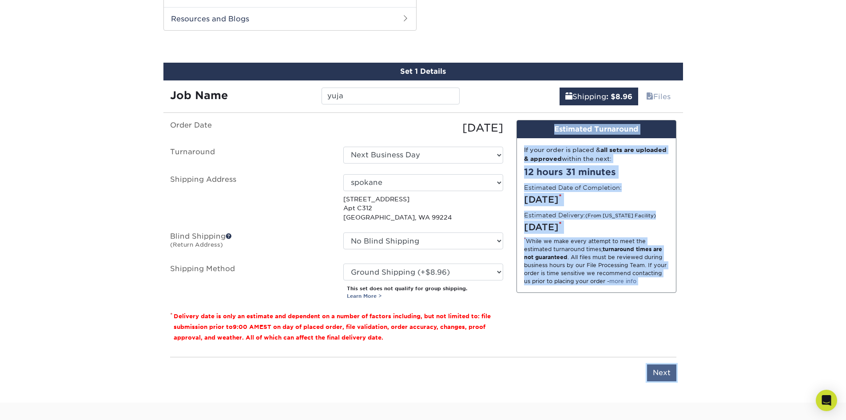
click at [669, 376] on input "Next" at bounding box center [661, 372] width 29 height 17
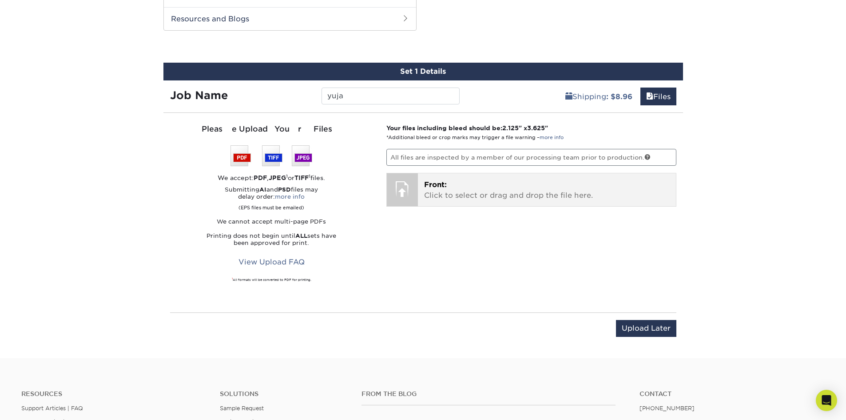
click at [505, 185] on p "Front: Click to select or drag and drop the file here." at bounding box center [547, 189] width 246 height 21
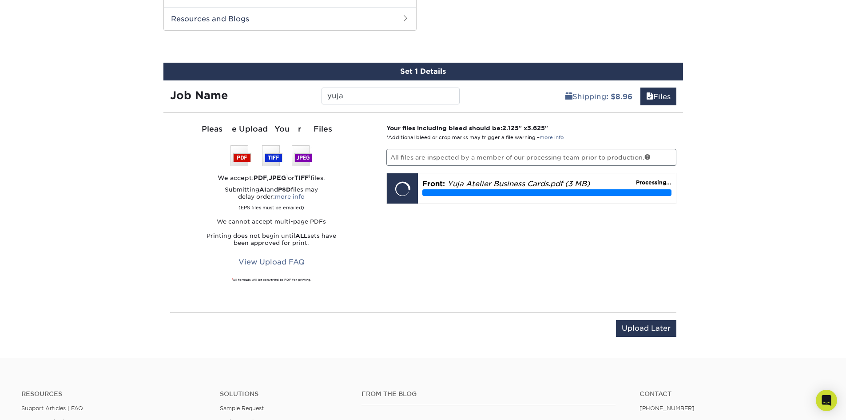
click at [468, 309] on div "You've choosen design services and can continue without uploading files. The fi…" at bounding box center [422, 233] width 519 height 227
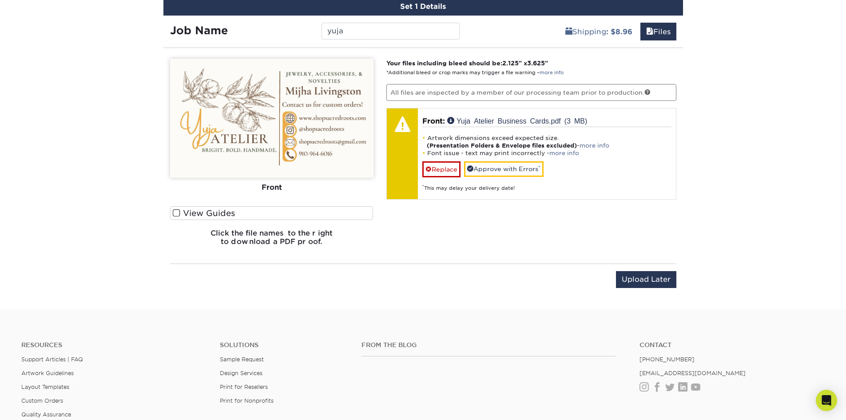
scroll to position [509, 0]
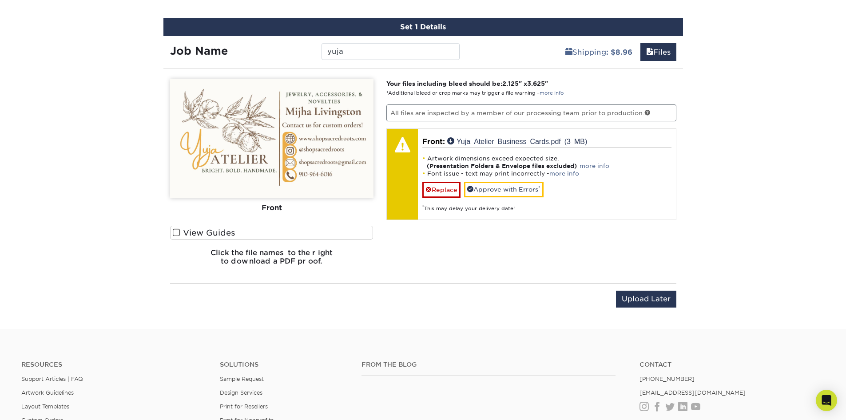
click at [222, 228] on label "View Guides" at bounding box center [271, 233] width 203 height 14
click at [0, 0] on input "View Guides" at bounding box center [0, 0] width 0 height 0
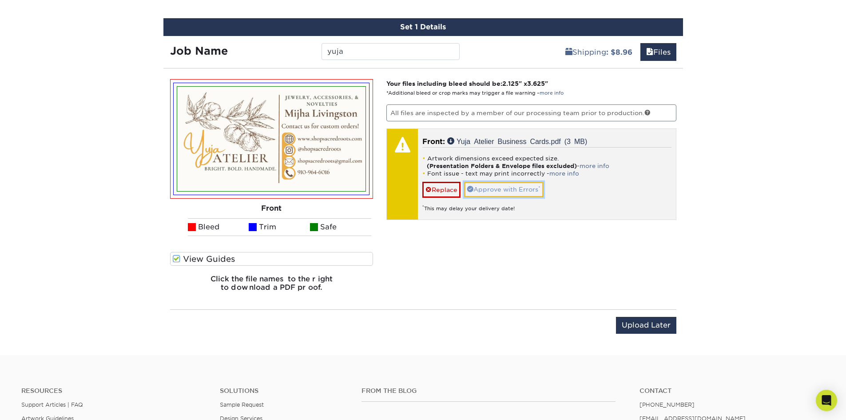
click at [533, 191] on link "Approve with Errors *" at bounding box center [503, 189] width 79 height 15
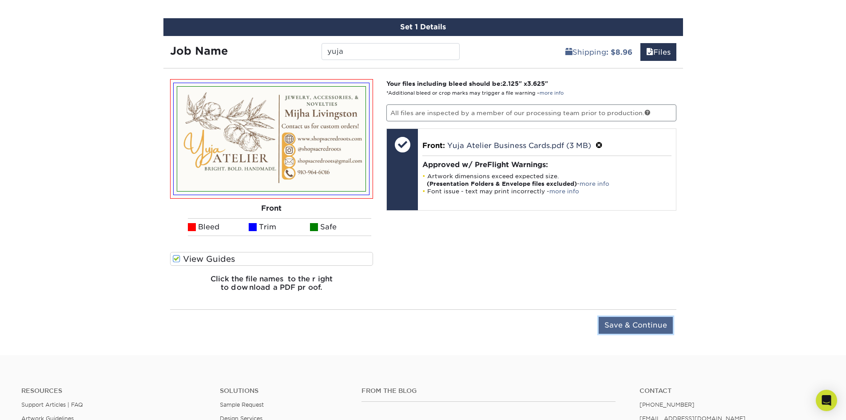
click at [644, 329] on input "Save & Continue" at bounding box center [635, 325] width 74 height 17
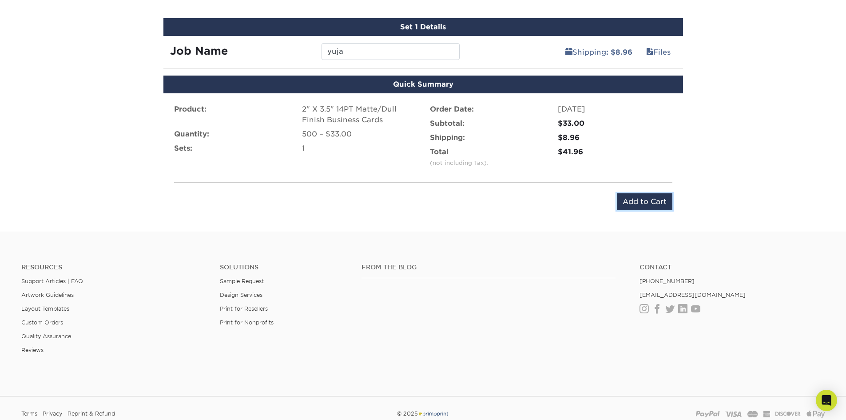
click at [635, 200] on input "Add to Cart" at bounding box center [644, 201] width 55 height 17
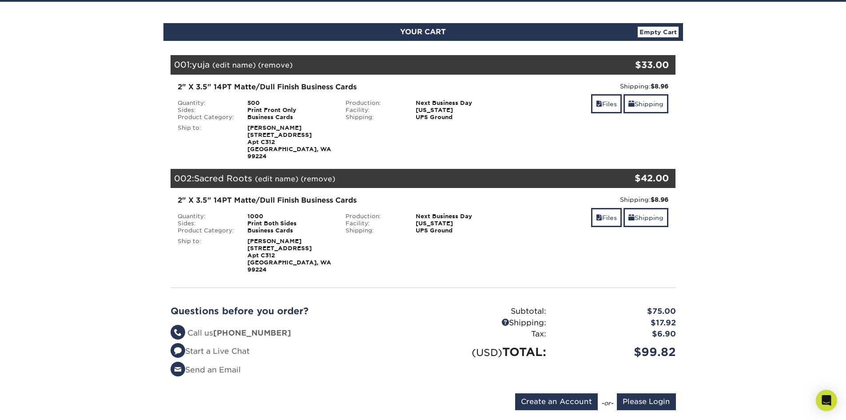
scroll to position [89, 0]
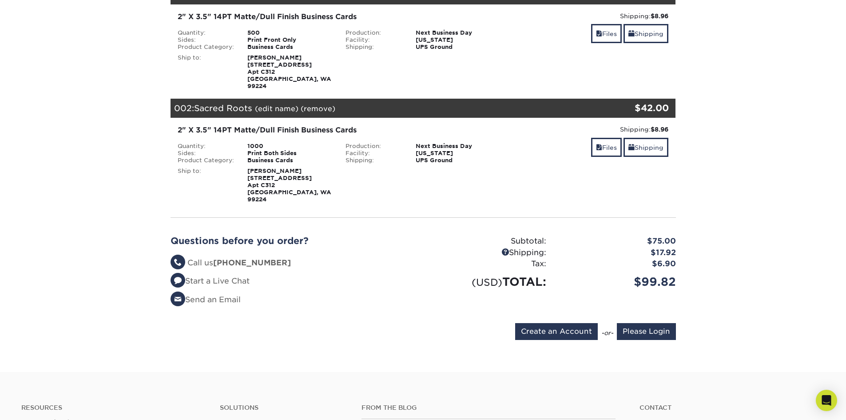
scroll to position [222, 0]
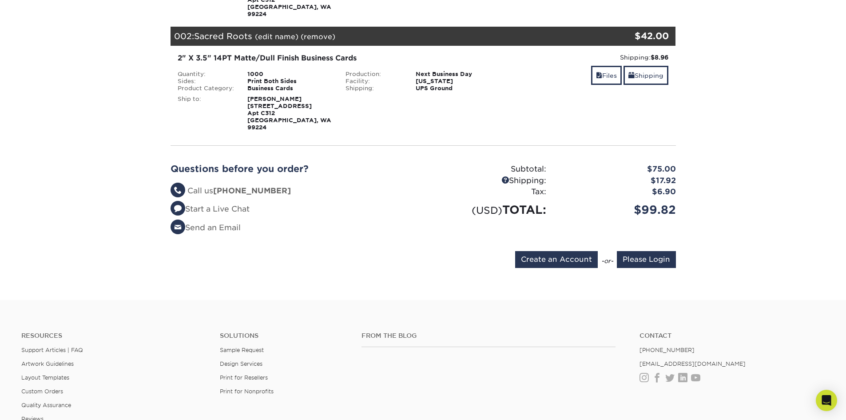
click at [81, 341] on ul "Resources Support Articles | FAQ Artwork Guidelines Layout Templates Custom Ord…" at bounding box center [114, 380] width 198 height 97
click at [80, 346] on link "Support Articles | FAQ" at bounding box center [52, 349] width 62 height 7
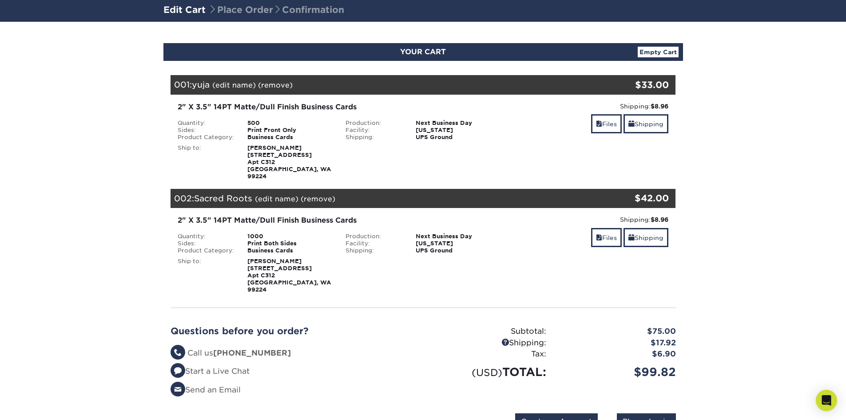
scroll to position [0, 0]
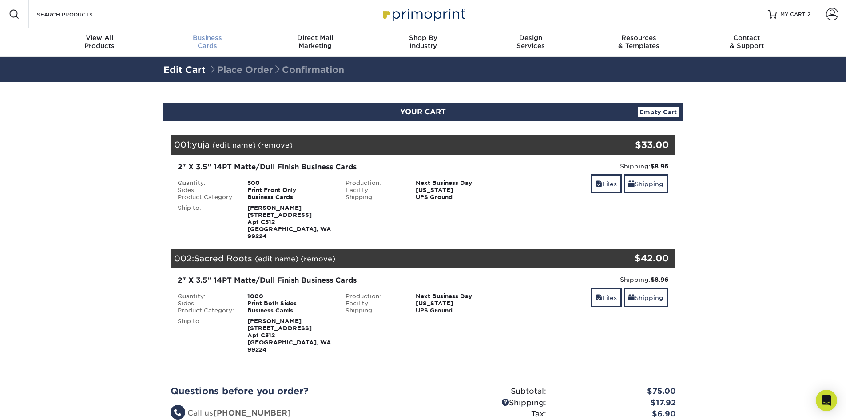
click at [204, 39] on span "Business" at bounding box center [207, 38] width 108 height 8
click at [211, 46] on div "Business Cards" at bounding box center [207, 42] width 108 height 16
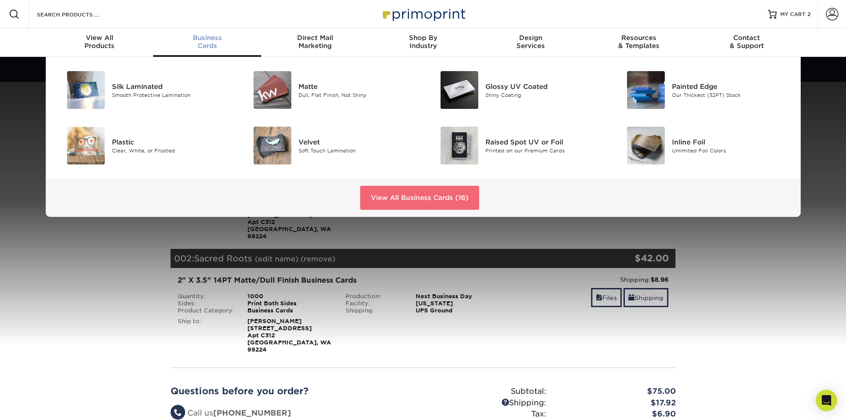
click at [427, 204] on link "View All Business Cards (16)" at bounding box center [419, 198] width 119 height 24
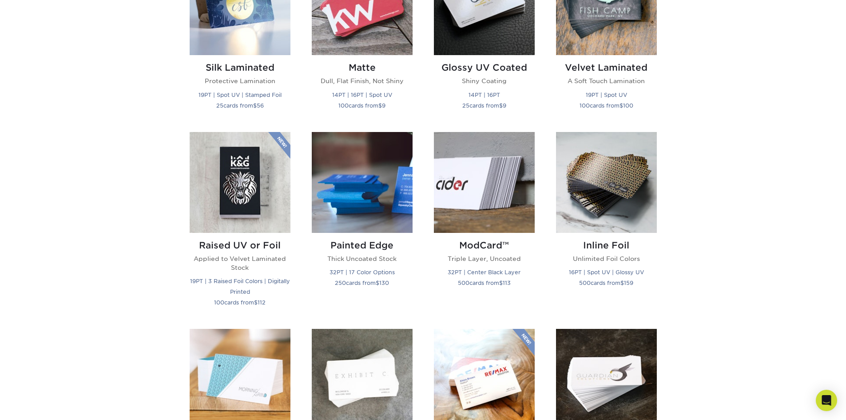
scroll to position [444, 0]
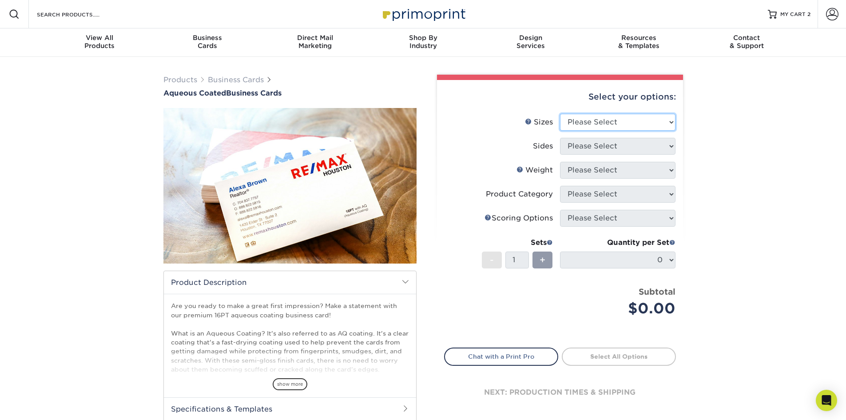
click at [614, 129] on select "Please Select 1.5" x 3.5" - Mini 1.75" x 3.5" - Mini 2" x 3" - Mini 2" x 3.5" -…" at bounding box center [617, 122] width 115 height 17
select select "2.00x3.50"
click at [560, 114] on select "Please Select 1.5" x 3.5" - Mini 1.75" x 3.5" - Mini 2" x 3" - Mini 2" x 3.5" -…" at bounding box center [617, 122] width 115 height 17
click at [626, 150] on select "Please Select Print Both Sides Print Front Only" at bounding box center [617, 146] width 115 height 17
select select "13abbda7-1d64-4f25-8bb2-c179b224825d"
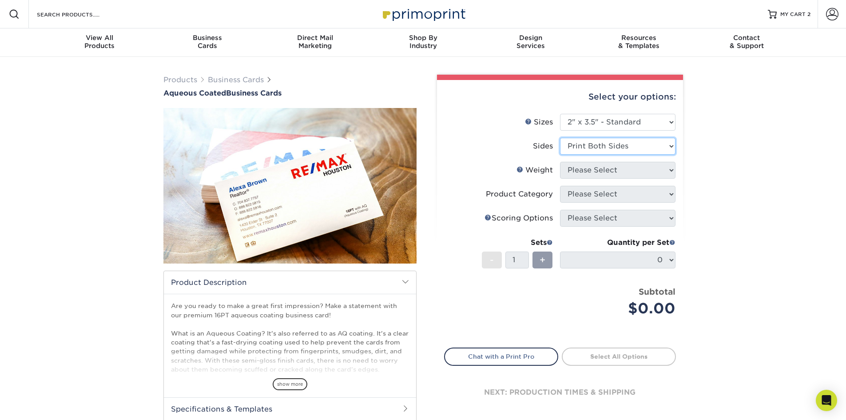
click at [560, 138] on select "Please Select Print Both Sides Print Front Only" at bounding box center [617, 146] width 115 height 17
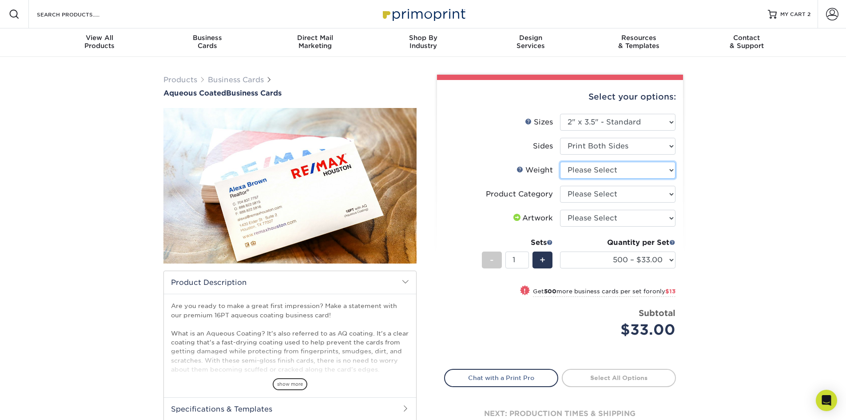
click at [626, 175] on select "Please Select 16PT" at bounding box center [617, 170] width 115 height 17
select select "16PT"
click at [560, 162] on select "Please Select 16PT" at bounding box center [617, 170] width 115 height 17
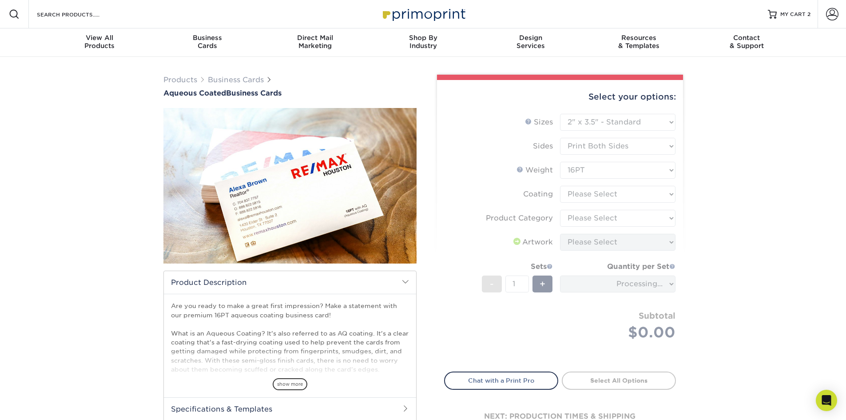
click at [602, 206] on form "Sizes Help Sizes Please Select 1.5" x 3.5" - Mini 1.75" x 3.5" - Mini 2" x 3" -…" at bounding box center [560, 237] width 232 height 247
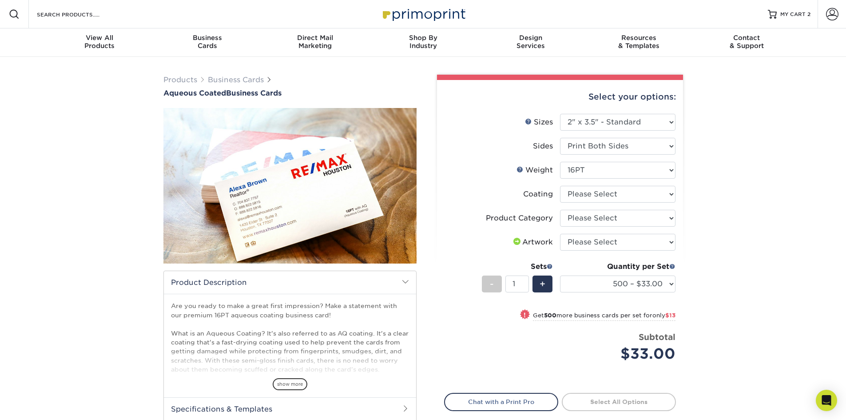
click at [602, 206] on li "Coating" at bounding box center [559, 198] width 231 height 24
click at [600, 198] on select at bounding box center [617, 194] width 115 height 17
select select "d41dab50-ff65-4f4f-bb17-2afe4d36ae33"
click at [560, 186] on select at bounding box center [617, 194] width 115 height 17
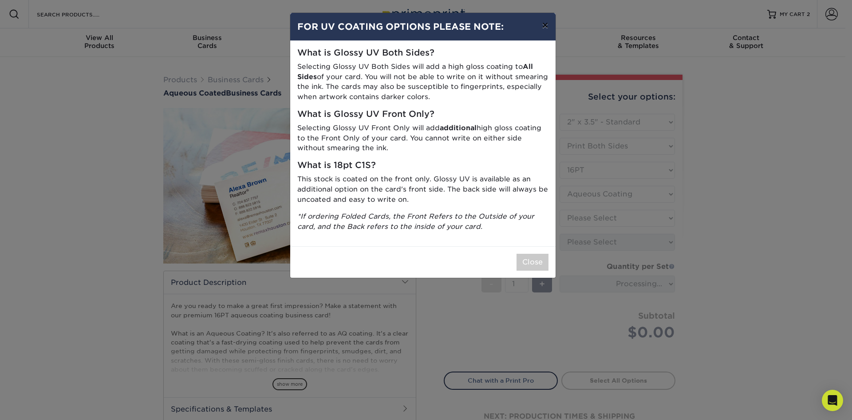
drag, startPoint x: 546, startPoint y: 24, endPoint x: 600, endPoint y: 89, distance: 84.1
click at [546, 26] on button "×" at bounding box center [545, 25] width 20 height 25
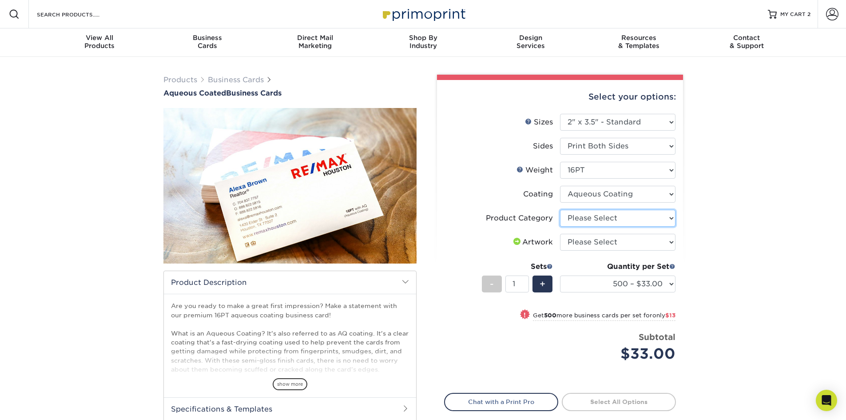
click at [630, 225] on select "Please Select Business Cards" at bounding box center [617, 218] width 115 height 17
select select "3b5148f1-0588-4f88-a218-97bcfdce65c1"
click at [560, 210] on select "Please Select Business Cards" at bounding box center [617, 218] width 115 height 17
click at [622, 242] on select "Please Select I will upload files I need a design - $100" at bounding box center [617, 242] width 115 height 17
select select "upload"
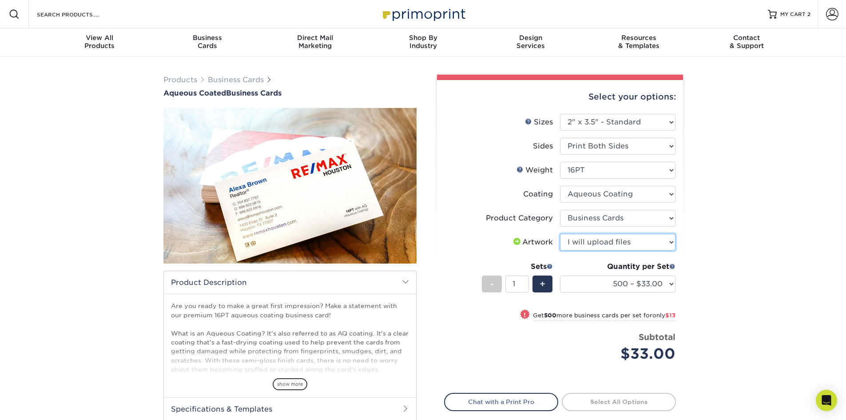
click at [560, 234] on select "Please Select I will upload files I need a design - $100" at bounding box center [617, 242] width 115 height 17
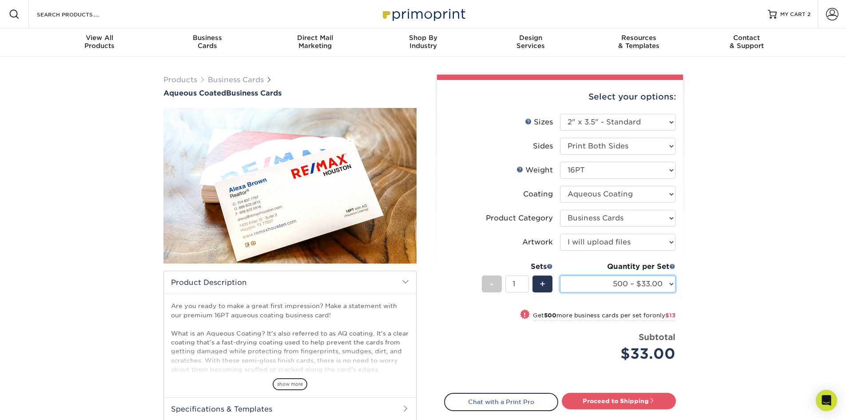
click at [642, 281] on select "500 – $33.00 1000 – $46.00 2500 – $99.00 5000 – $141.00 7500 – $224.00 10000 – …" at bounding box center [617, 283] width 115 height 17
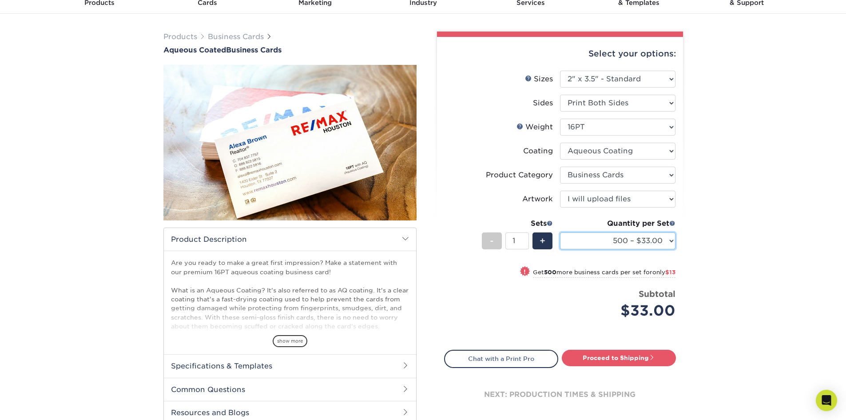
scroll to position [44, 0]
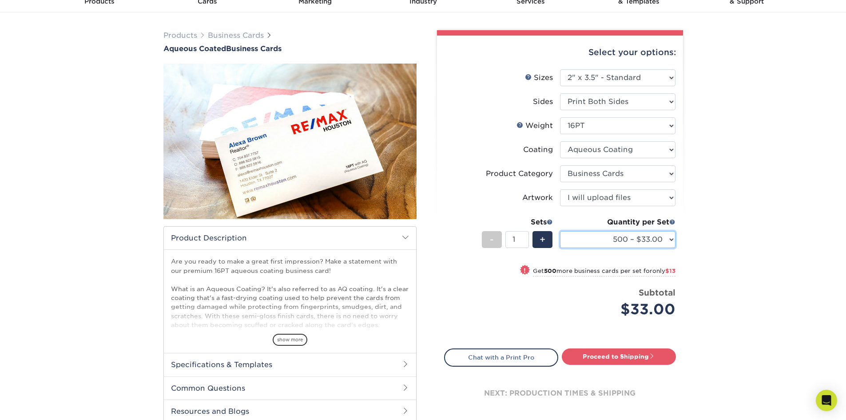
click at [658, 231] on select "500 – $33.00 1000 – $46.00 2500 – $99.00 5000 – $141.00 7500 – $224.00 10000 – …" at bounding box center [617, 239] width 115 height 17
click at [560, 231] on select "500 – $33.00 1000 – $46.00 2500 – $99.00 5000 – $141.00 7500 – $224.00 10000 – …" at bounding box center [617, 239] width 115 height 17
click at [579, 354] on link "Proceed to Shipping" at bounding box center [619, 356] width 114 height 16
type input "Set 1"
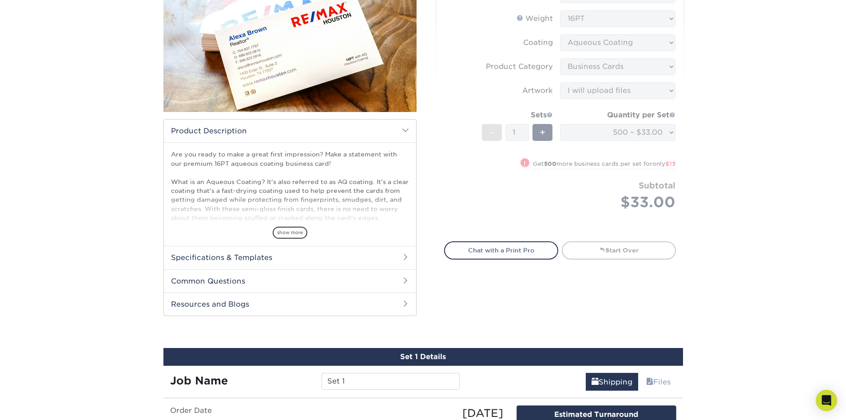
scroll to position [24, 0]
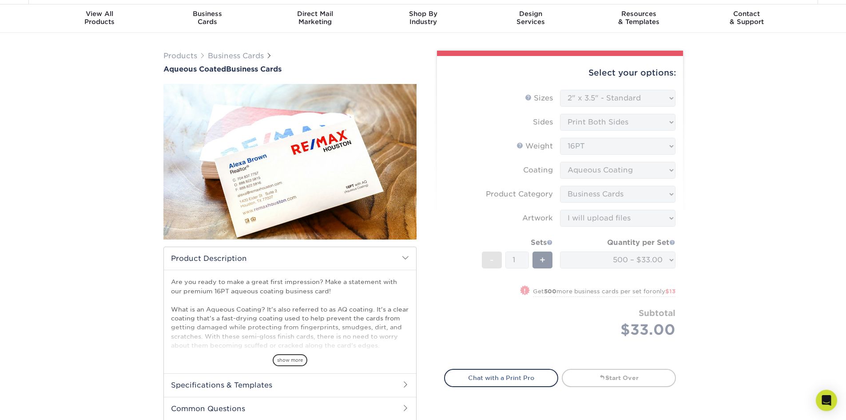
click at [533, 299] on form "Sizes Help Sizes Please Select 1.5" x 3.5" - Mini 1.75" x 3.5" - Mini 2" x 3" -…" at bounding box center [560, 224] width 232 height 269
click at [772, 146] on div "Products Business Cards Aqueous Coated Business Cards show more $" at bounding box center [423, 400] width 846 height 735
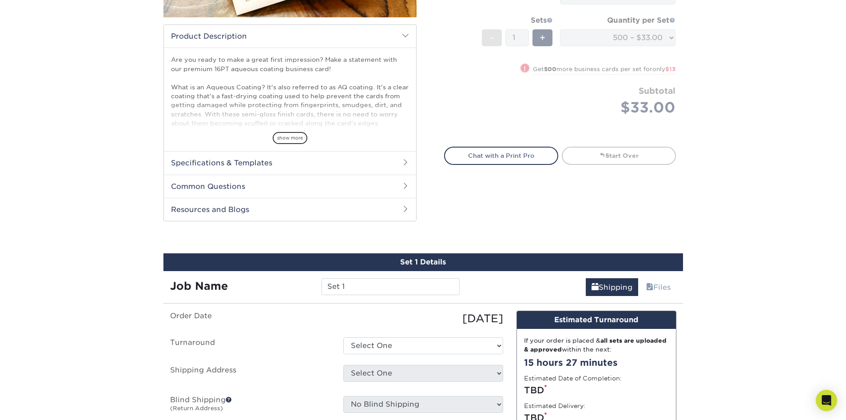
scroll to position [113, 0]
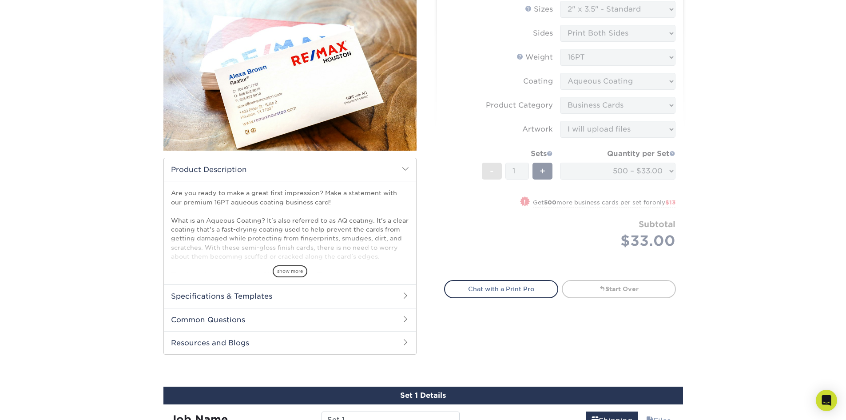
click at [646, 211] on form "Sizes Help Sizes Please Select 1.5" x 3.5" - Mini 1.75" x 3.5" - Mini 2" x 3" -…" at bounding box center [560, 135] width 232 height 269
click at [642, 213] on form "Sizes Help Sizes Please Select 1.5" x 3.5" - Mini 1.75" x 3.5" - Mini 2" x 3" -…" at bounding box center [560, 135] width 232 height 269
drag, startPoint x: 642, startPoint y: 213, endPoint x: 639, endPoint y: 219, distance: 6.2
click at [641, 214] on form "Sizes Help Sizes Please Select 1.5" x 3.5" - Mini 1.75" x 3.5" - Mini 2" x 3" -…" at bounding box center [560, 135] width 232 height 269
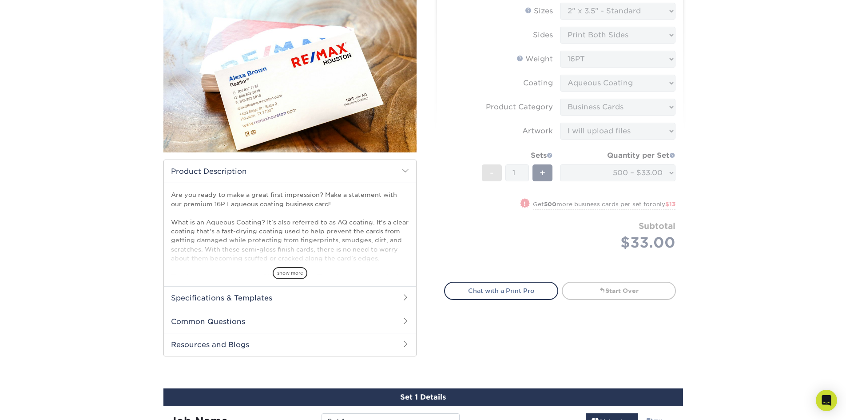
scroll to position [0, 0]
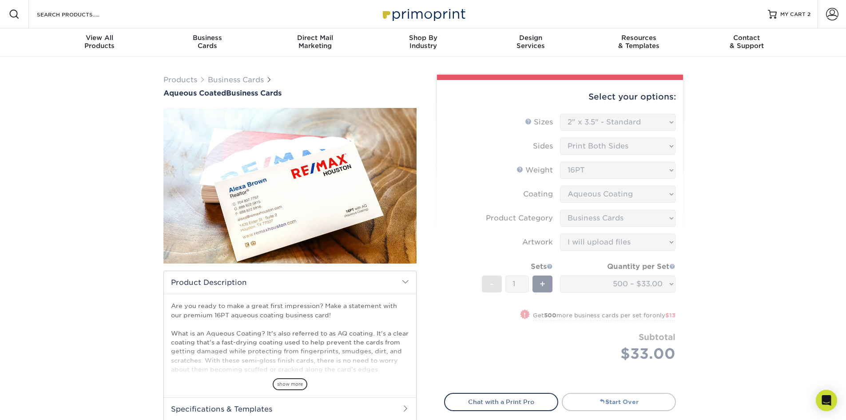
click at [634, 404] on link "Start Over" at bounding box center [619, 401] width 114 height 18
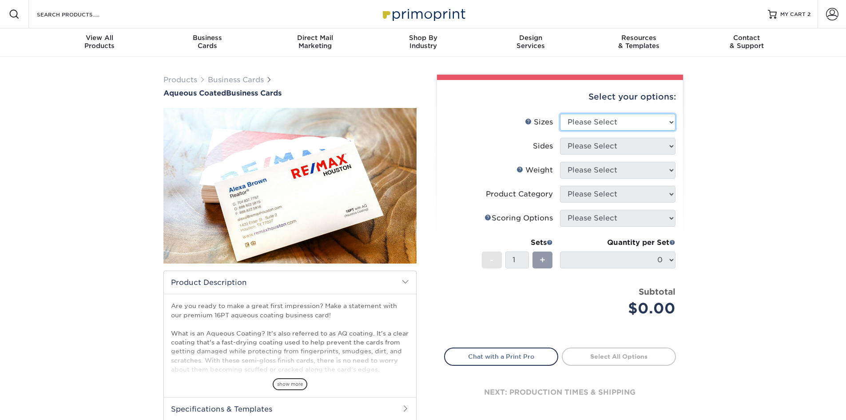
click at [608, 124] on select "Please Select 1.5" x 3.5" - Mini 1.75" x 3.5" - Mini 2" x 3" - Mini 2" x 3.5" -…" at bounding box center [617, 122] width 115 height 17
select select "2.00x3.50"
click at [560, 114] on select "Please Select 1.5" x 3.5" - Mini 1.75" x 3.5" - Mini 2" x 3" - Mini 2" x 3.5" -…" at bounding box center [617, 122] width 115 height 17
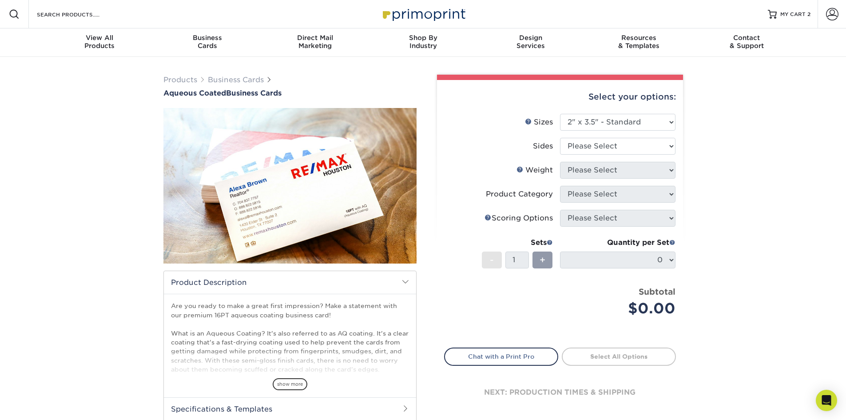
click at [618, 154] on li "Sides Please Select Print Both Sides Print Front Only" at bounding box center [559, 150] width 231 height 24
click at [618, 153] on select "Please Select Print Both Sides Print Front Only" at bounding box center [617, 146] width 115 height 17
select select "32d3c223-f82c-492b-b915-ba065a00862f"
click at [560, 138] on select "Please Select Print Both Sides Print Front Only" at bounding box center [617, 146] width 115 height 17
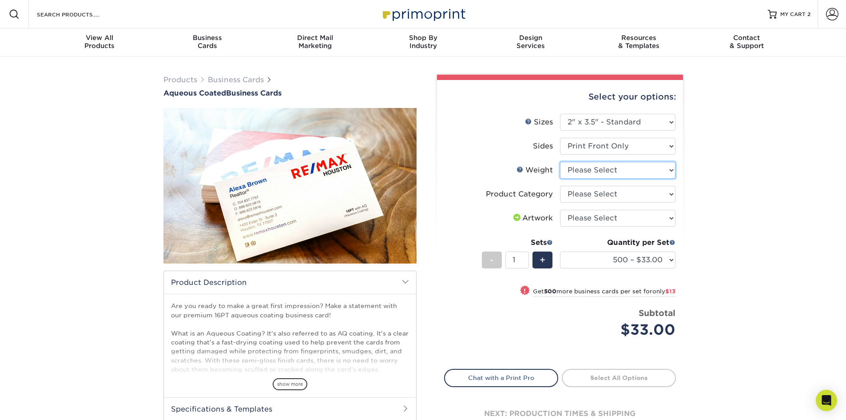
click at [617, 173] on select "Please Select 16PT" at bounding box center [617, 170] width 115 height 17
select select "16PT"
click at [560, 162] on select "Please Select 16PT" at bounding box center [617, 170] width 115 height 17
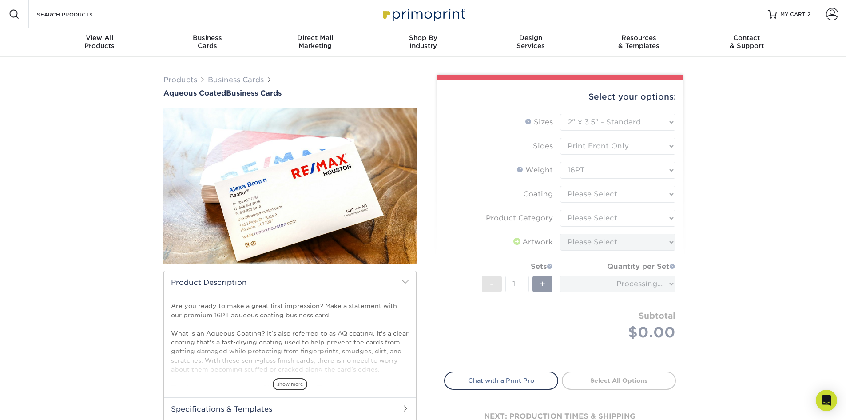
click at [621, 194] on form "Sizes Help Sizes Please Select 1.5" x 3.5" - Mini 1.75" x 3.5" - Mini 2" x 3" -…" at bounding box center [560, 237] width 232 height 247
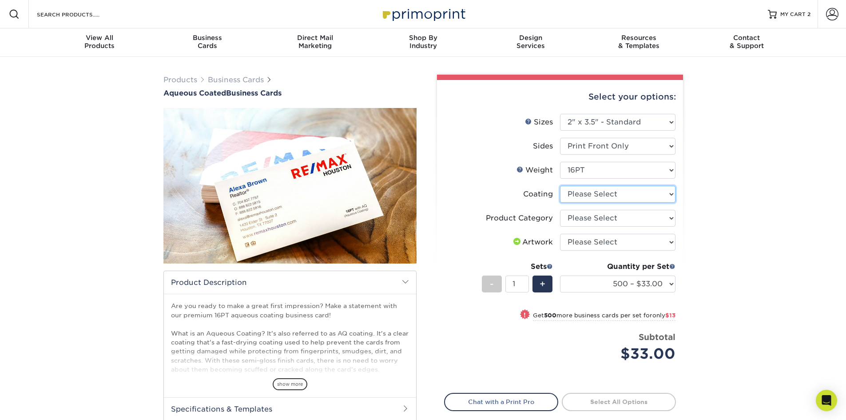
click at [630, 195] on select at bounding box center [617, 194] width 115 height 17
select select "d41dab50-ff65-4f4f-bb17-2afe4d36ae33"
click at [560, 186] on select at bounding box center [617, 194] width 115 height 17
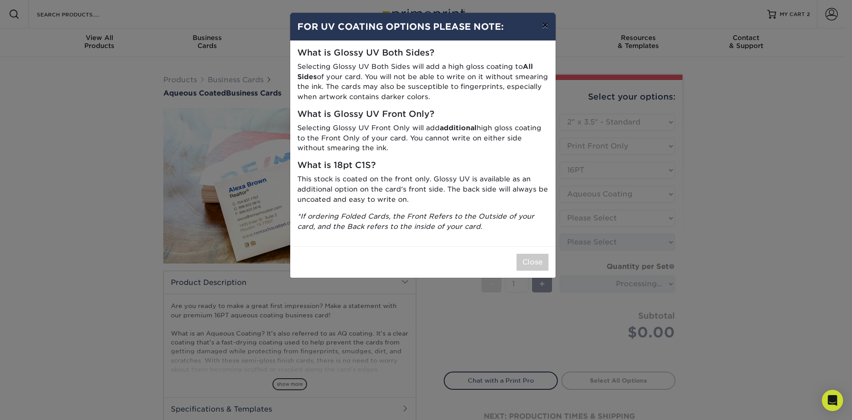
click at [546, 24] on button "×" at bounding box center [545, 25] width 20 height 25
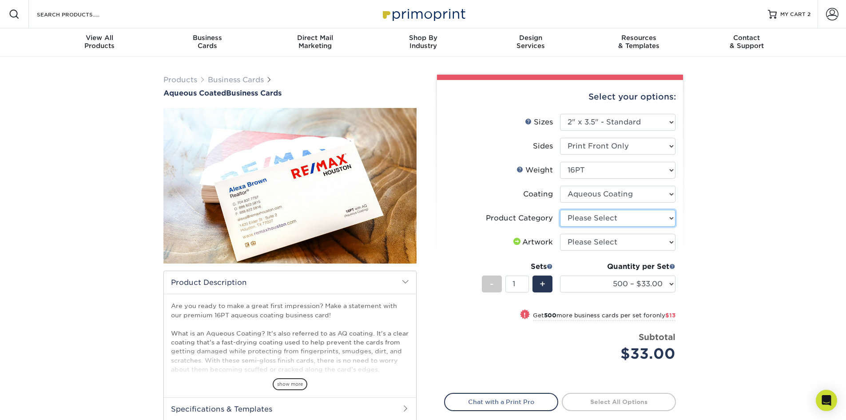
click at [622, 223] on select "Please Select Business Cards" at bounding box center [617, 218] width 115 height 17
select select "3b5148f1-0588-4f88-a218-97bcfdce65c1"
click at [560, 210] on select "Please Select Business Cards" at bounding box center [617, 218] width 115 height 17
click at [620, 239] on select "Please Select I will upload files I need a design - $100" at bounding box center [617, 242] width 115 height 17
select select "upload"
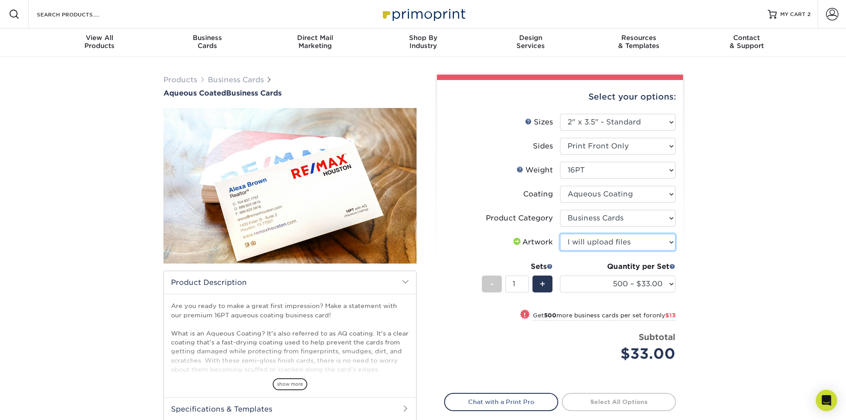
click at [560, 234] on select "Please Select I will upload files I need a design - $100" at bounding box center [617, 242] width 115 height 17
click at [614, 245] on select "Please Select I will upload files I need a design - $100" at bounding box center [617, 242] width 115 height 17
click at [560, 234] on select "Please Select I will upload files I need a design - $100" at bounding box center [617, 242] width 115 height 17
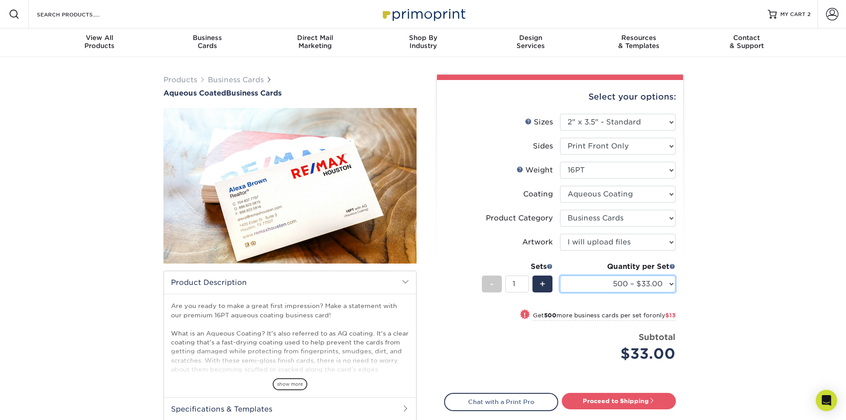
click at [614, 284] on select "500 – $33.00 1000 – $46.00 2500 – $95.00 5000 – $141.00 7500 – $220.00 10000 – …" at bounding box center [617, 283] width 115 height 17
click at [560, 275] on select "500 – $33.00 1000 – $46.00 2500 – $95.00 5000 – $141.00 7500 – $220.00 10000 – …" at bounding box center [617, 283] width 115 height 17
click at [303, 387] on span "show more" at bounding box center [290, 384] width 35 height 12
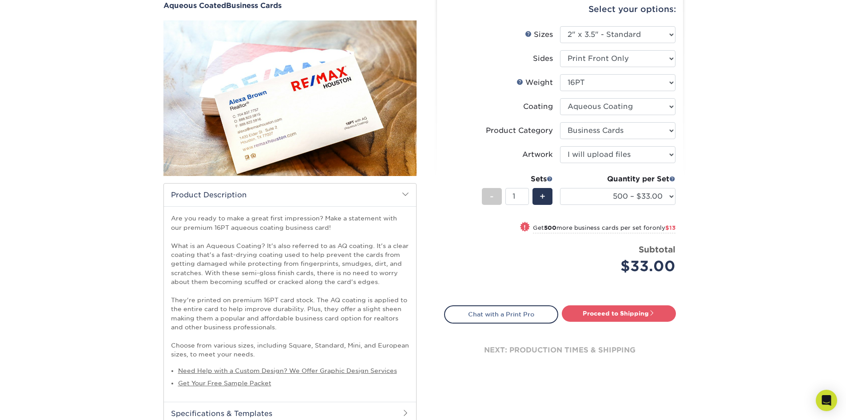
scroll to position [89, 0]
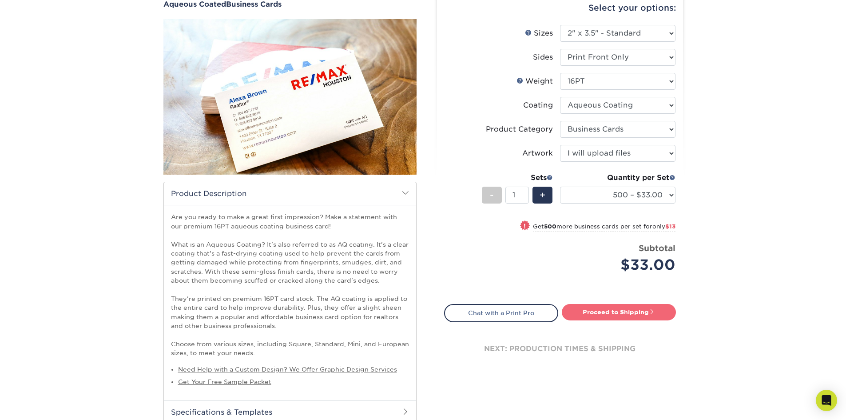
click at [584, 307] on link "Proceed to Shipping" at bounding box center [619, 312] width 114 height 16
type input "Set 1"
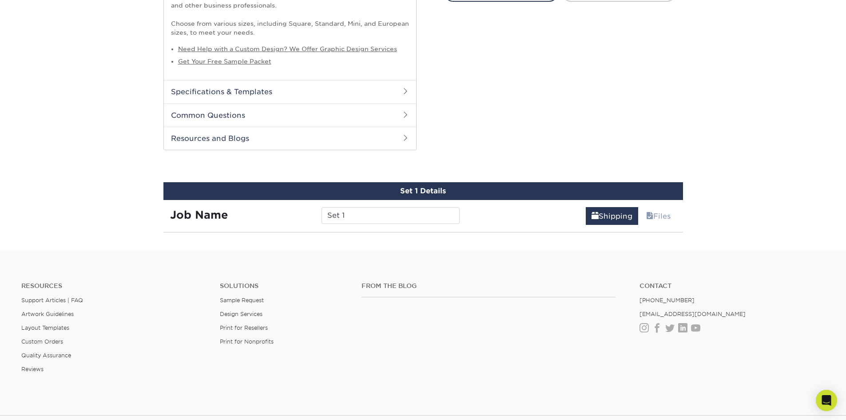
scroll to position [515, 0]
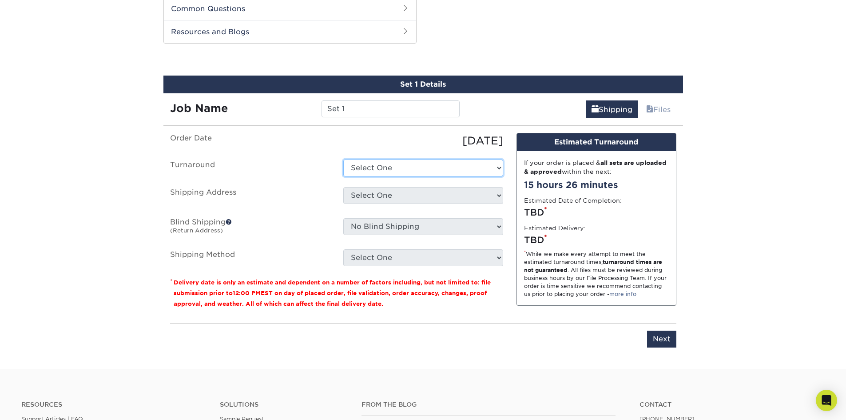
click at [477, 174] on select "Select One 2-4 Business Days 2 Day Next Business Day" at bounding box center [423, 167] width 160 height 17
select select "fe7bf8e4-4e57-46a5-96f5-92c73c0d2dc2"
click at [343, 159] on select "Select One 2-4 Business Days 2 Day Next Business Day" at bounding box center [423, 167] width 160 height 17
click at [459, 191] on select "Select One home spokane + Add New Address - Login" at bounding box center [423, 195] width 160 height 17
select select "285933"
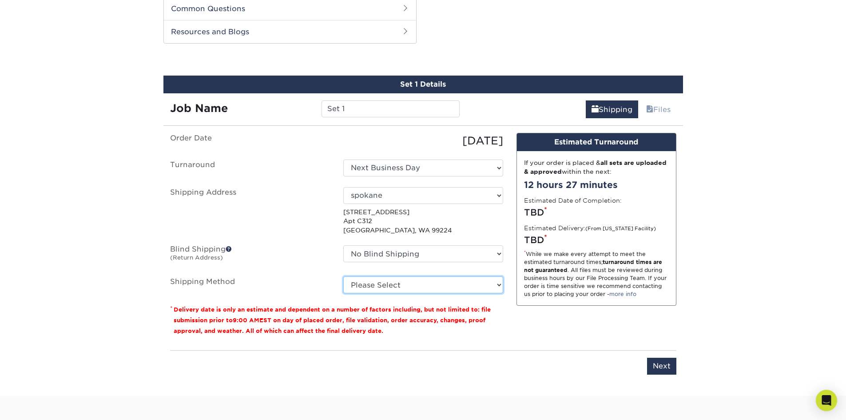
click at [493, 286] on select "Please Select Ground Shipping (+$8.96) 3 Day Shipping Service (+$20.04) 2 Day A…" at bounding box center [423, 284] width 160 height 17
select select "03"
click at [343, 276] on select "Please Select Ground Shipping (+$8.96) 3 Day Shipping Service (+$20.04) 2 Day A…" at bounding box center [423, 284] width 160 height 17
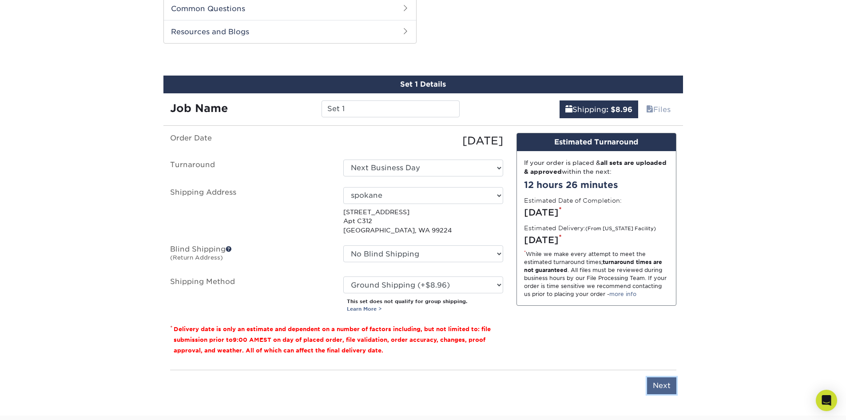
click at [664, 382] on input "Next" at bounding box center [661, 385] width 29 height 17
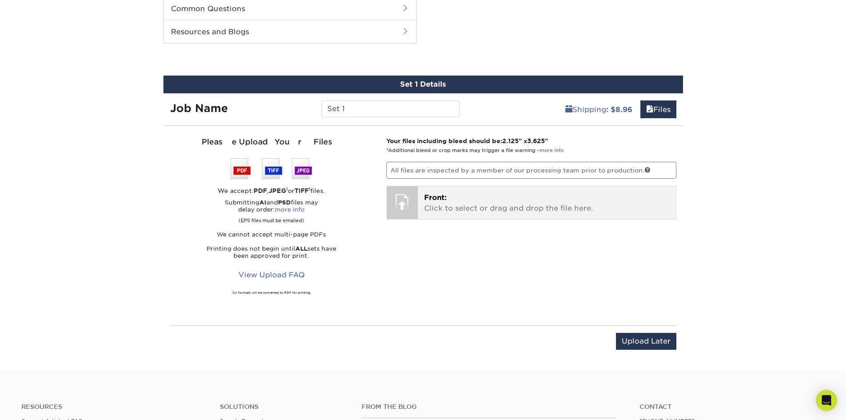
drag, startPoint x: 539, startPoint y: 182, endPoint x: 535, endPoint y: 201, distance: 19.2
click at [539, 183] on div "Your files including bleed should be: 2.125 " x 3.625 " *Additional bleed or cr…" at bounding box center [531, 225] width 303 height 178
click at [535, 202] on p "Front: Click to select or drag and drop the file here." at bounding box center [547, 202] width 246 height 21
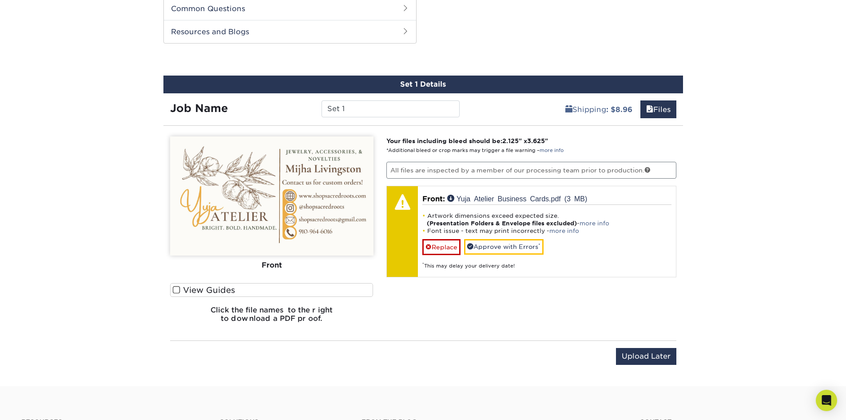
click at [223, 291] on label "View Guides" at bounding box center [271, 290] width 203 height 14
click at [0, 0] on input "View Guides" at bounding box center [0, 0] width 0 height 0
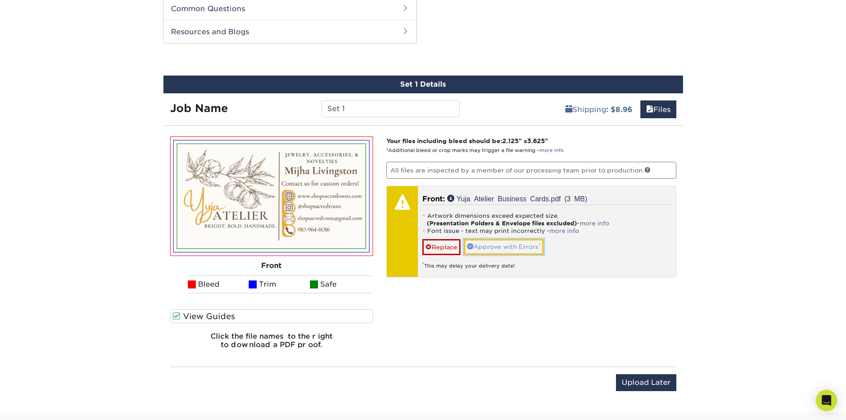
click at [537, 246] on link "Approve with Errors *" at bounding box center [503, 246] width 79 height 15
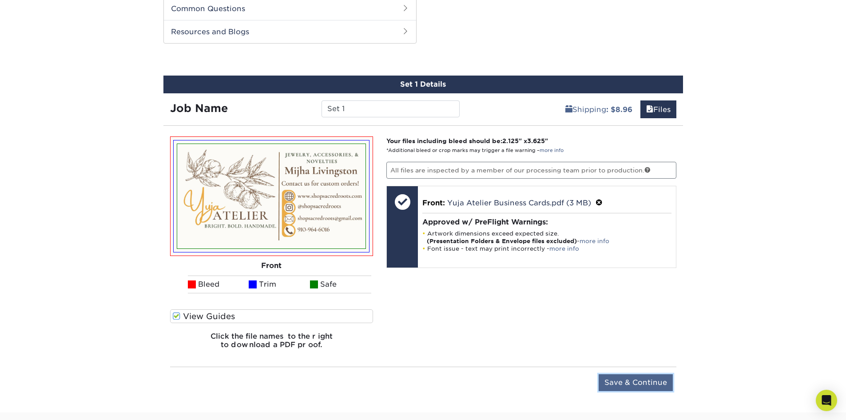
click at [645, 385] on input "Save & Continue" at bounding box center [635, 382] width 74 height 17
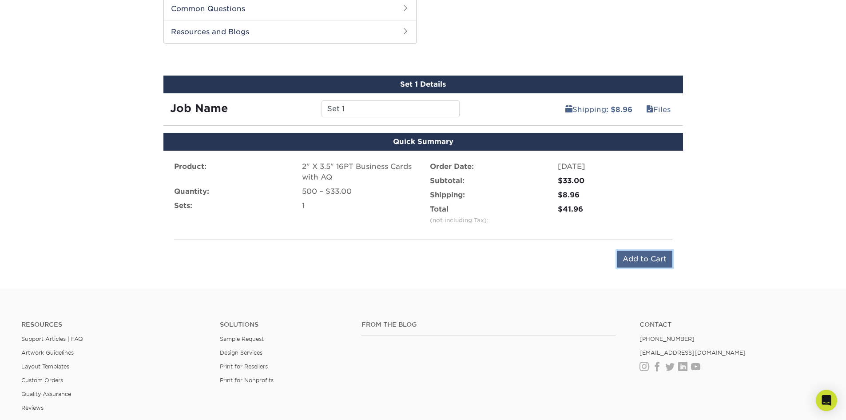
click at [642, 260] on input "Add to Cart" at bounding box center [644, 258] width 55 height 17
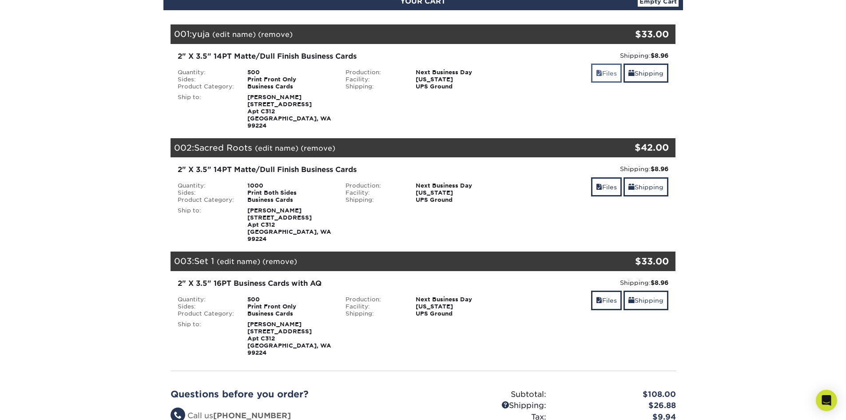
scroll to position [89, 0]
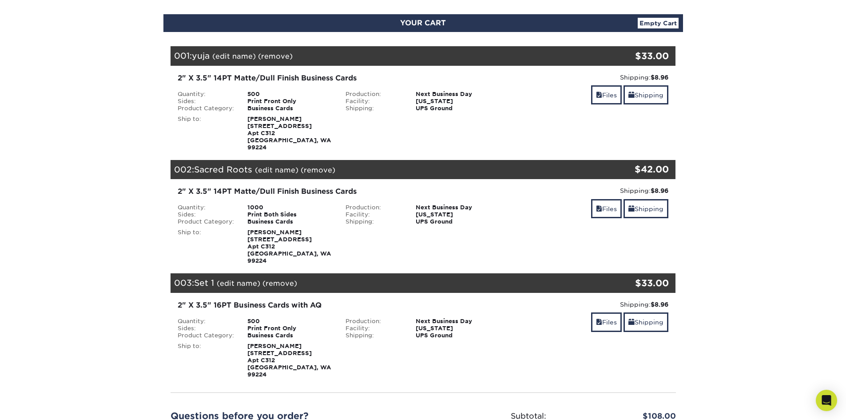
click at [277, 55] on link "(remove)" at bounding box center [275, 56] width 35 height 8
click at [437, 54] on link "Yes" at bounding box center [439, 56] width 12 height 8
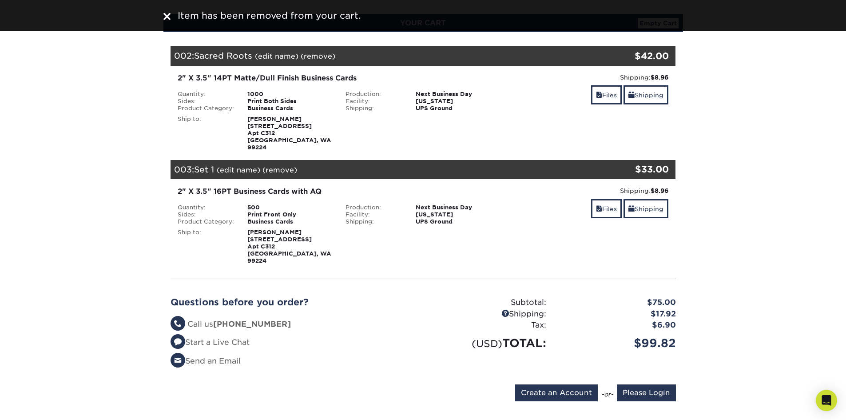
click at [405, 355] on li "Send an Email" at bounding box center [293, 361] width 246 height 12
